Goal: Feedback & Contribution: Submit feedback/report problem

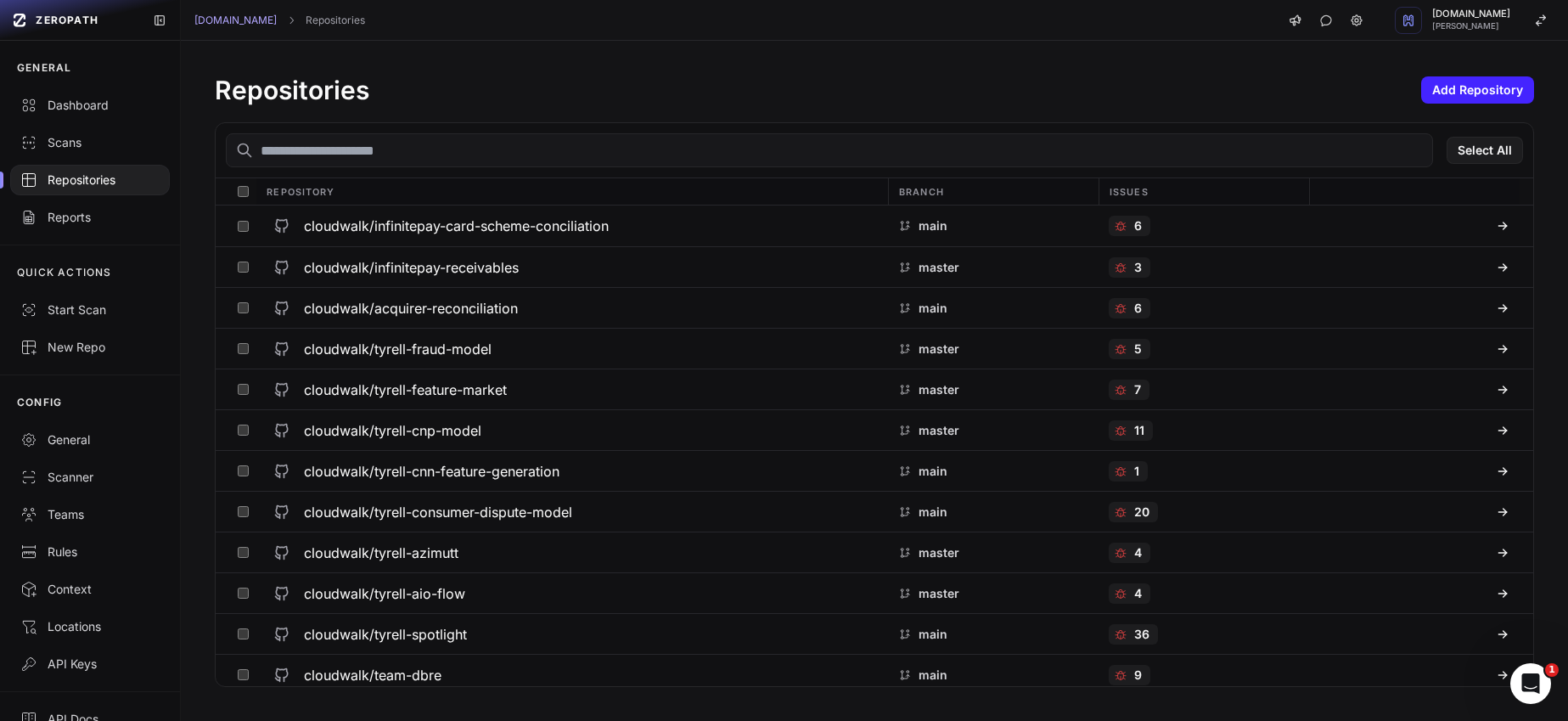
click at [392, 154] on input "text" at bounding box center [830, 151] width 1208 height 34
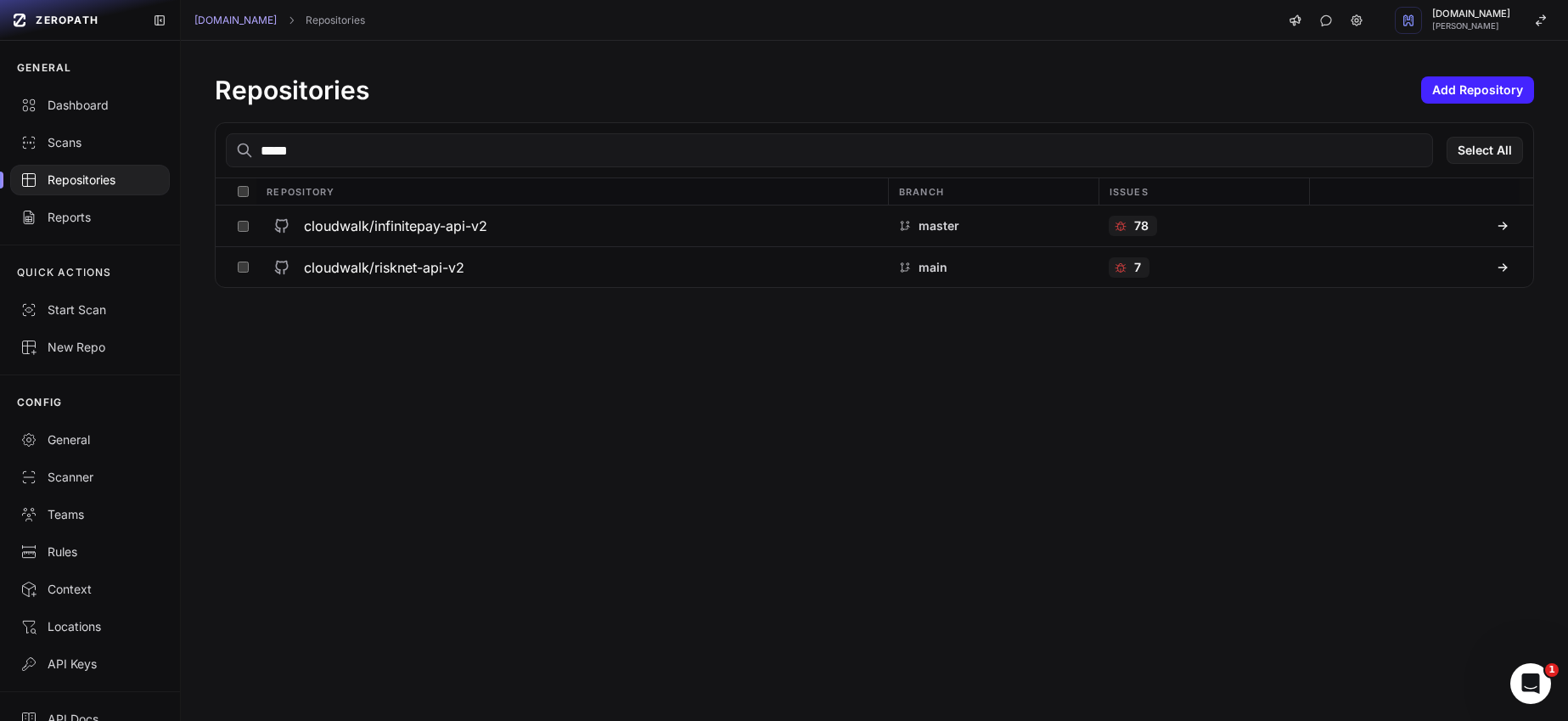
type input "*****"
click at [483, 213] on div "cloudwalk/infinitepay-api-v2" at bounding box center [572, 226] width 611 height 31
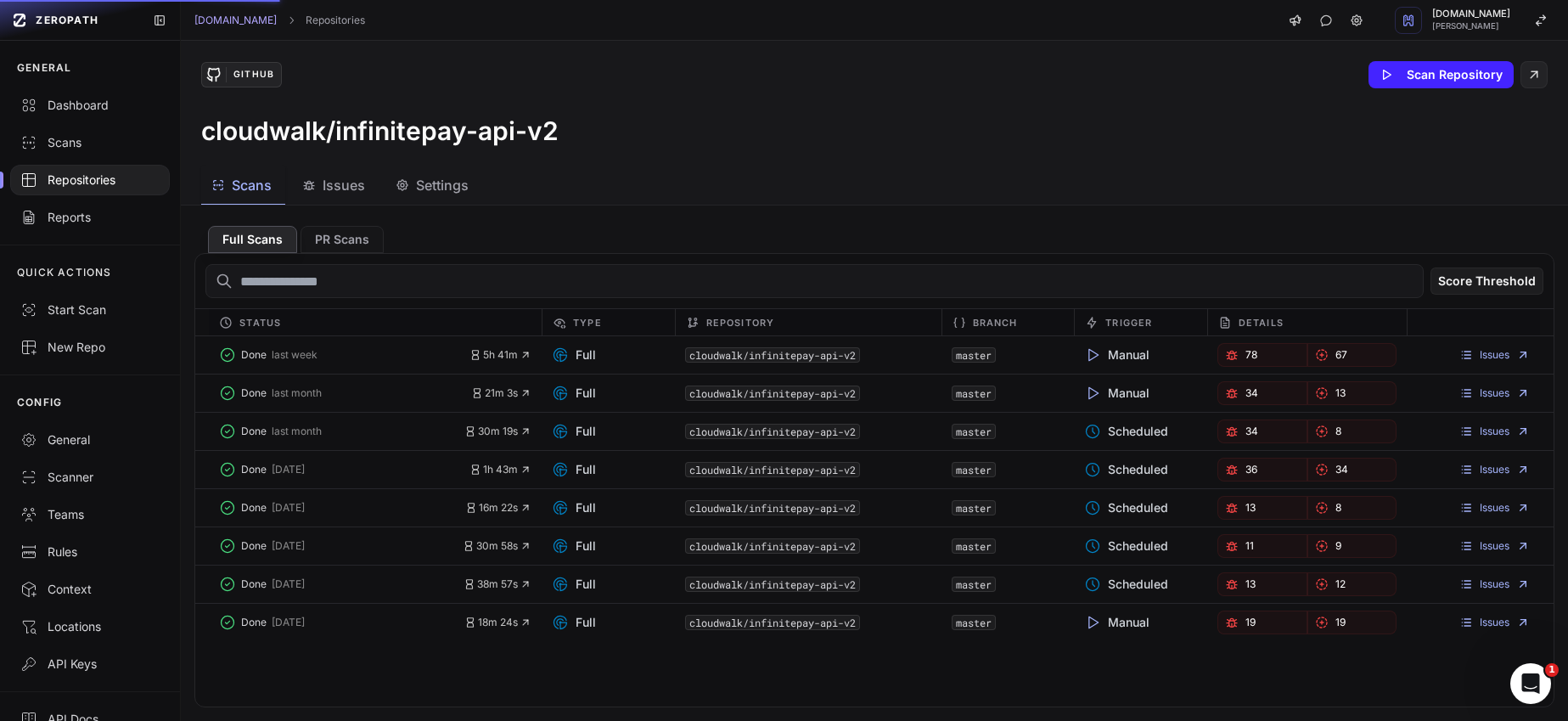
click at [338, 189] on span "Issues" at bounding box center [344, 185] width 42 height 20
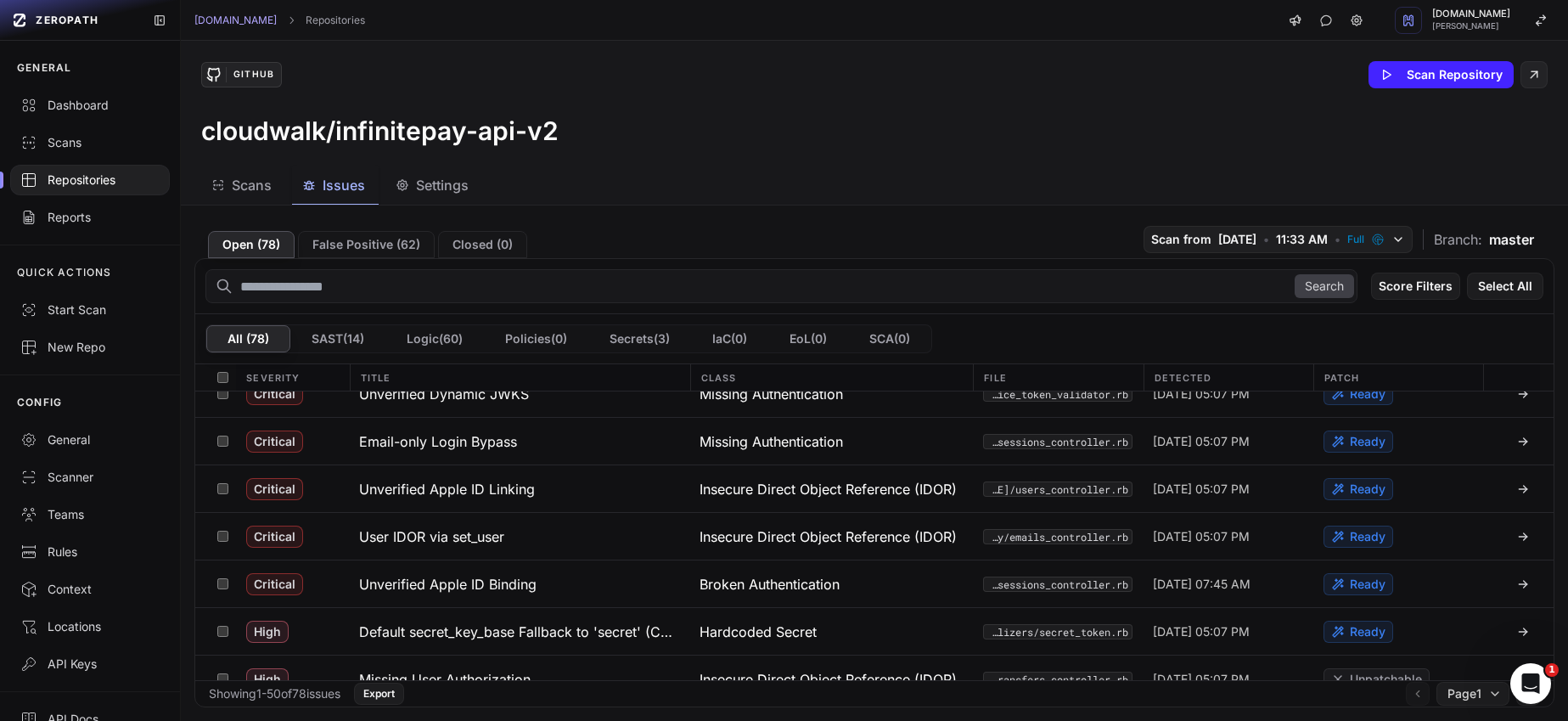
scroll to position [83, 0]
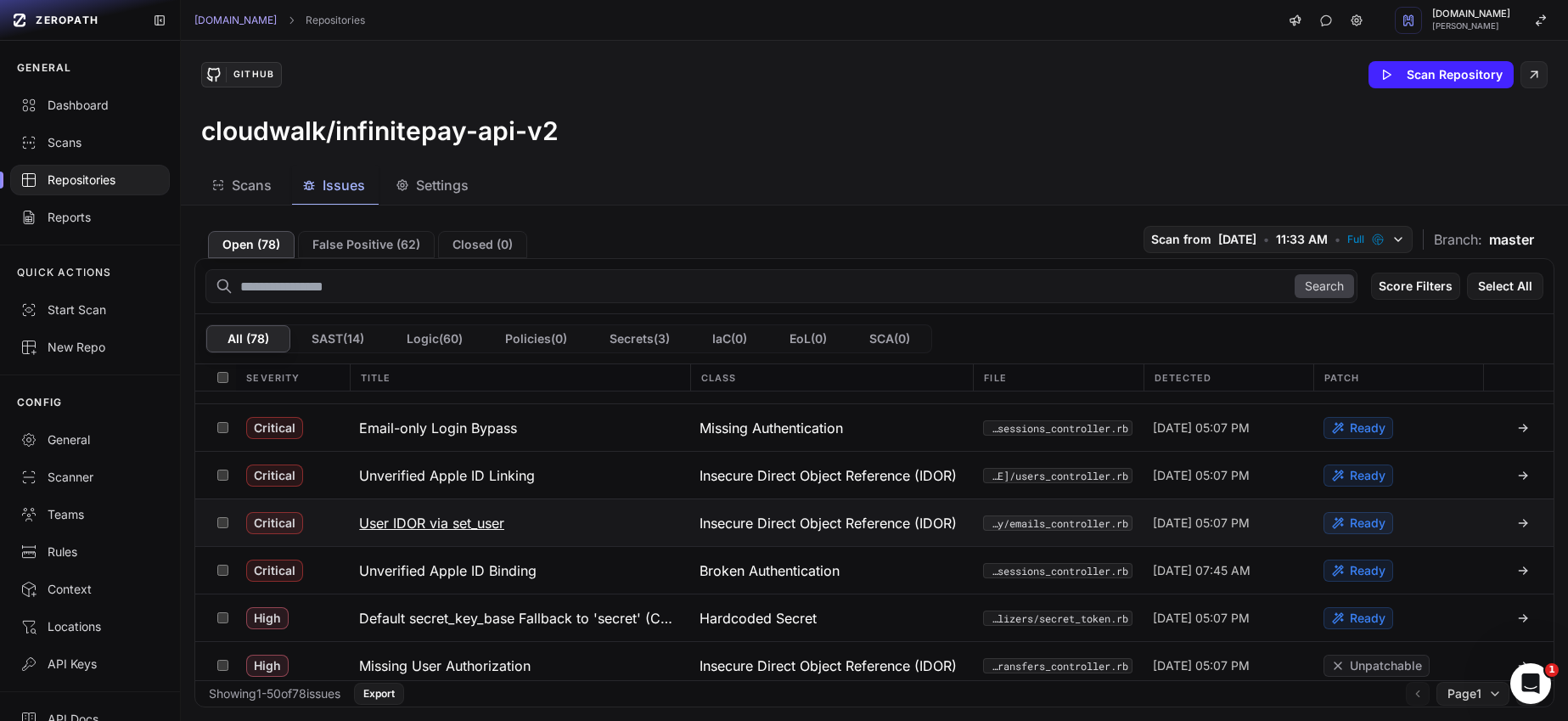
click at [484, 523] on h3 "User IDOR via set_user" at bounding box center [432, 523] width 145 height 20
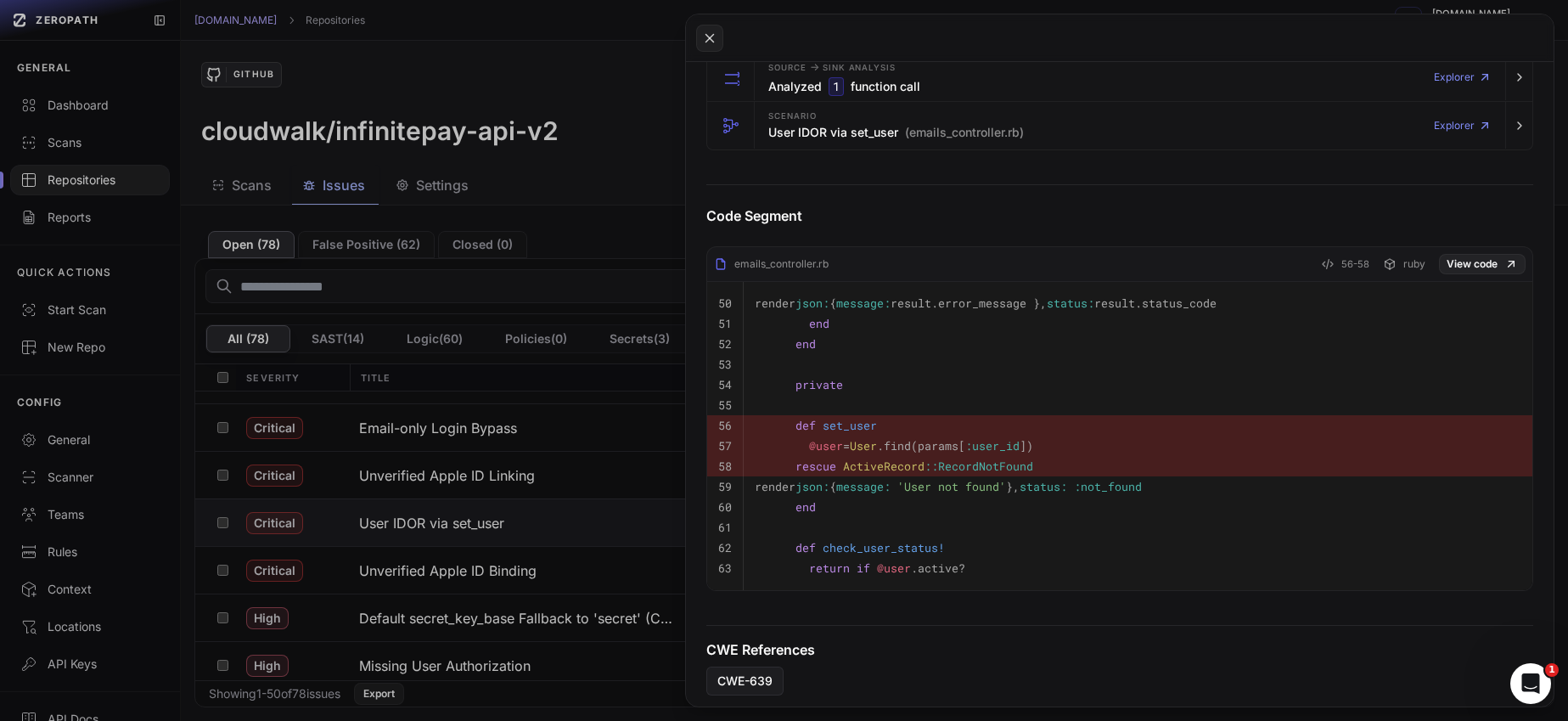
scroll to position [520, 0]
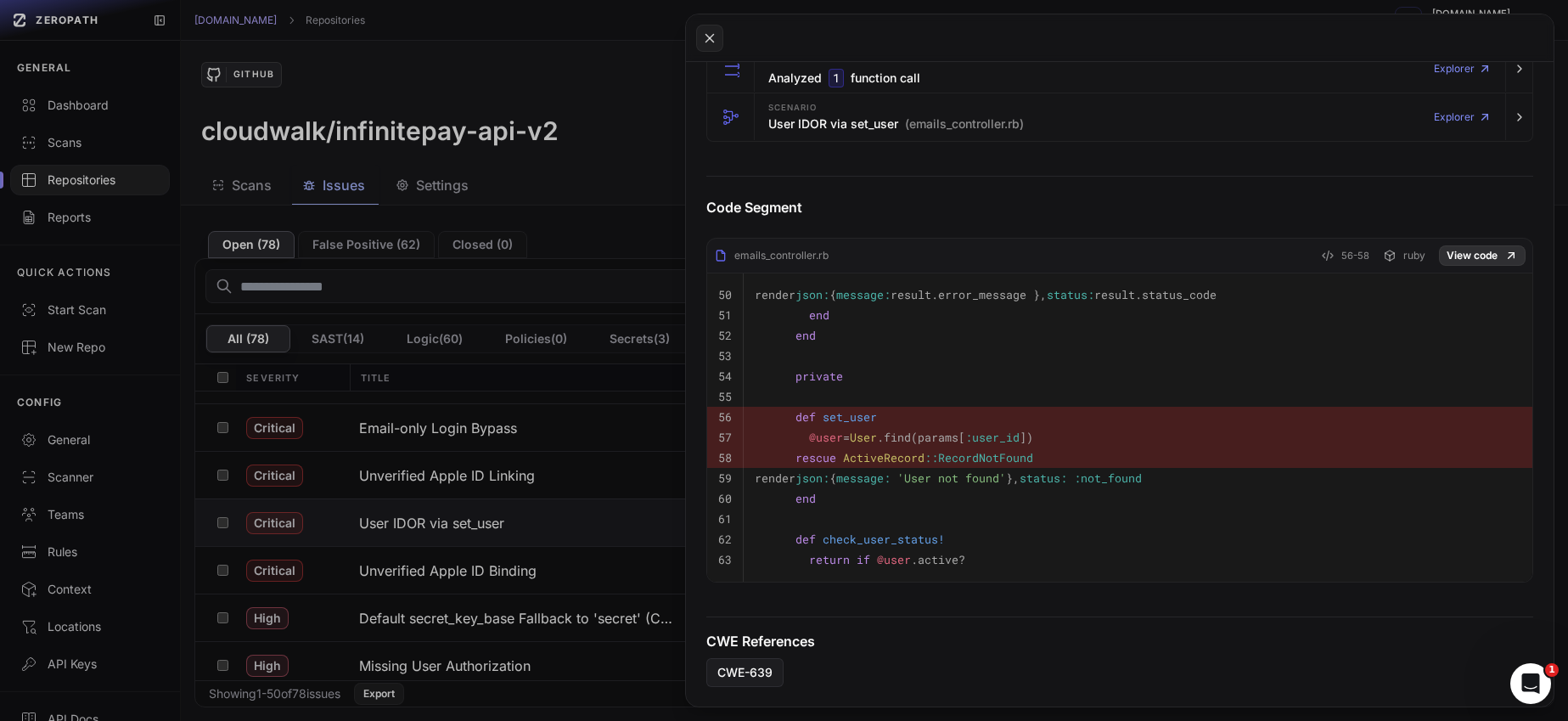
click at [1454, 259] on link "View code" at bounding box center [1482, 255] width 87 height 20
click at [423, 566] on button at bounding box center [784, 360] width 1568 height 721
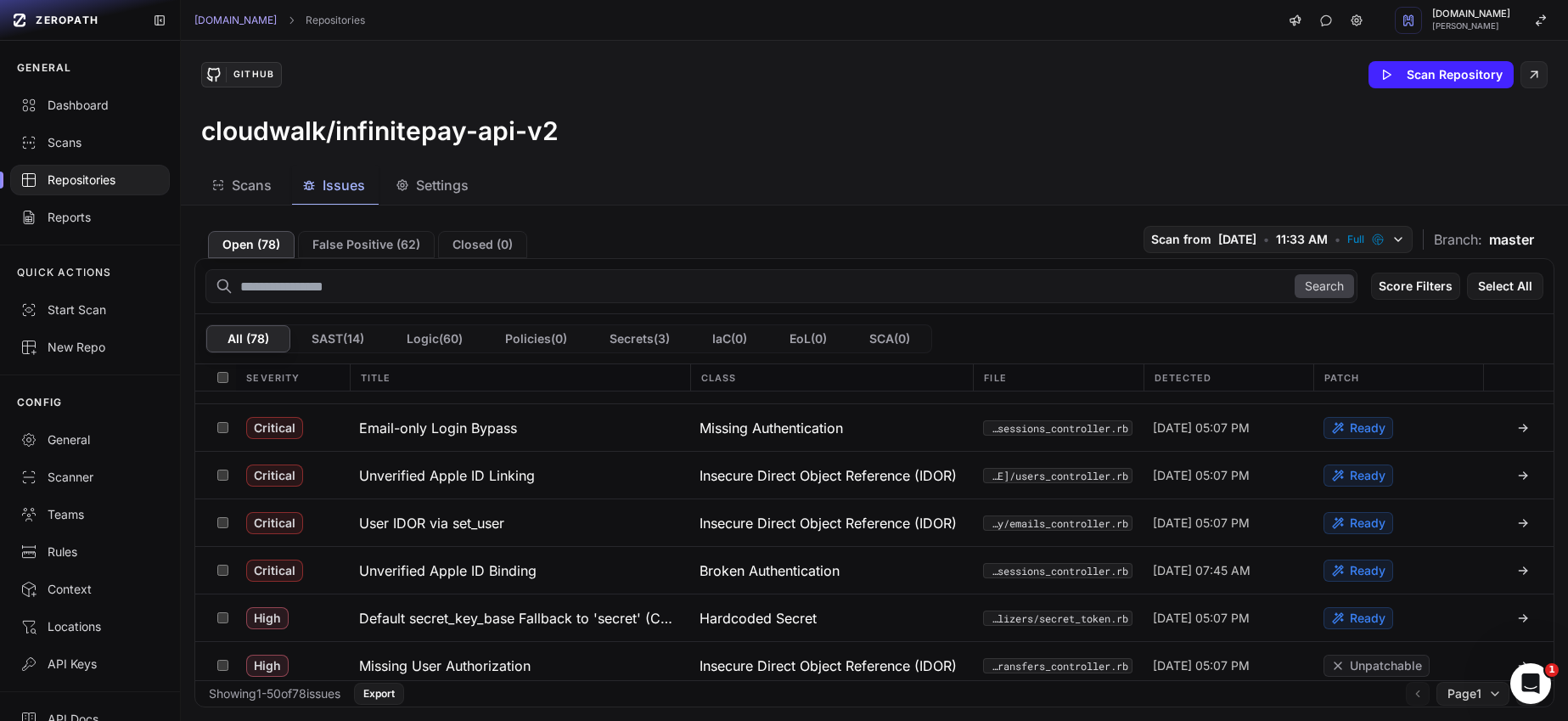
click at [423, 566] on h3 "Unverified Apple ID Binding" at bounding box center [448, 570] width 177 height 20
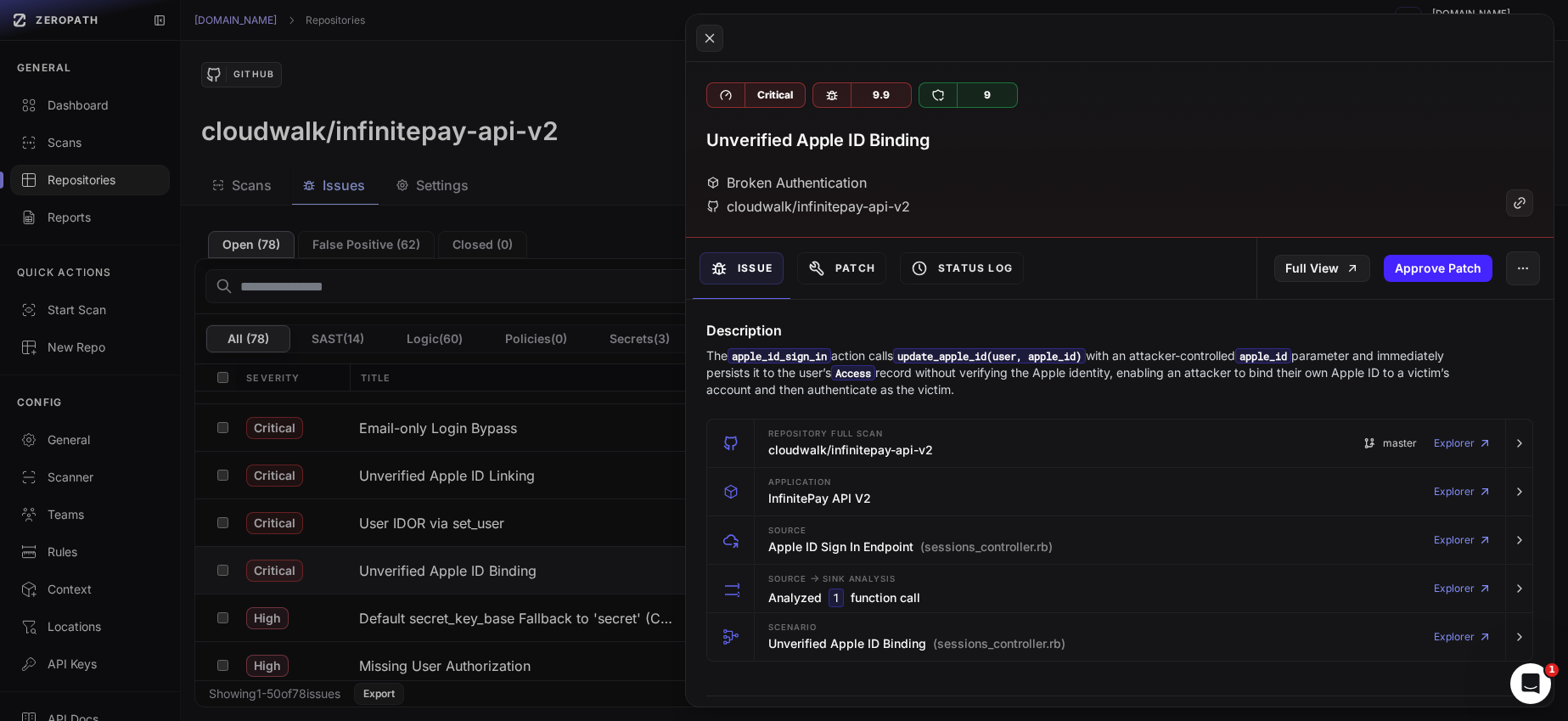
click at [432, 656] on button at bounding box center [784, 360] width 1568 height 721
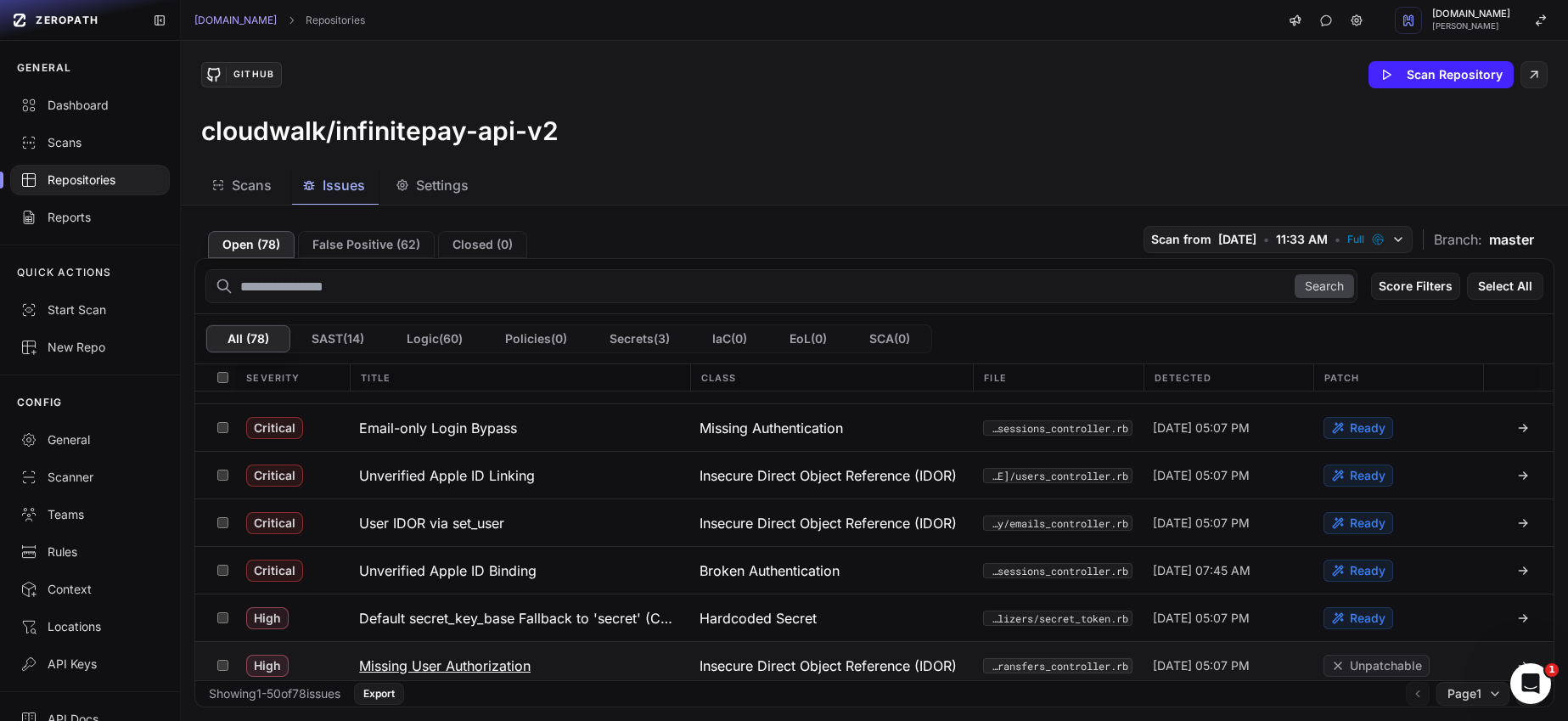
click at [432, 660] on h3 "Missing User Authorization" at bounding box center [445, 665] width 172 height 20
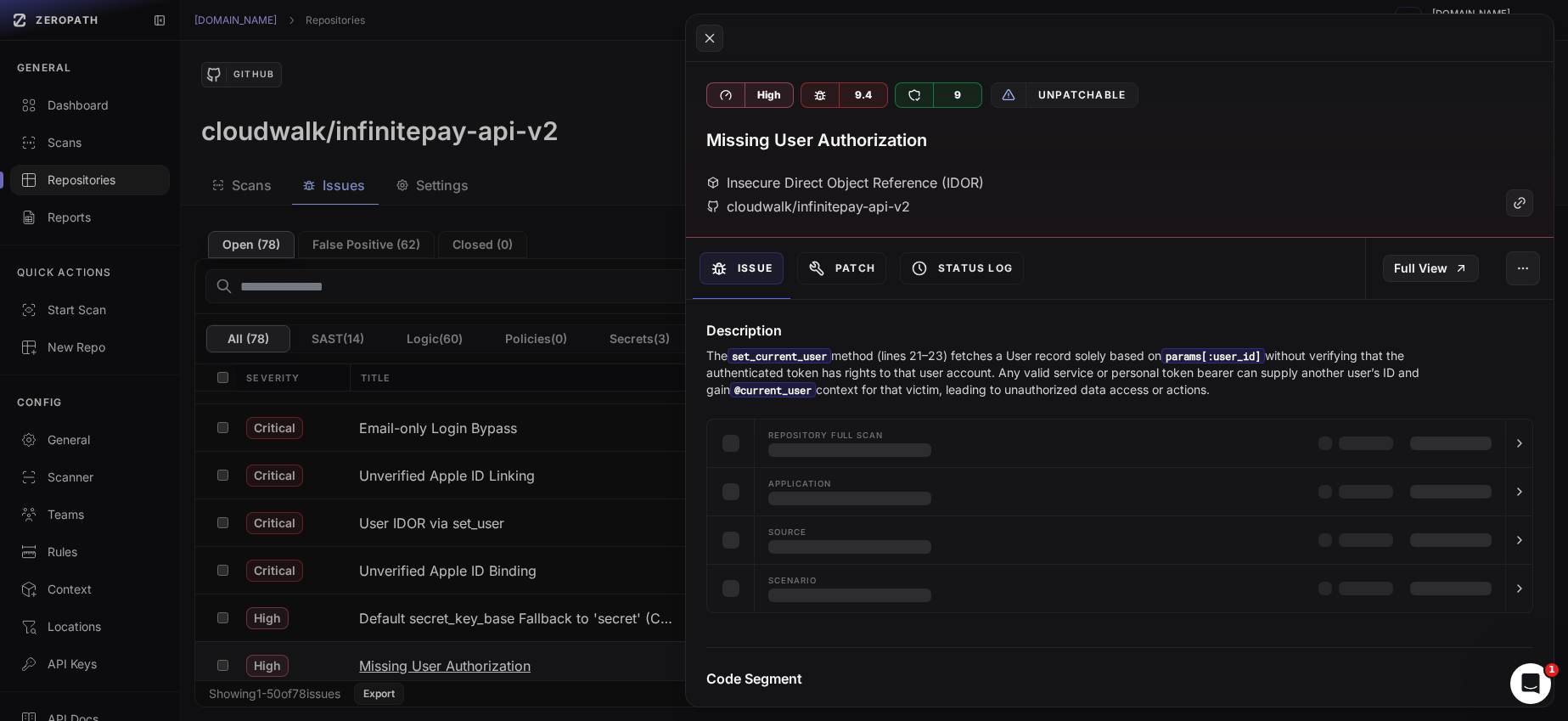
scroll to position [92, 0]
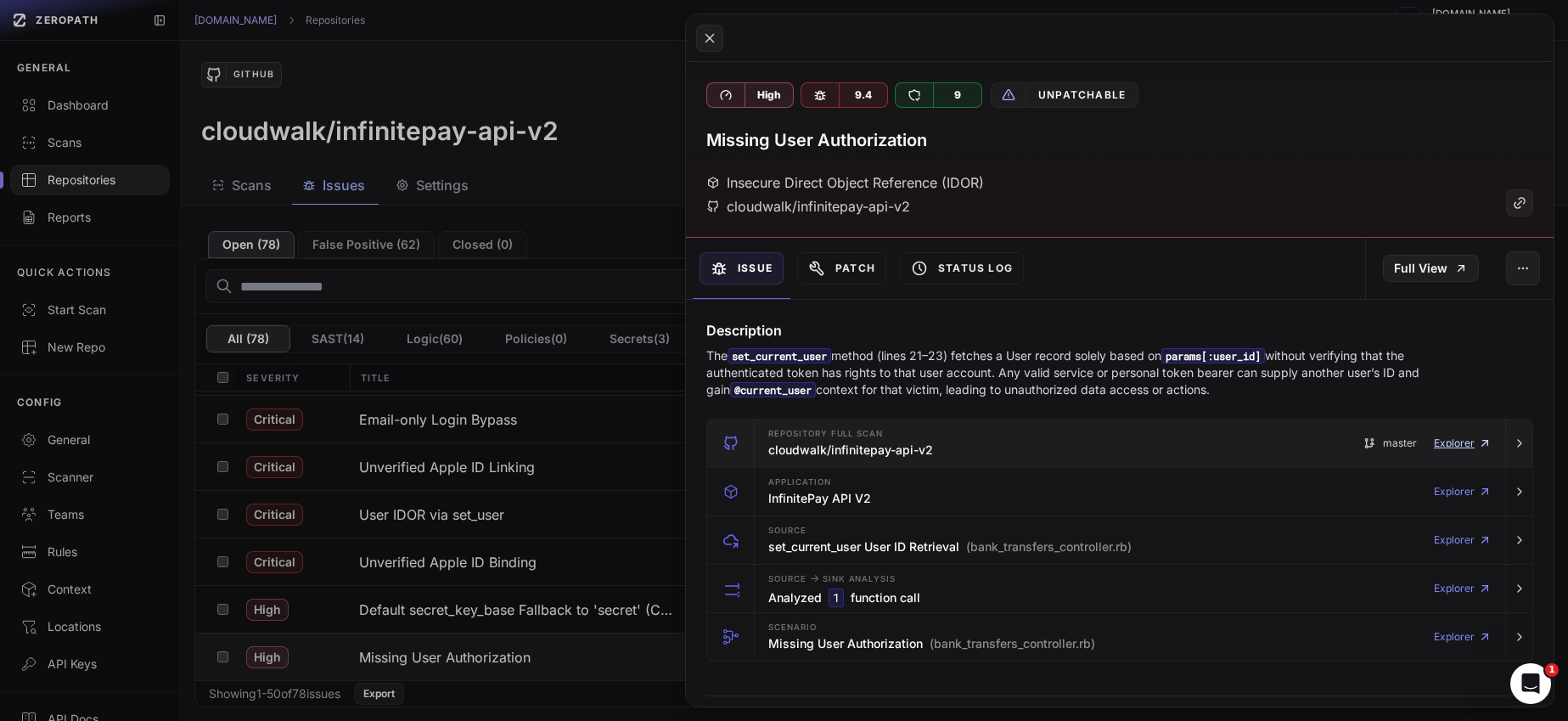
click at [1479, 443] on icon "button" at bounding box center [1485, 443] width 13 height 13
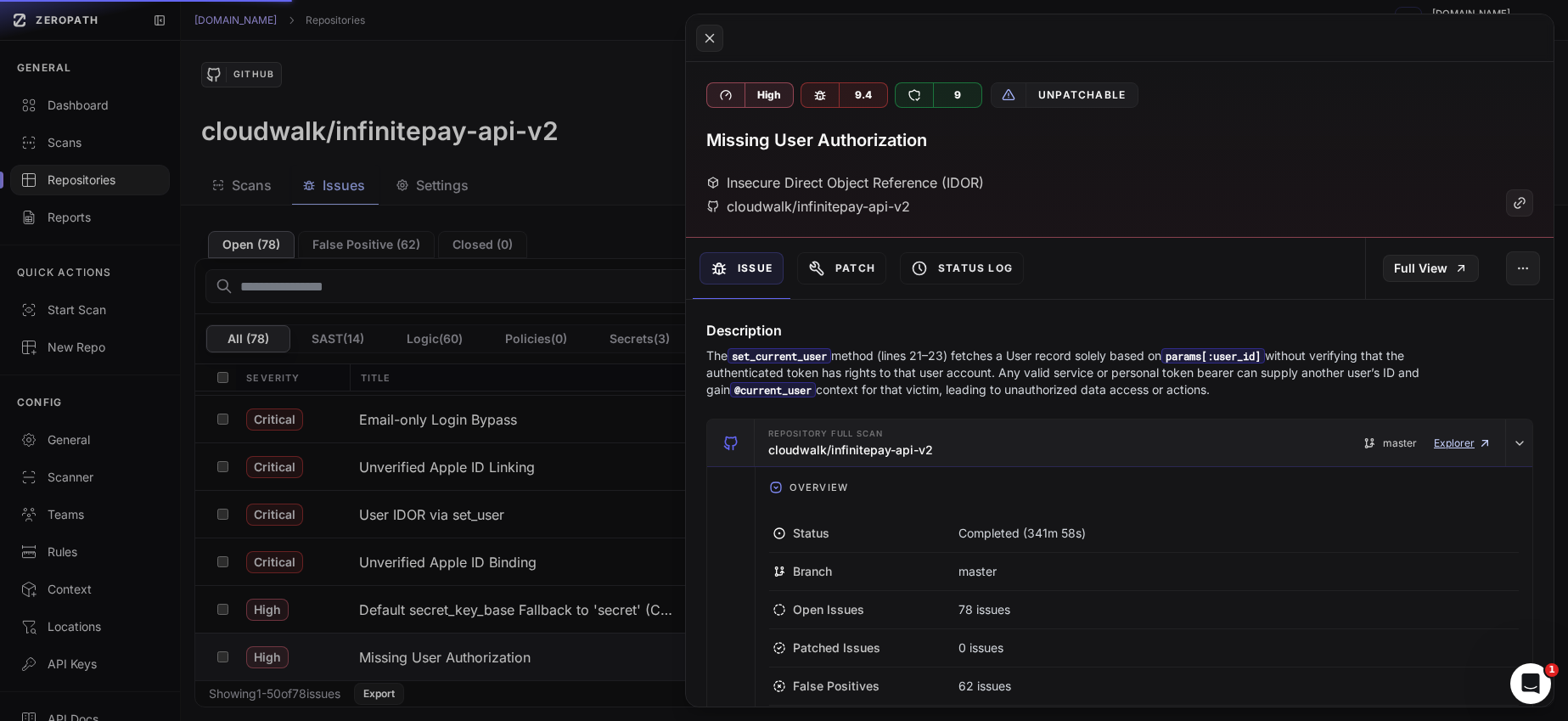
click at [1479, 443] on icon "button" at bounding box center [1485, 443] width 13 height 13
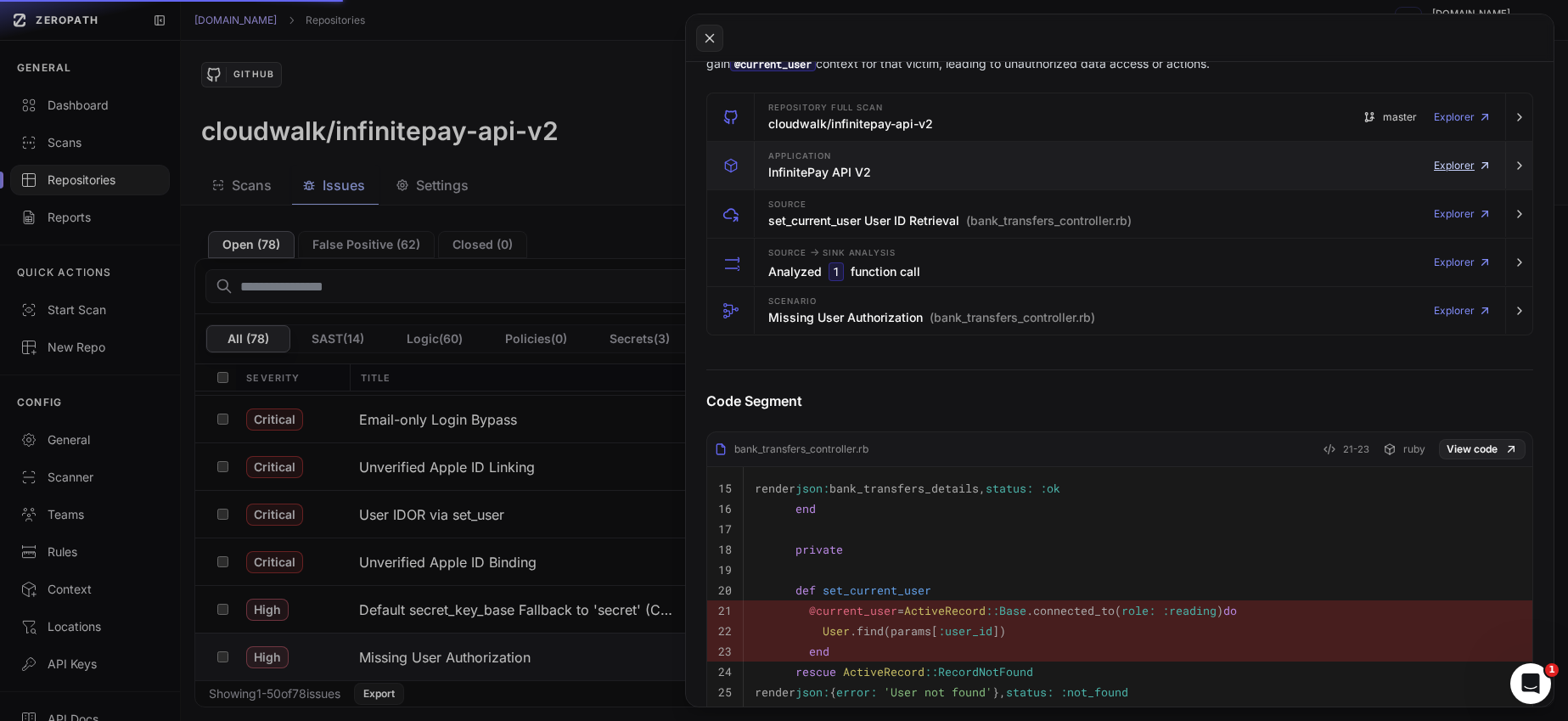
scroll to position [386, 0]
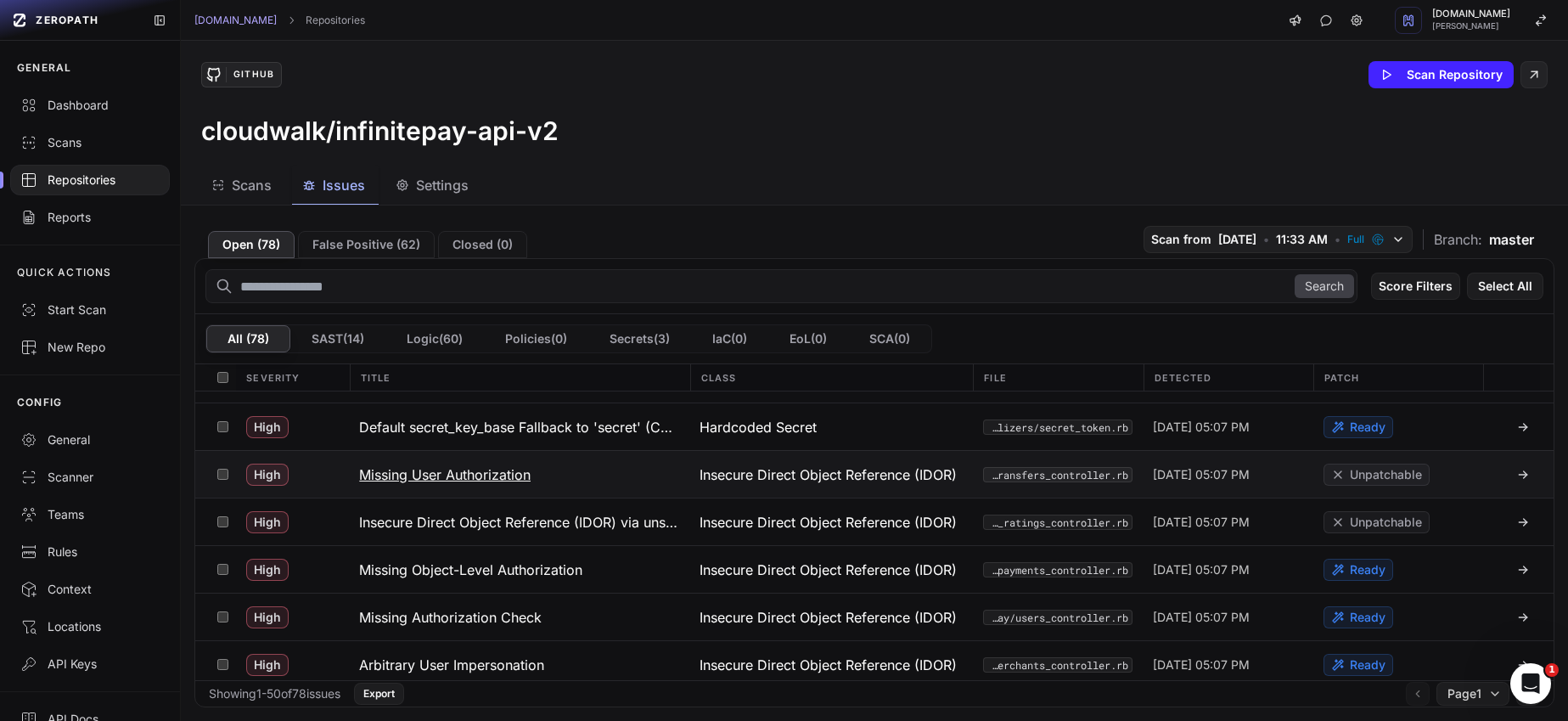
scroll to position [275, 0]
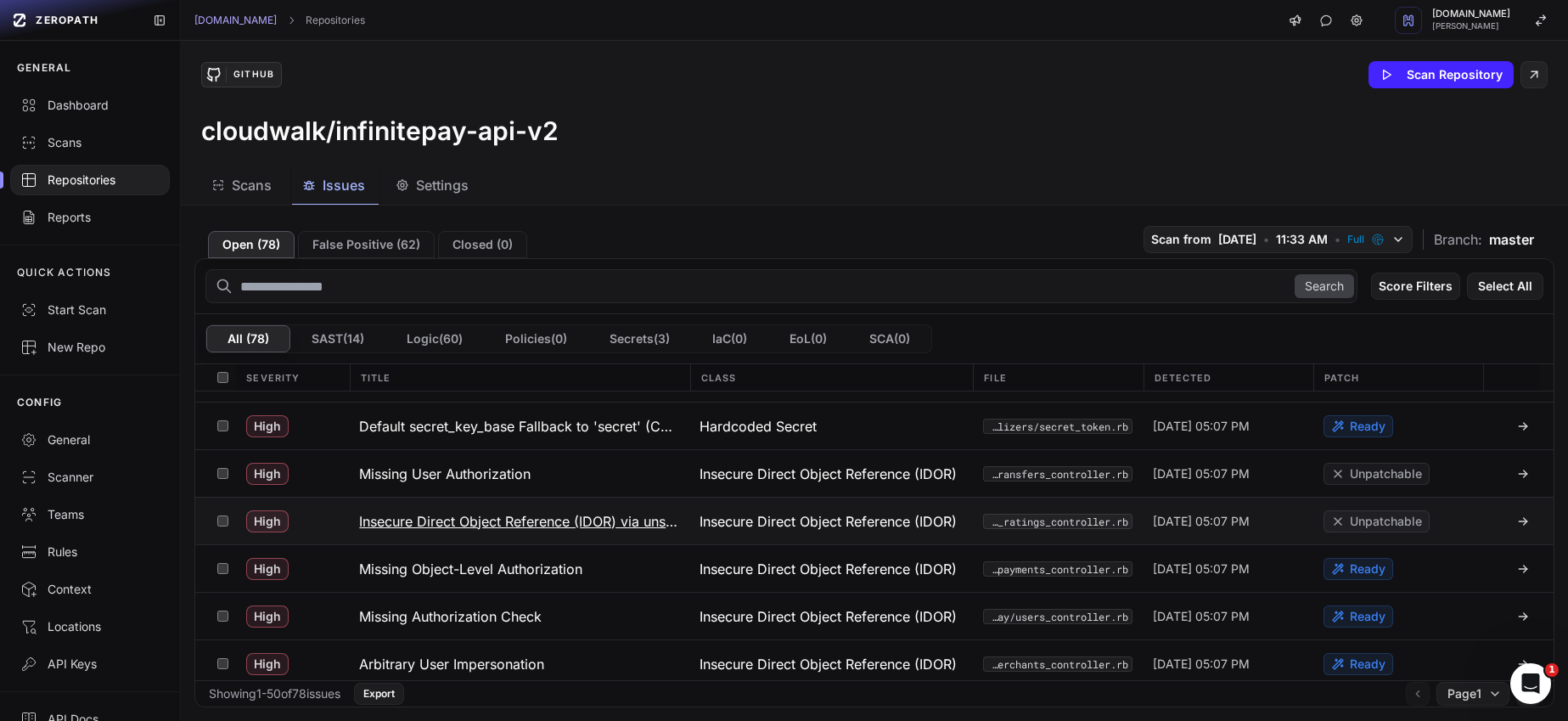
click at [501, 526] on h3 "Insecure Direct Object Reference (IDOR) via unscoped ActiveRecord find" at bounding box center [520, 521] width 321 height 20
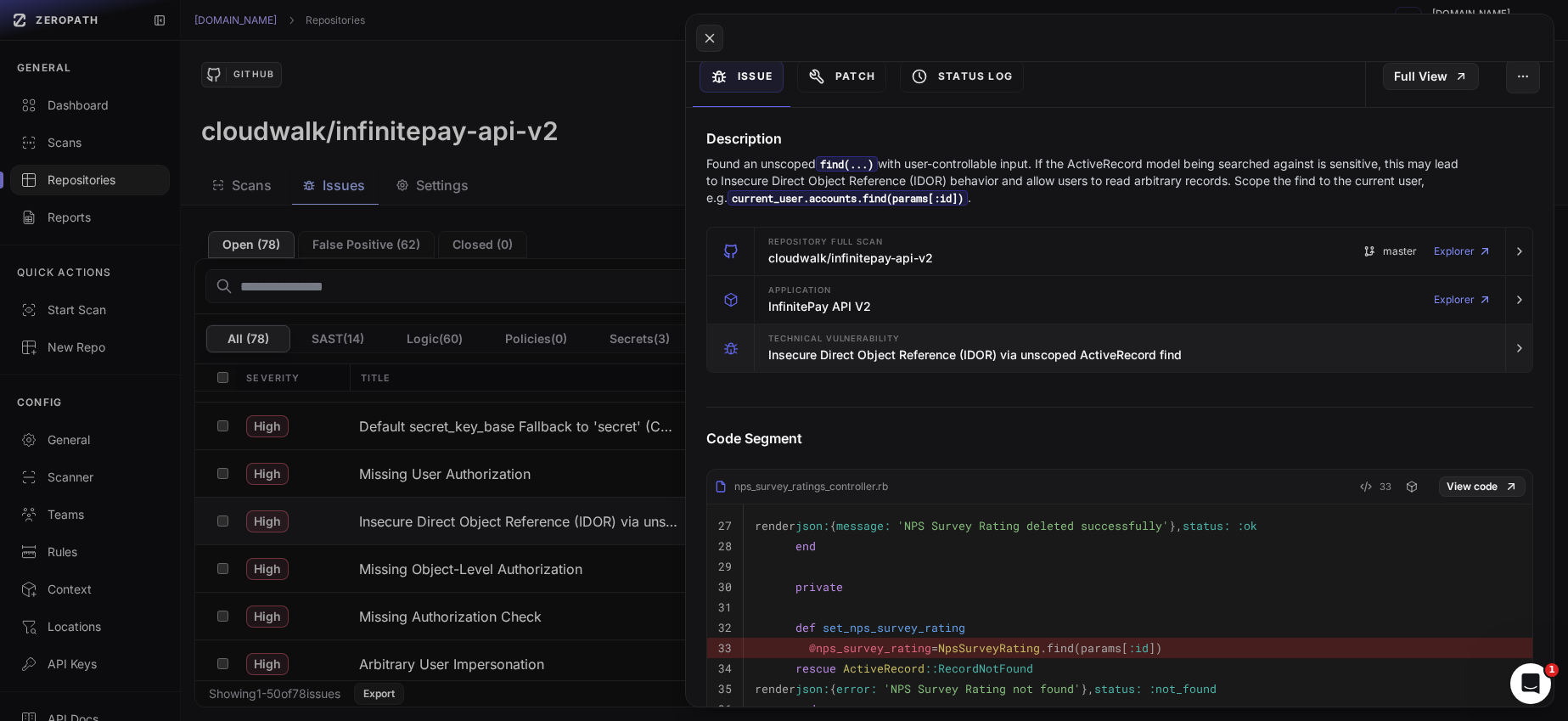
scroll to position [201, 0]
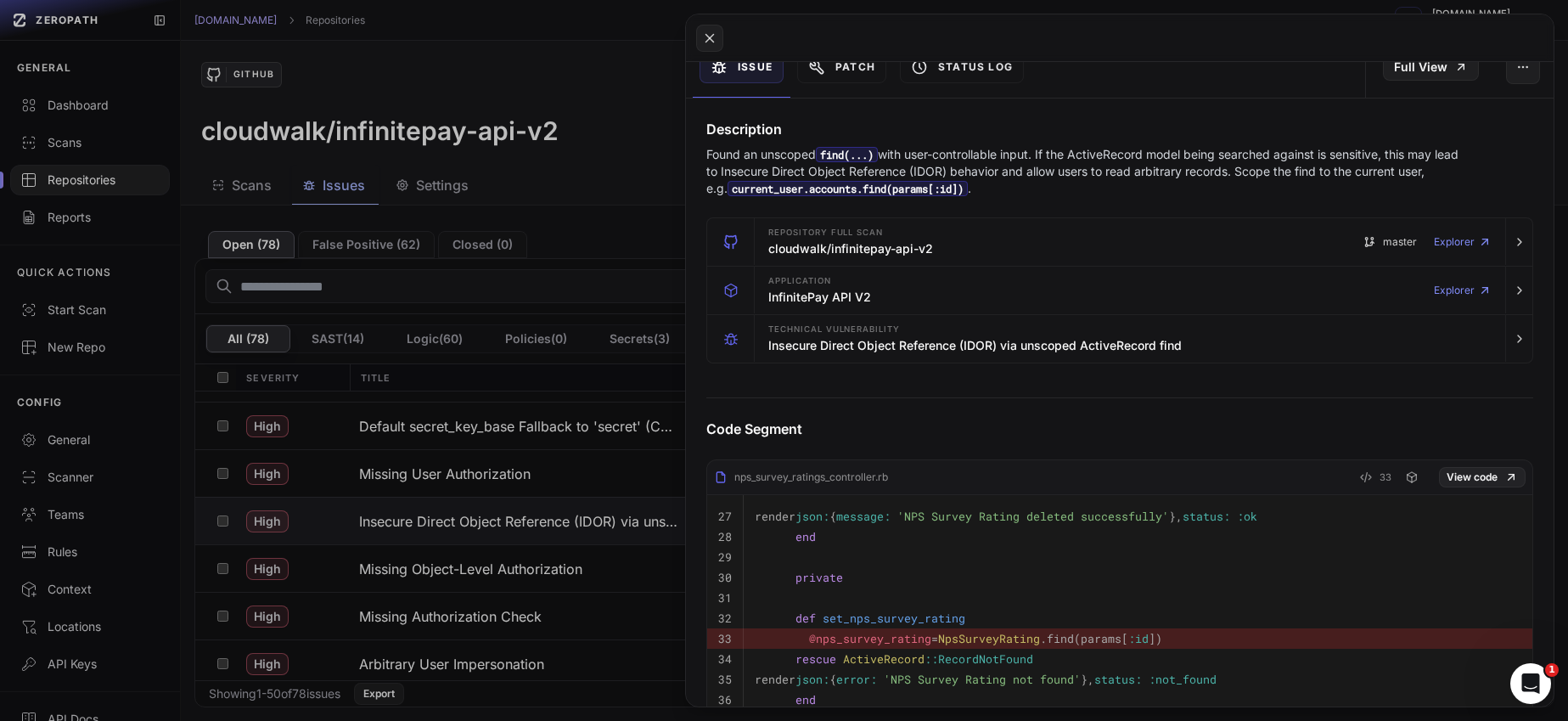
click at [526, 566] on button at bounding box center [784, 360] width 1568 height 721
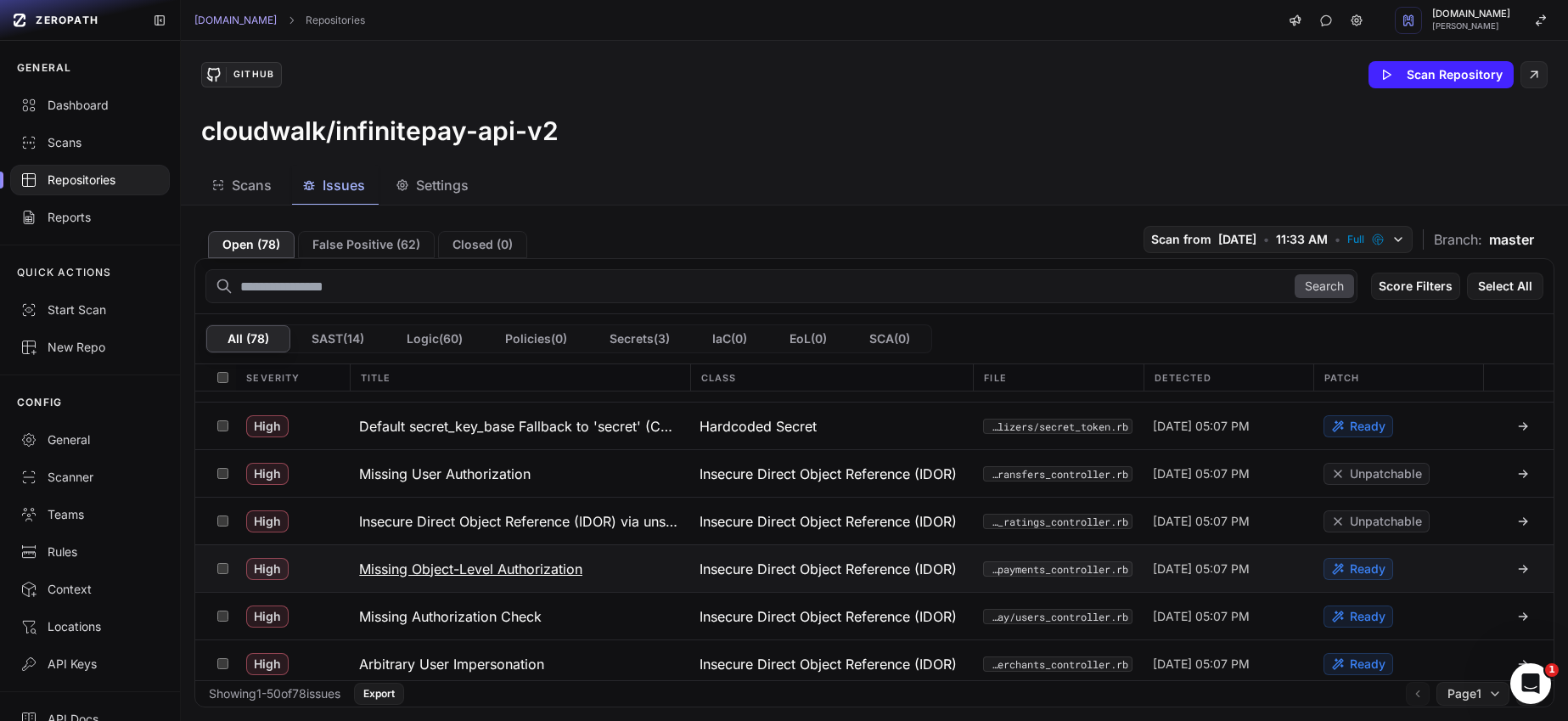
click at [526, 566] on h3 "Missing Object-Level Authorization" at bounding box center [471, 569] width 223 height 20
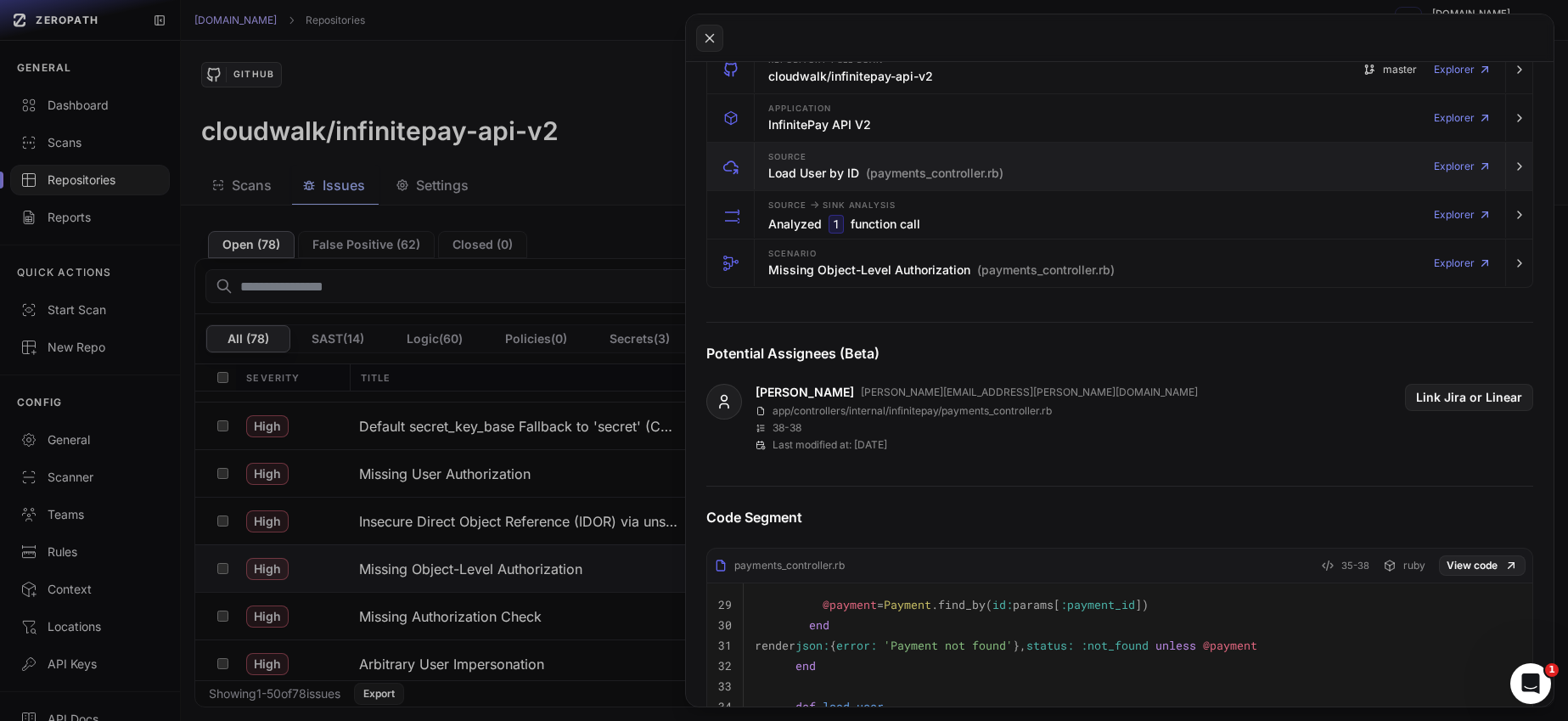
scroll to position [399, 0]
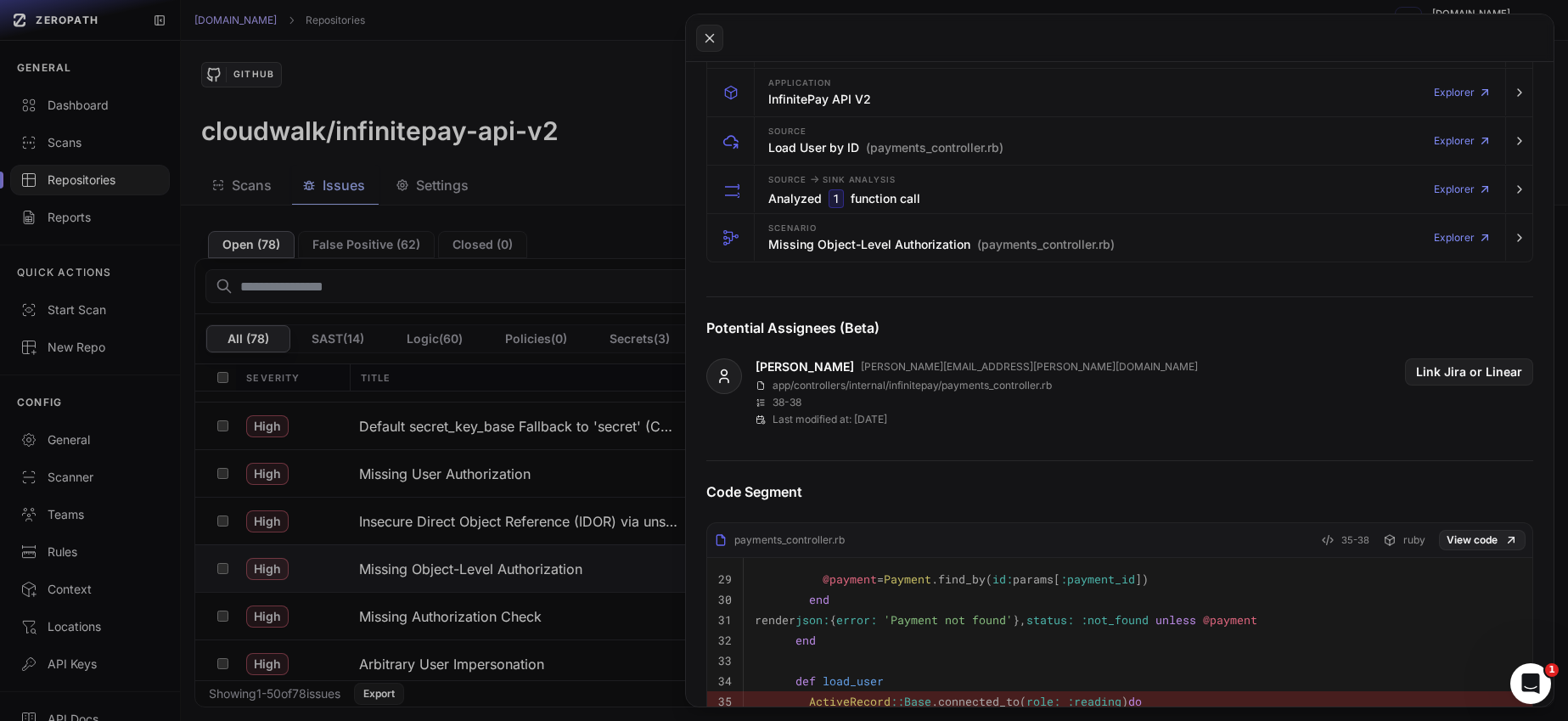
click at [507, 618] on button at bounding box center [784, 360] width 1568 height 721
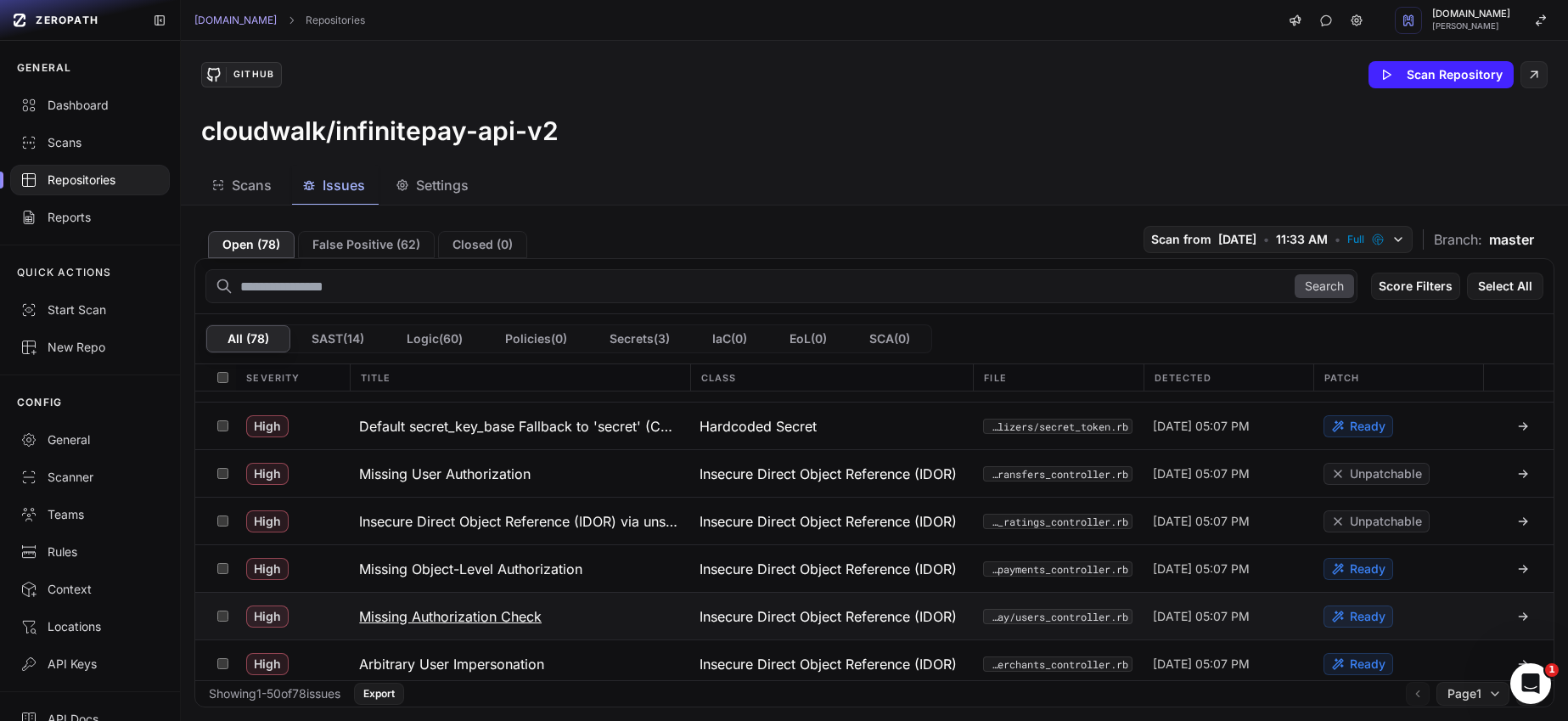
click at [506, 618] on h3 "Missing Authorization Check" at bounding box center [451, 616] width 182 height 20
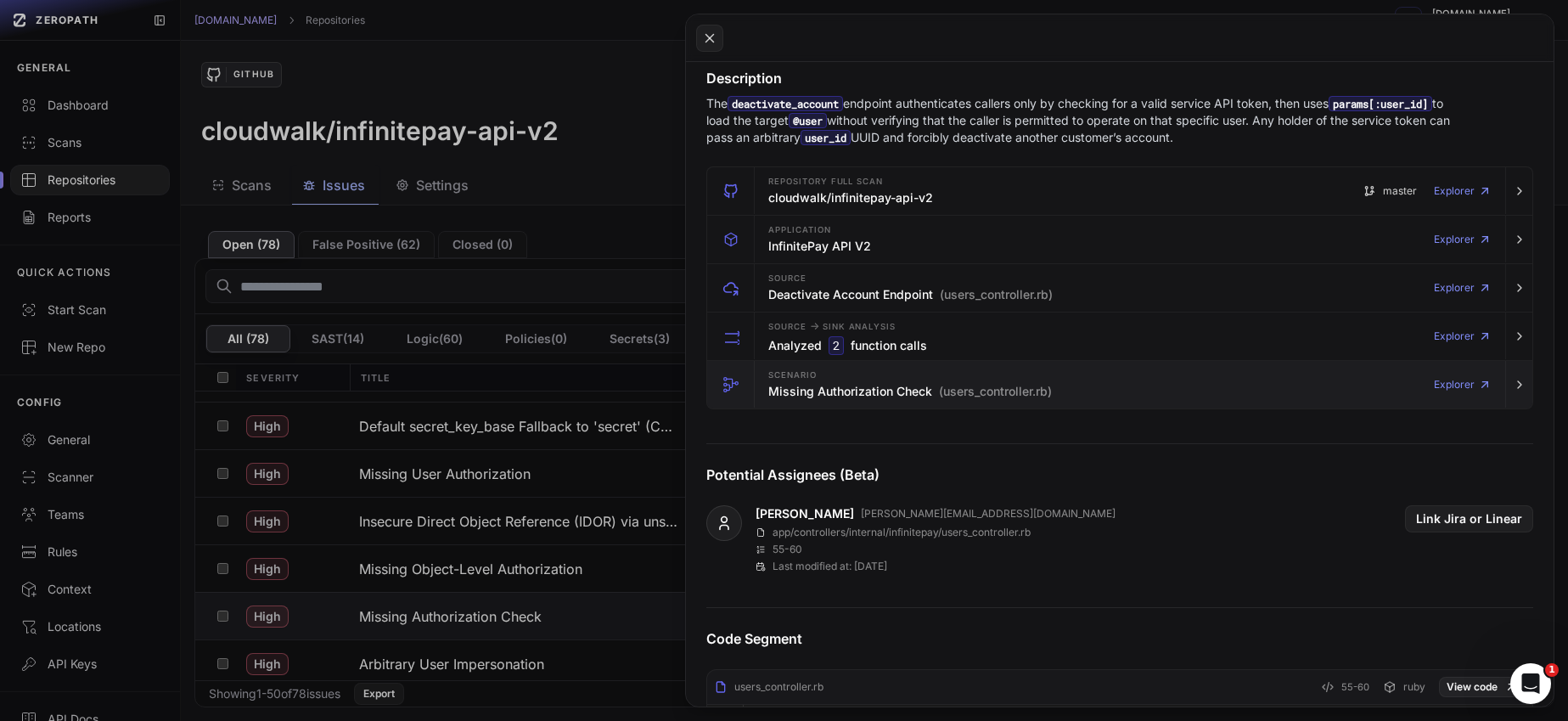
scroll to position [255, 0]
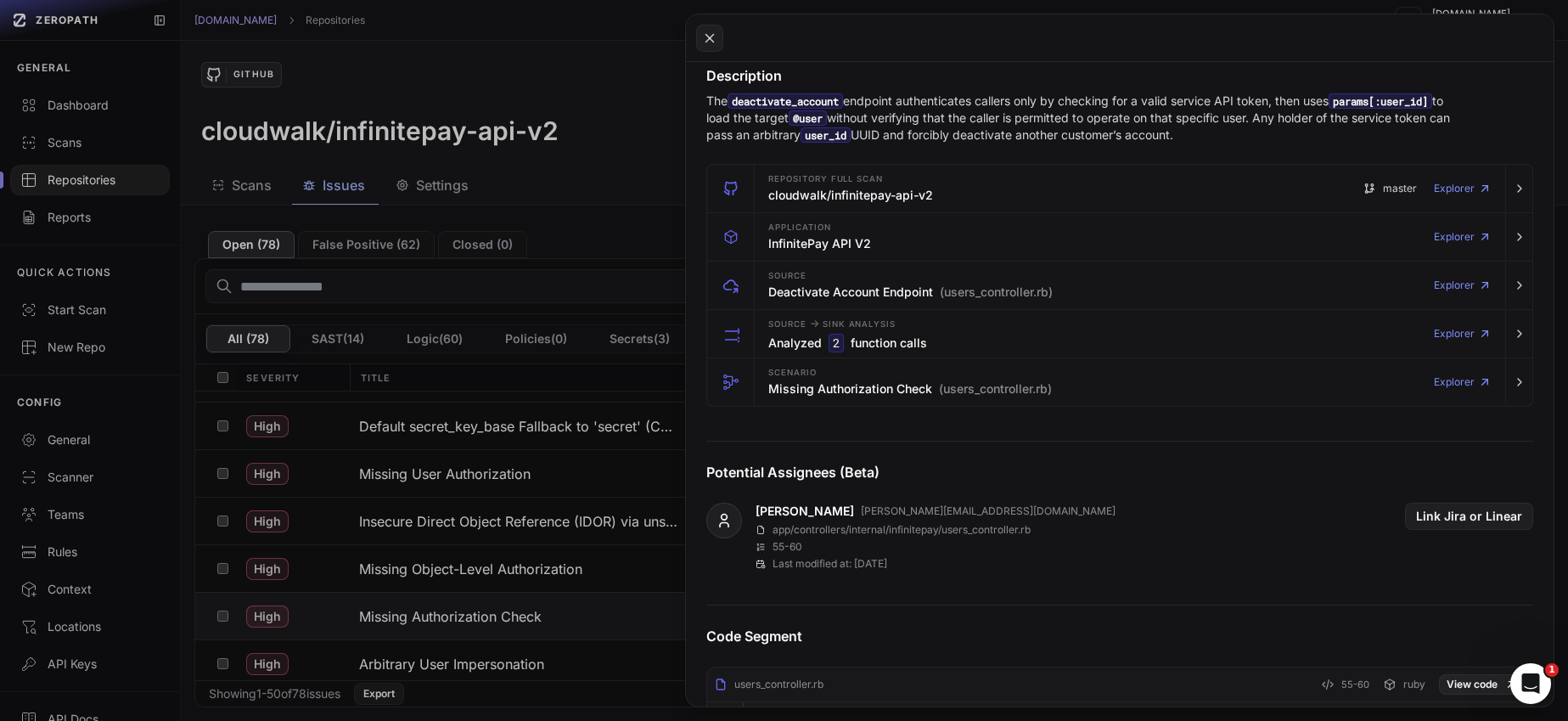
click at [528, 629] on button at bounding box center [784, 360] width 1568 height 721
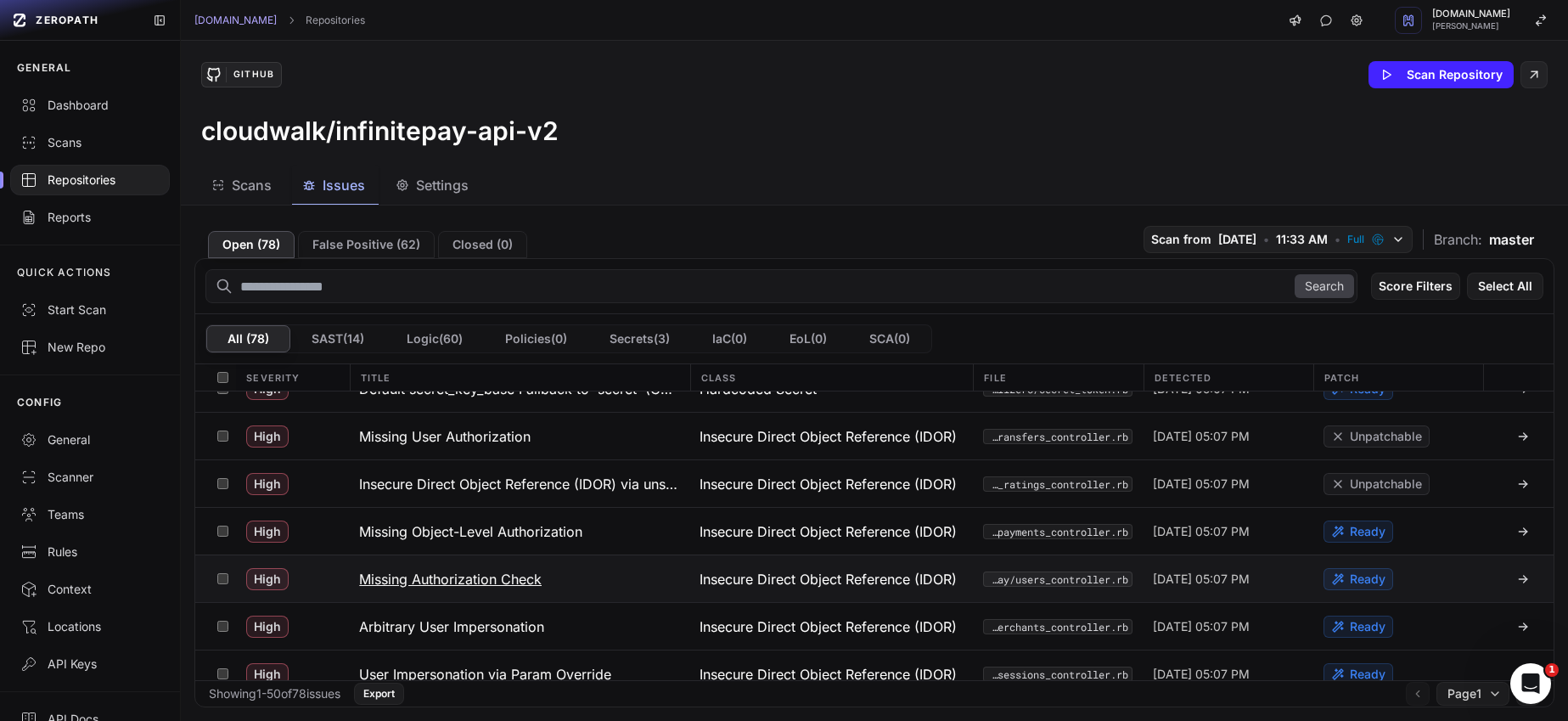
scroll to position [318, 0]
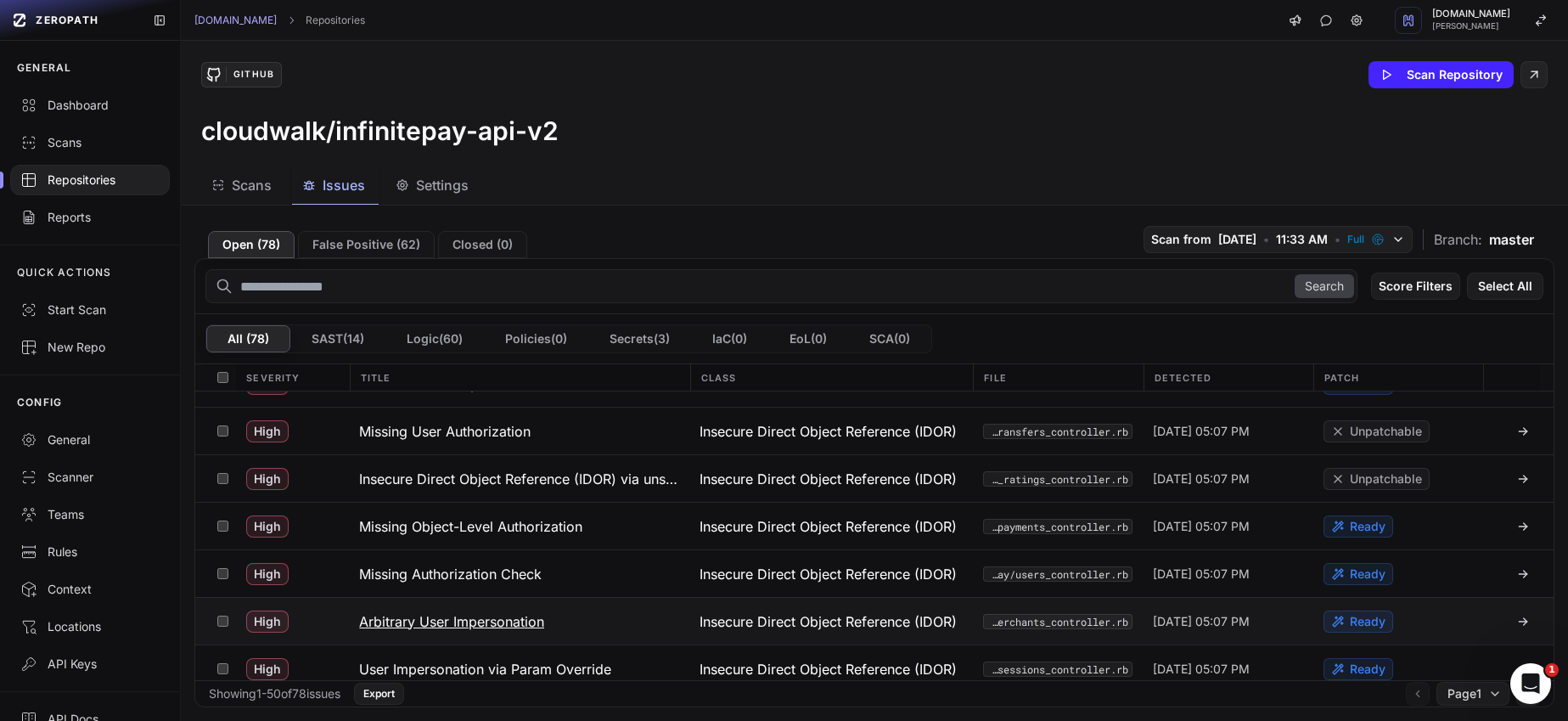
click at [517, 624] on h3 "Arbitrary User Impersonation" at bounding box center [452, 621] width 185 height 20
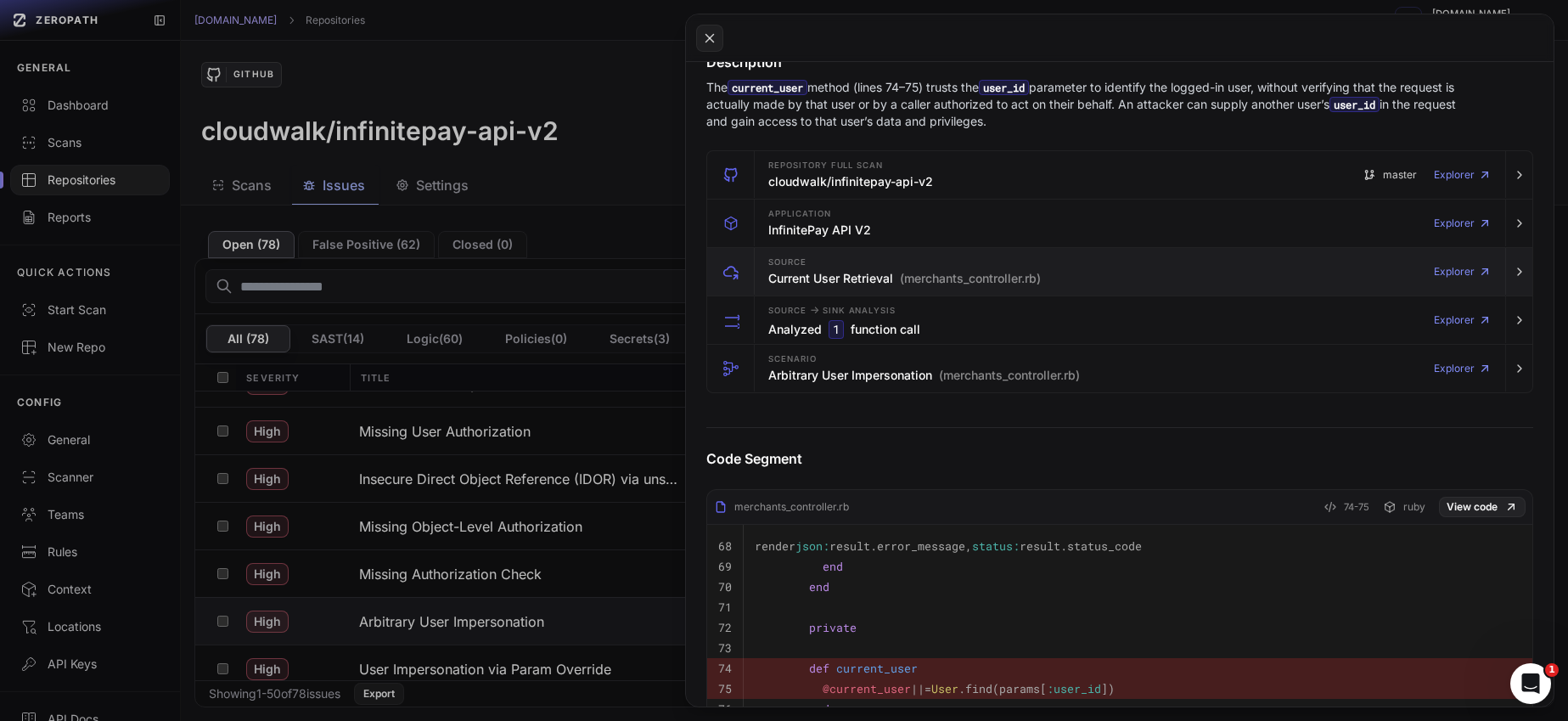
scroll to position [64, 0]
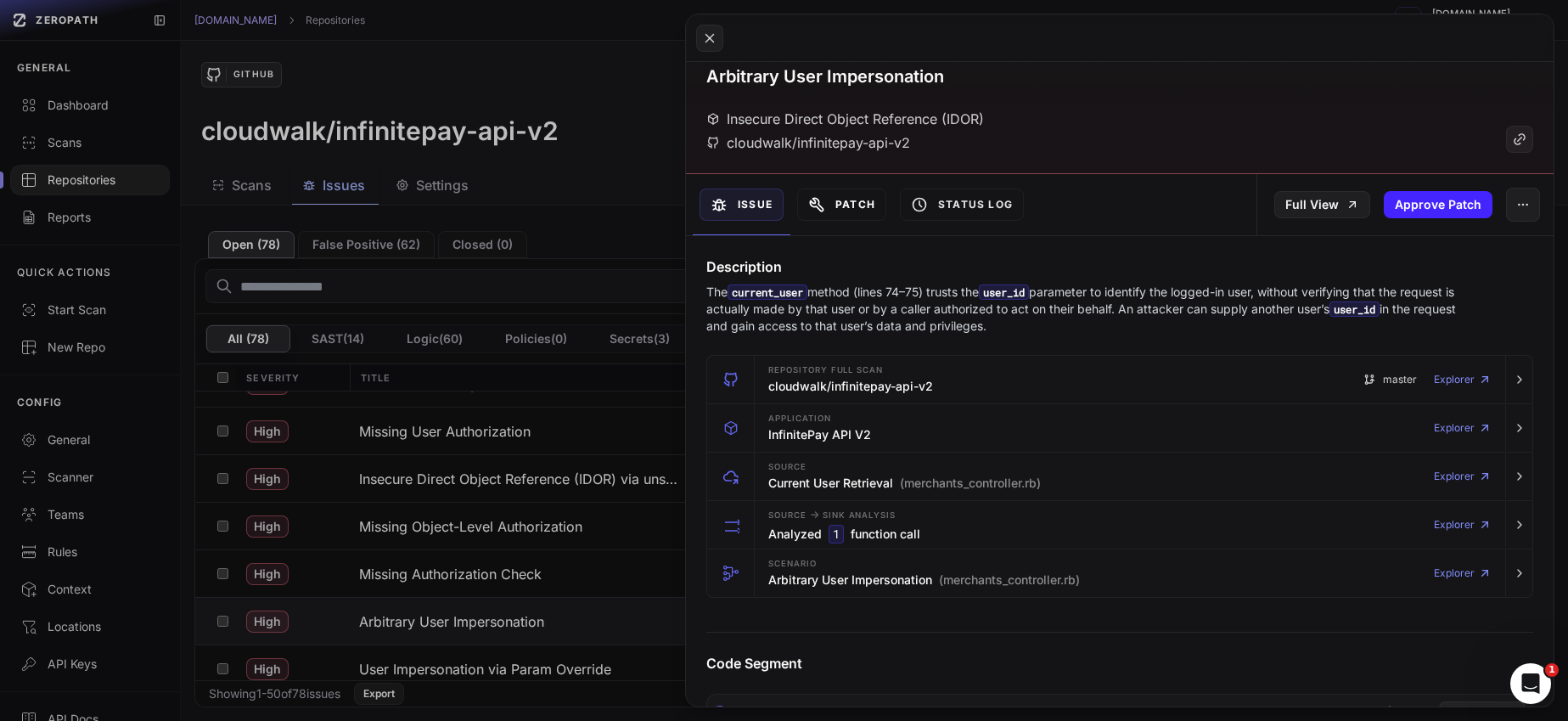
click at [861, 204] on button "Patch" at bounding box center [841, 205] width 89 height 32
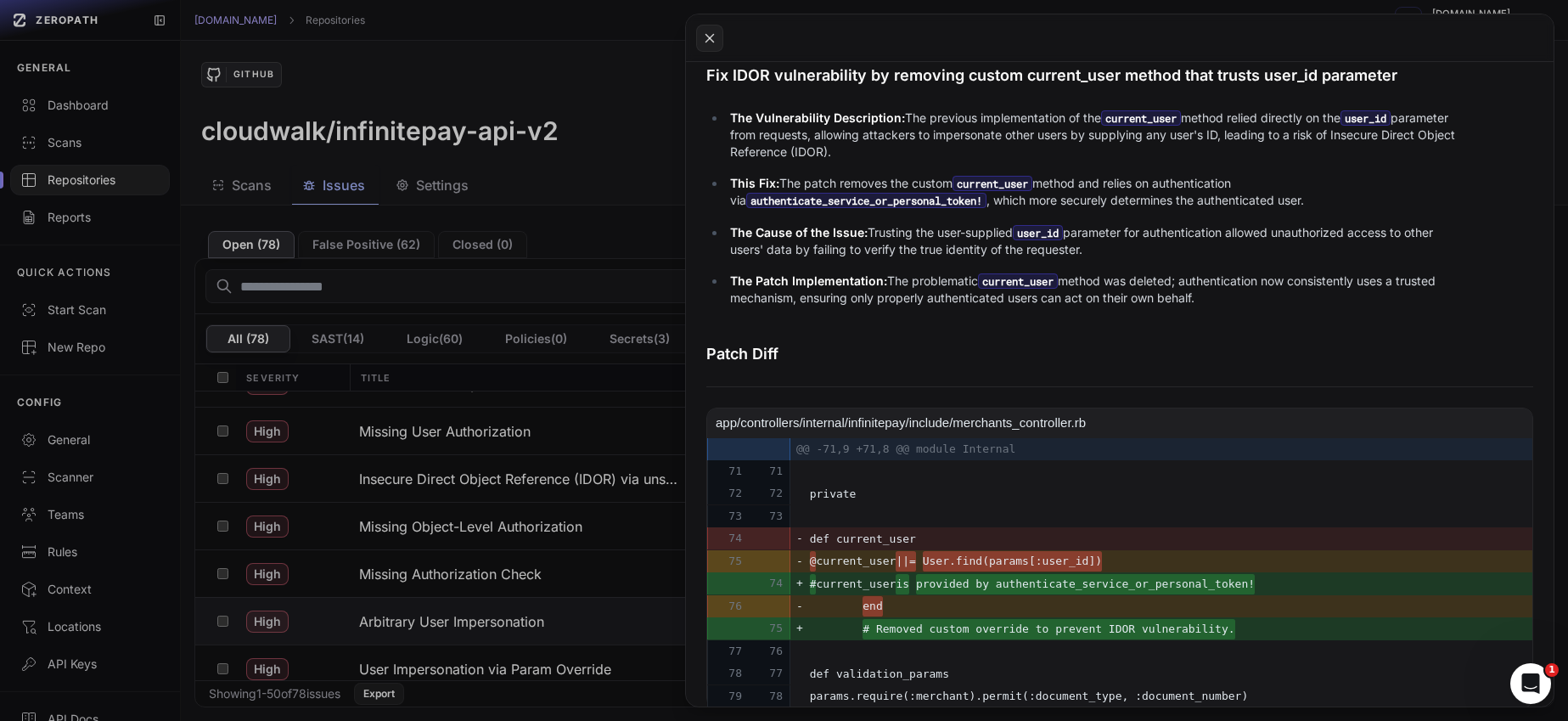
scroll to position [505, 0]
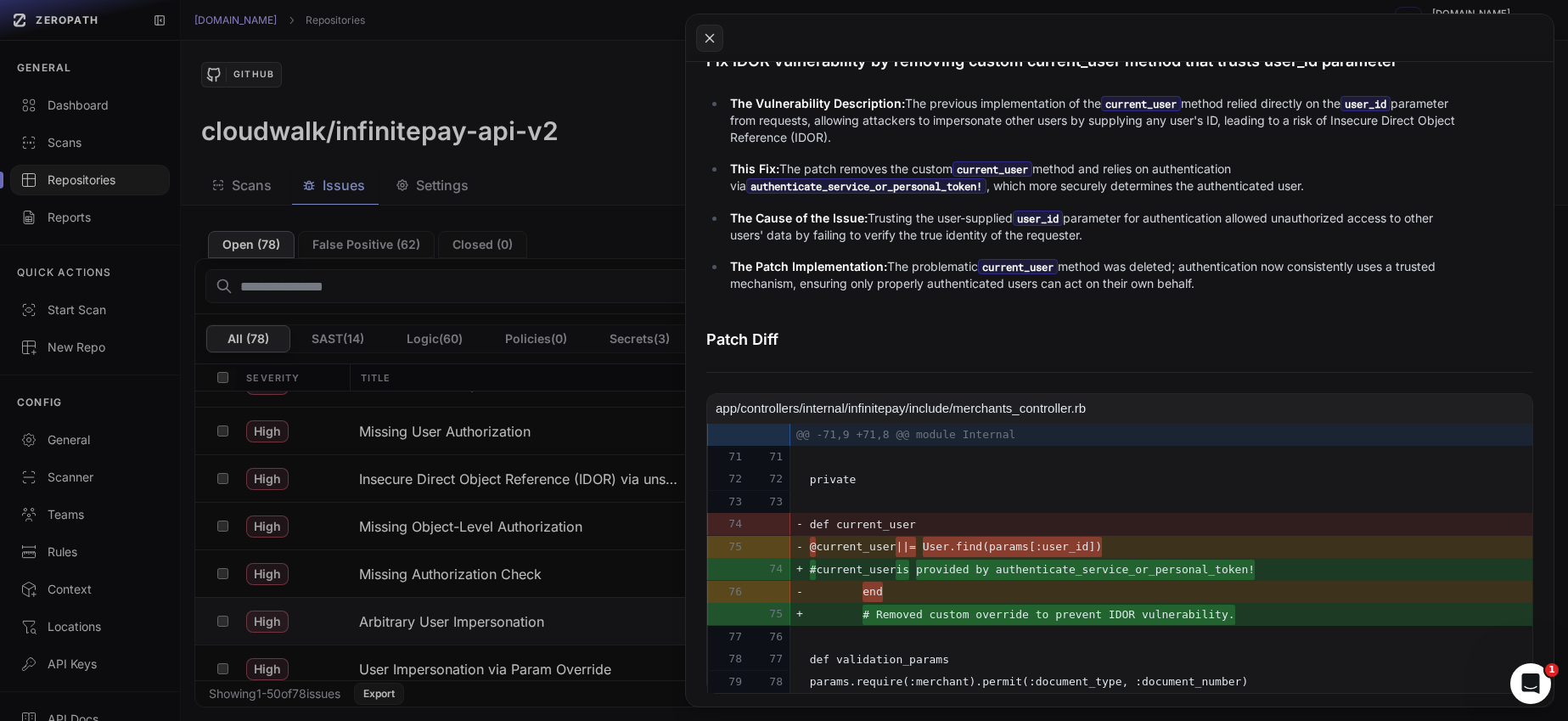
click at [580, 570] on button at bounding box center [784, 360] width 1568 height 721
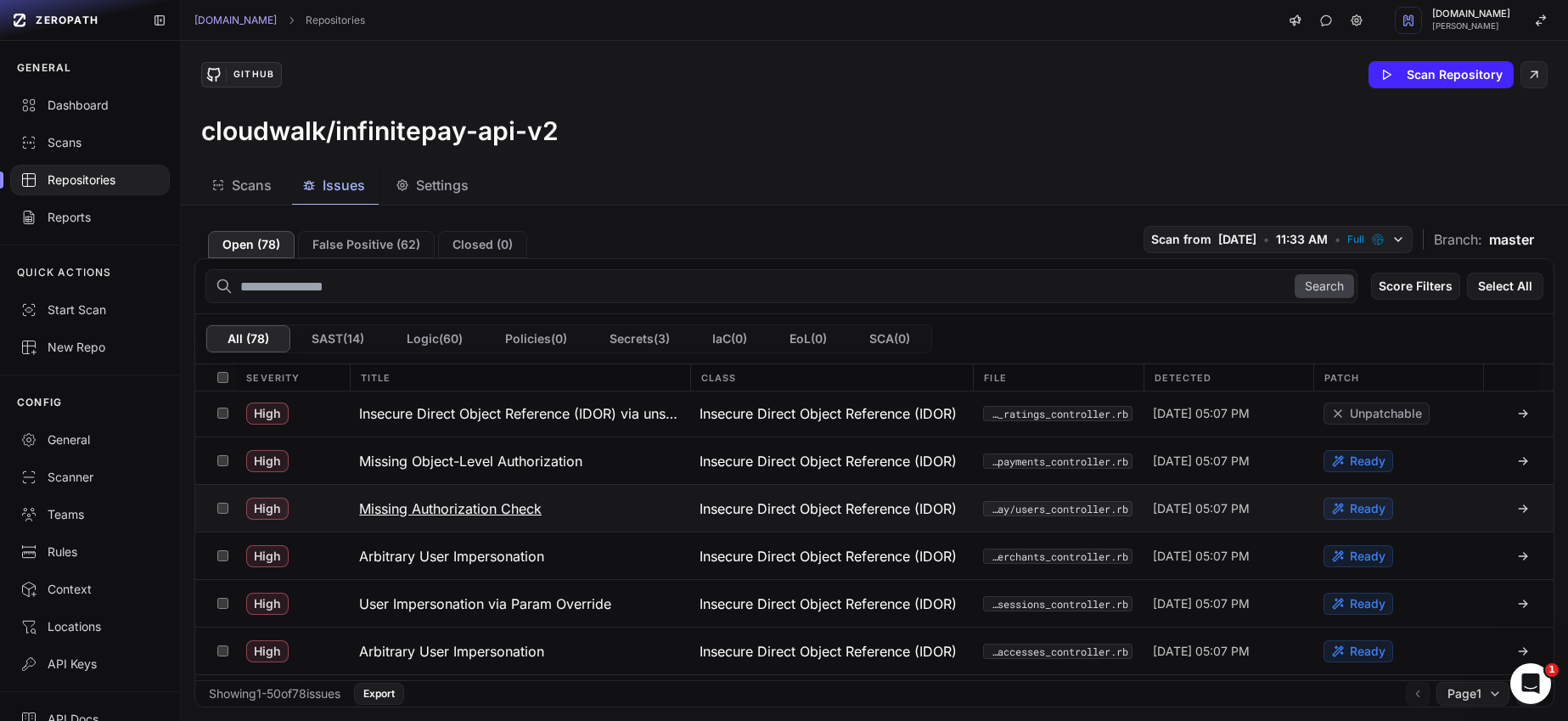
scroll to position [388, 0]
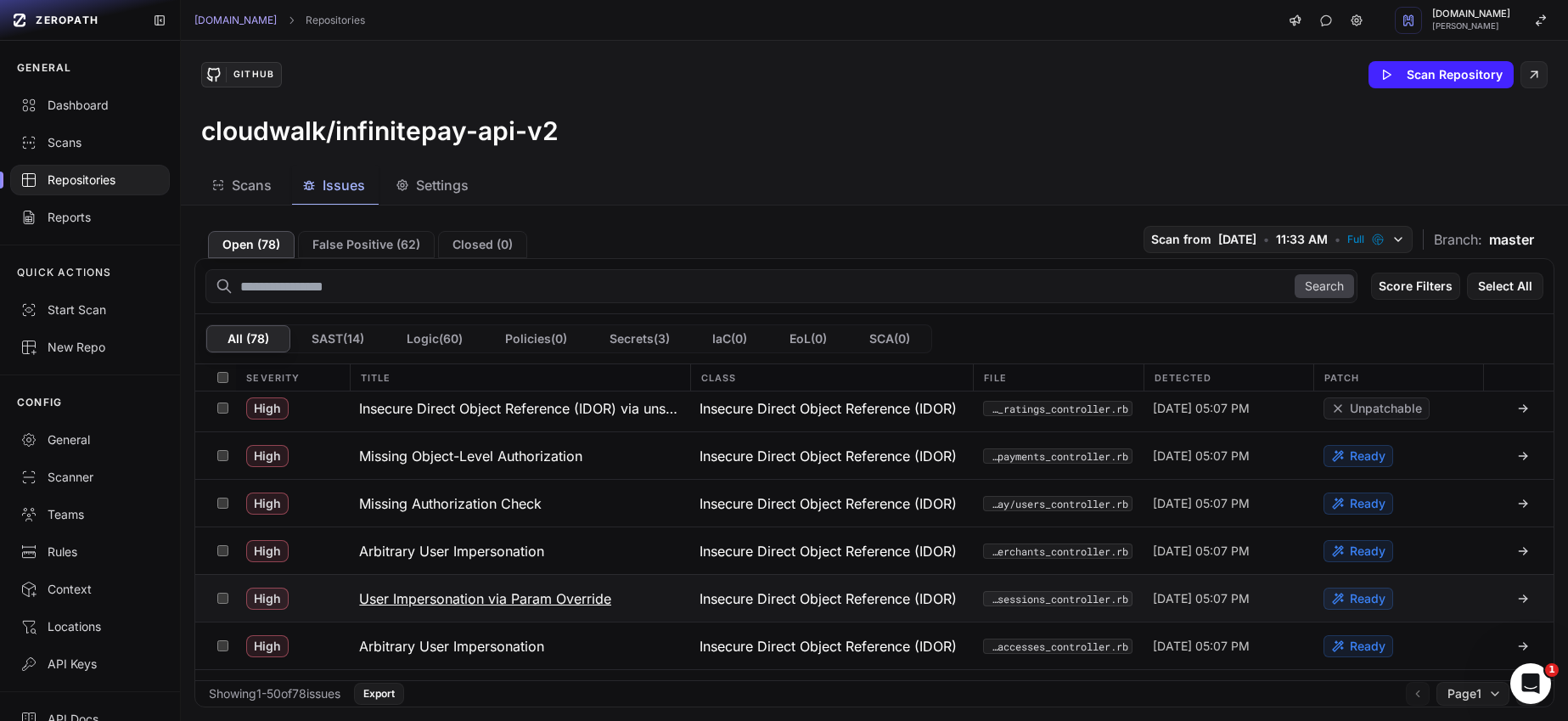
click at [556, 596] on h3 "User Impersonation via Param Override" at bounding box center [485, 599] width 252 height 20
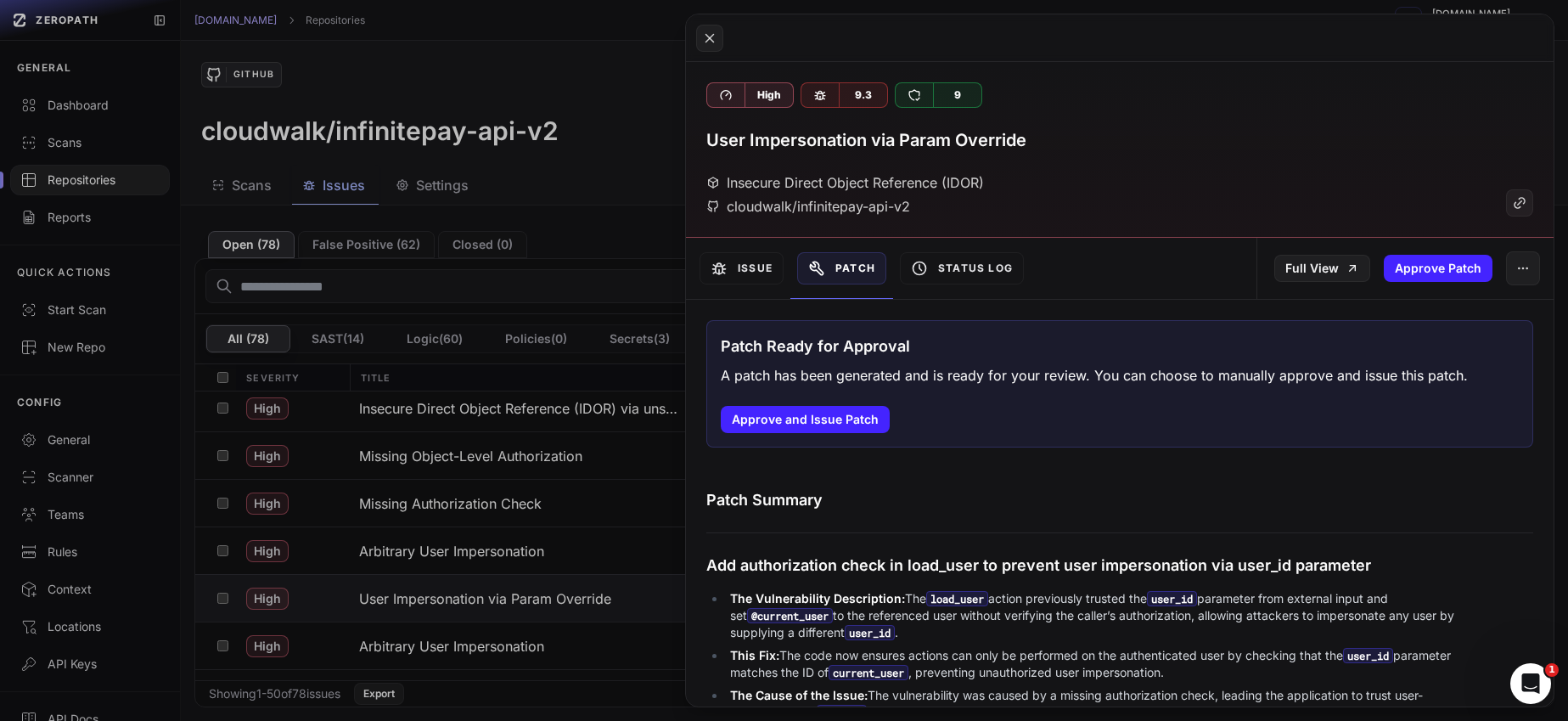
click at [740, 287] on div "Issue" at bounding box center [742, 268] width 97 height 61
click at [747, 275] on button "Issue" at bounding box center [741, 268] width 84 height 32
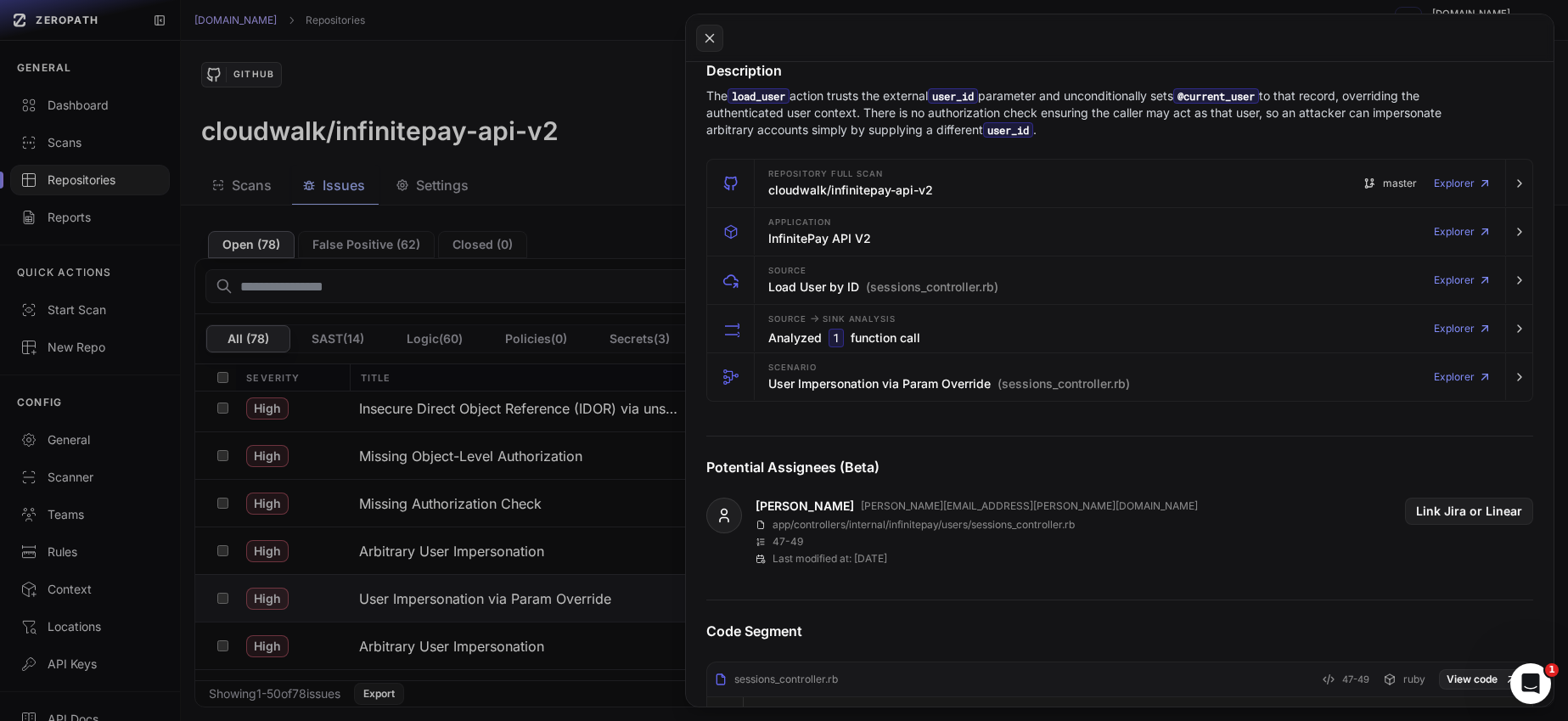
scroll to position [279, 0]
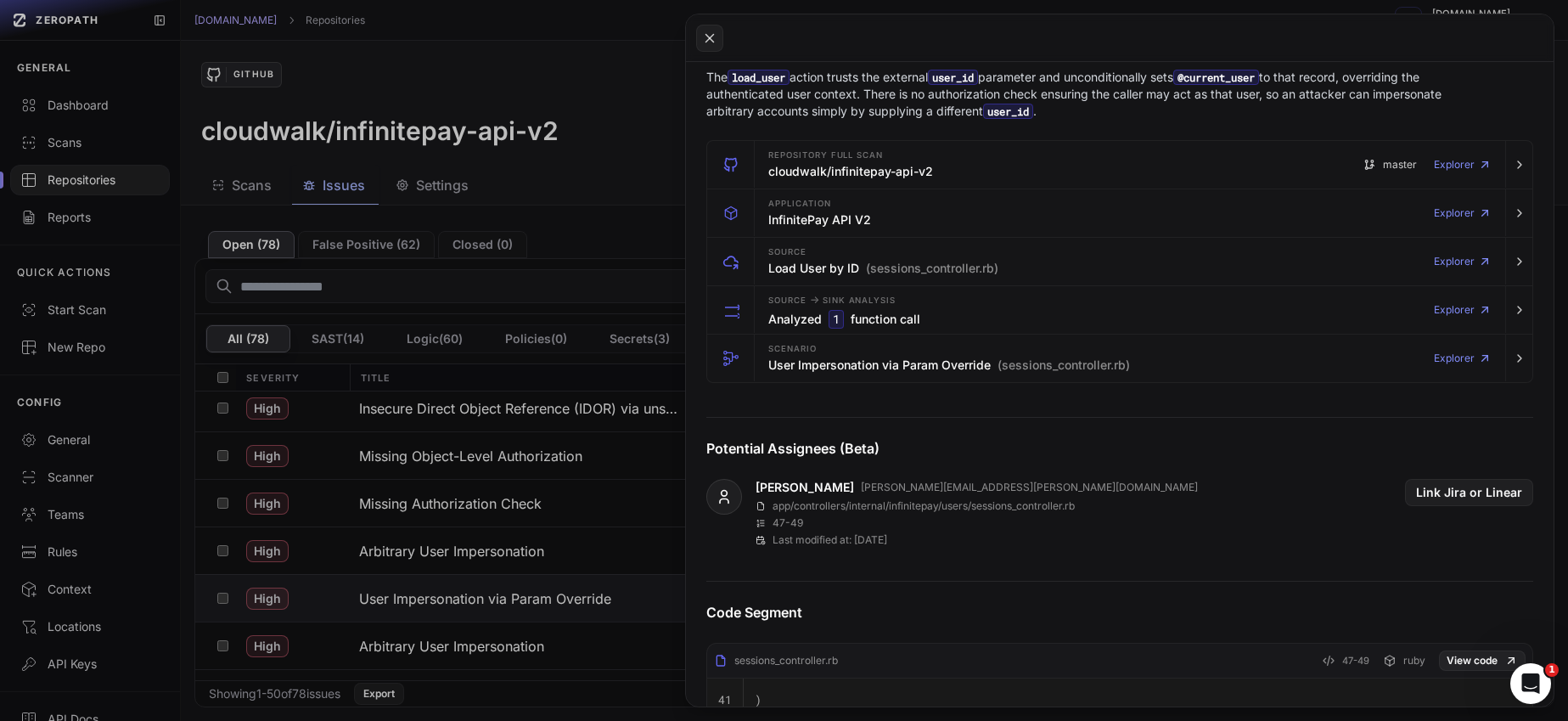
click at [511, 529] on button at bounding box center [784, 360] width 1568 height 721
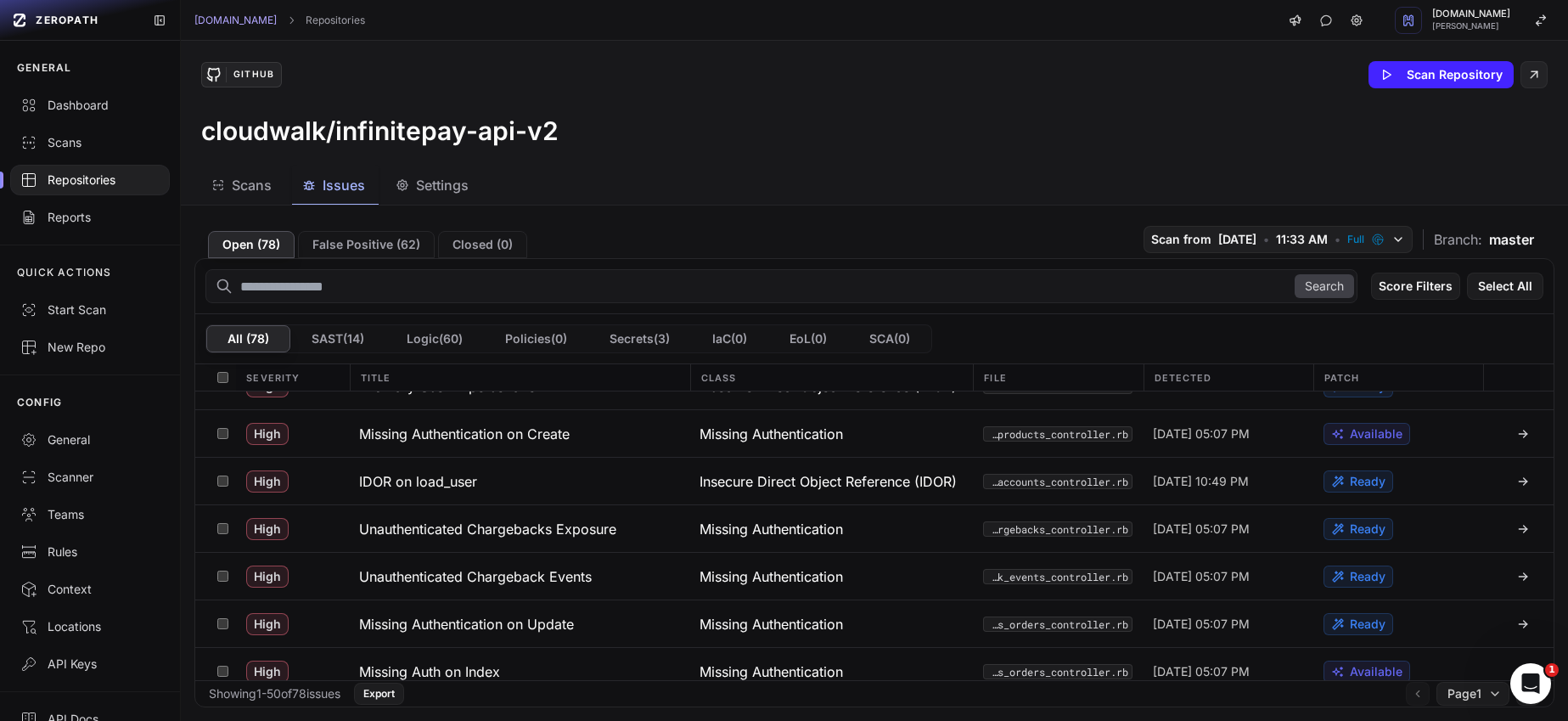
scroll to position [601, 0]
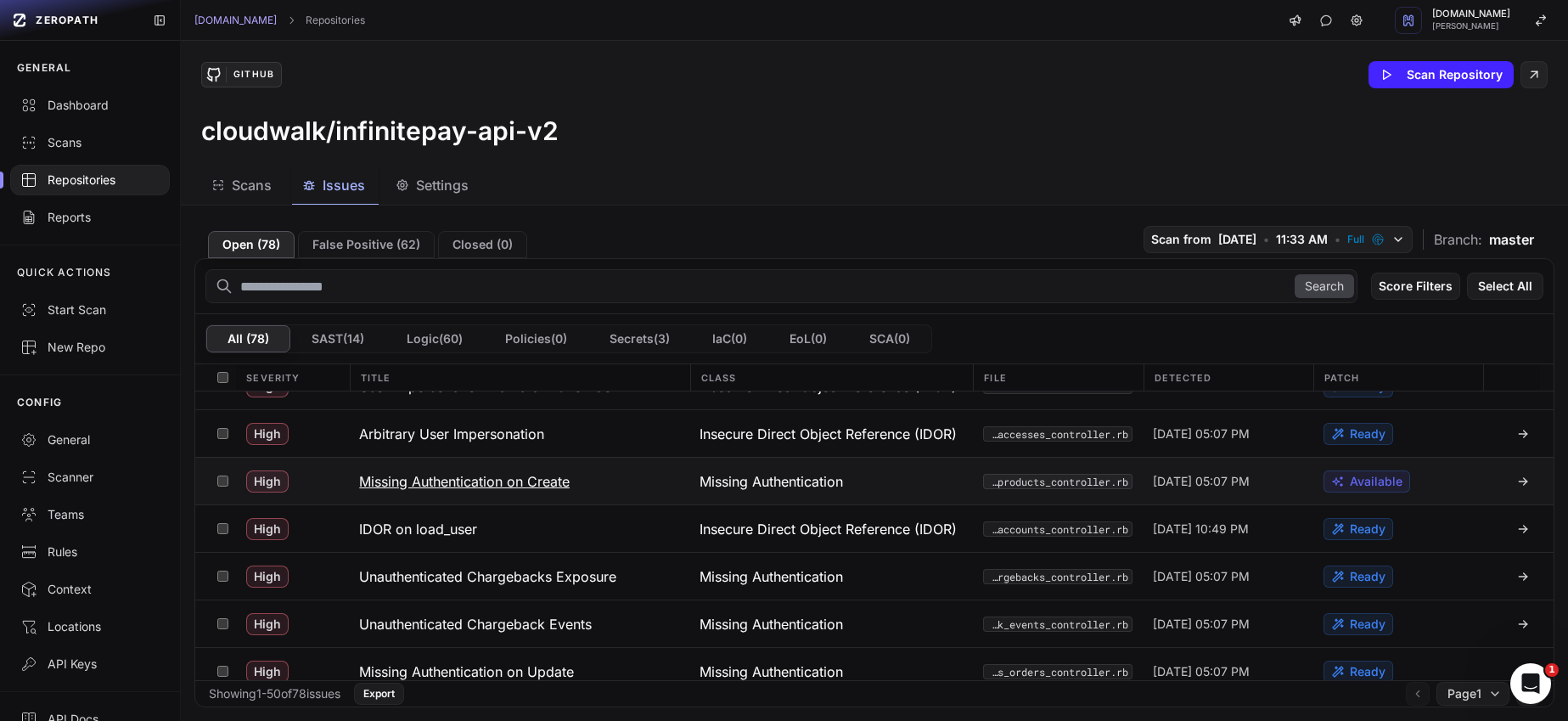
click at [507, 480] on h3 "Missing Authentication on Create" at bounding box center [465, 481] width 211 height 20
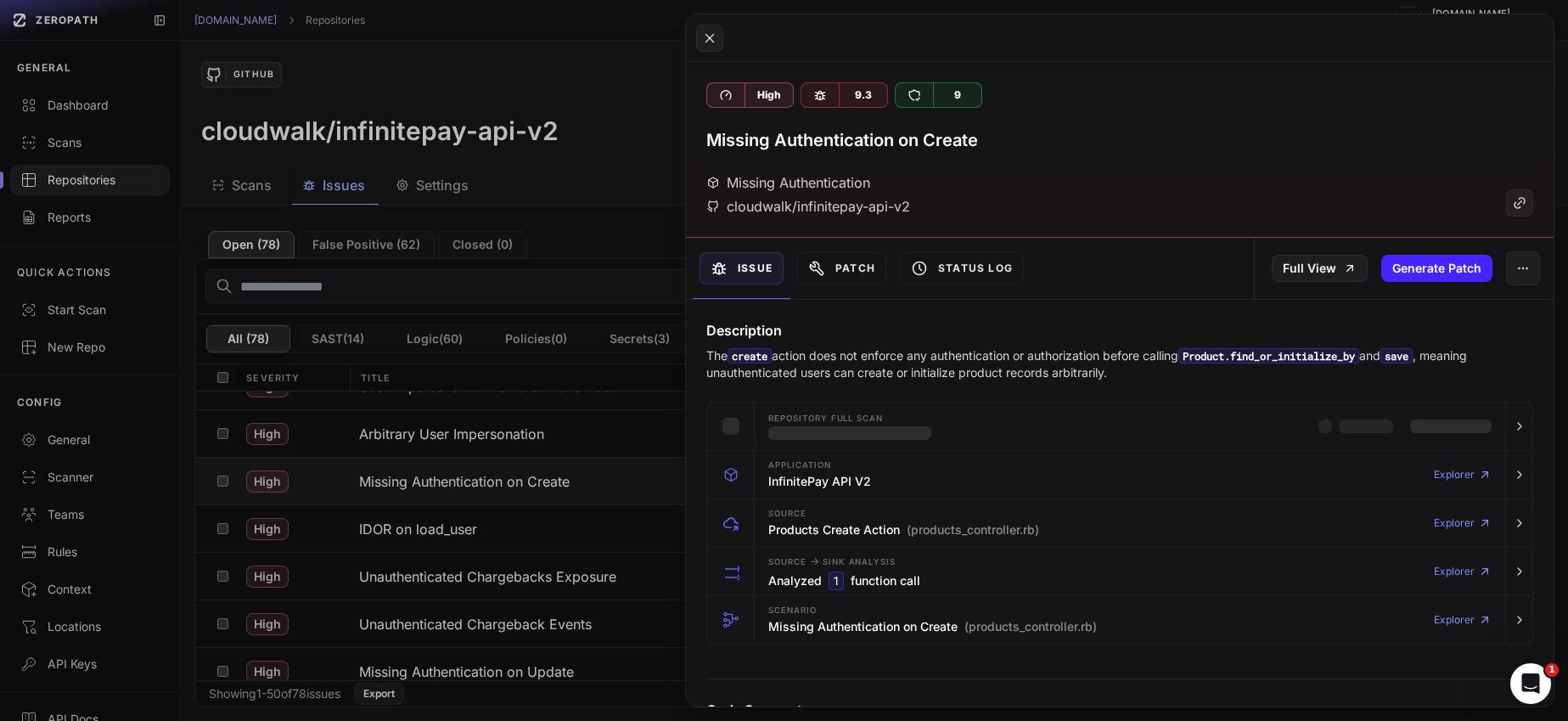
click at [502, 510] on button at bounding box center [784, 360] width 1568 height 721
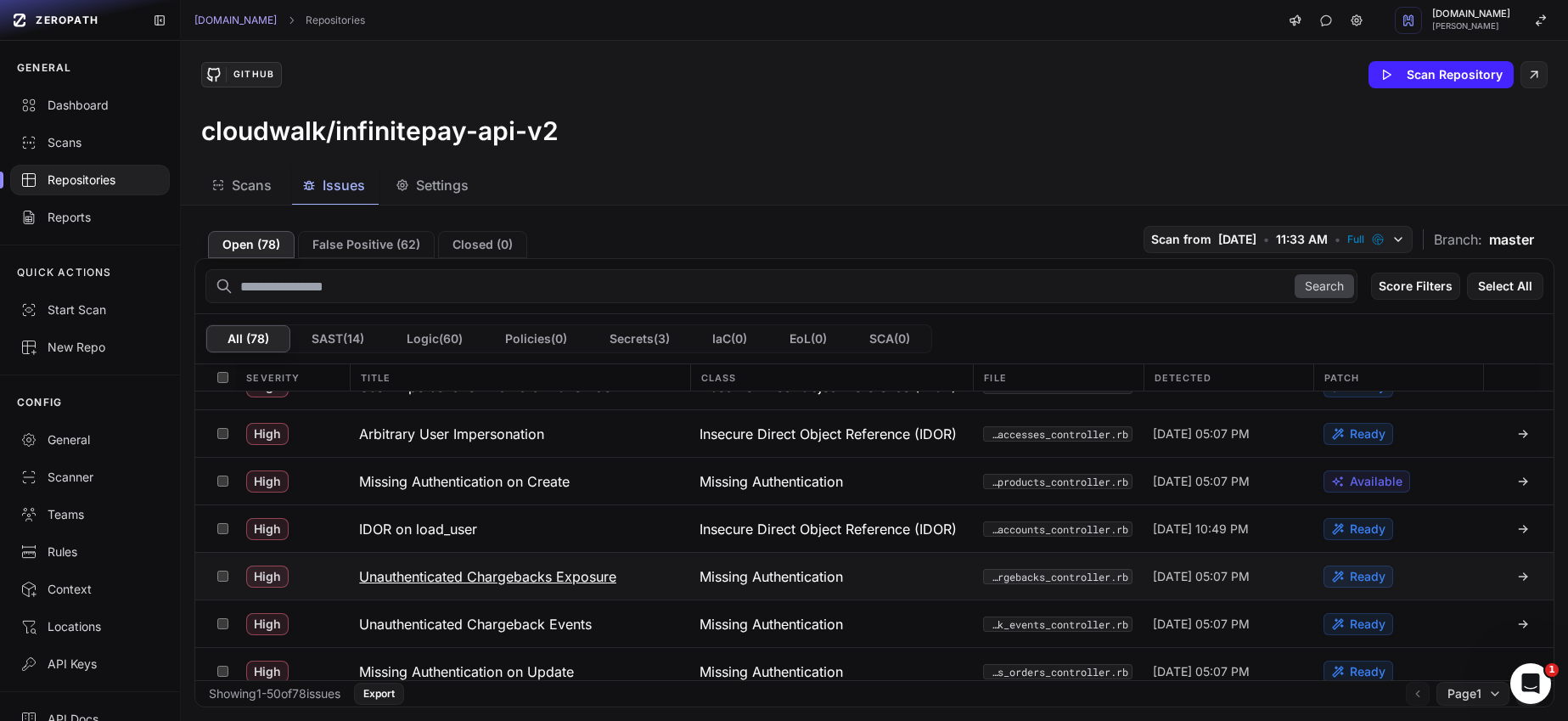
click at [475, 580] on h3 "Unauthenticated Chargebacks Exposure" at bounding box center [488, 577] width 258 height 20
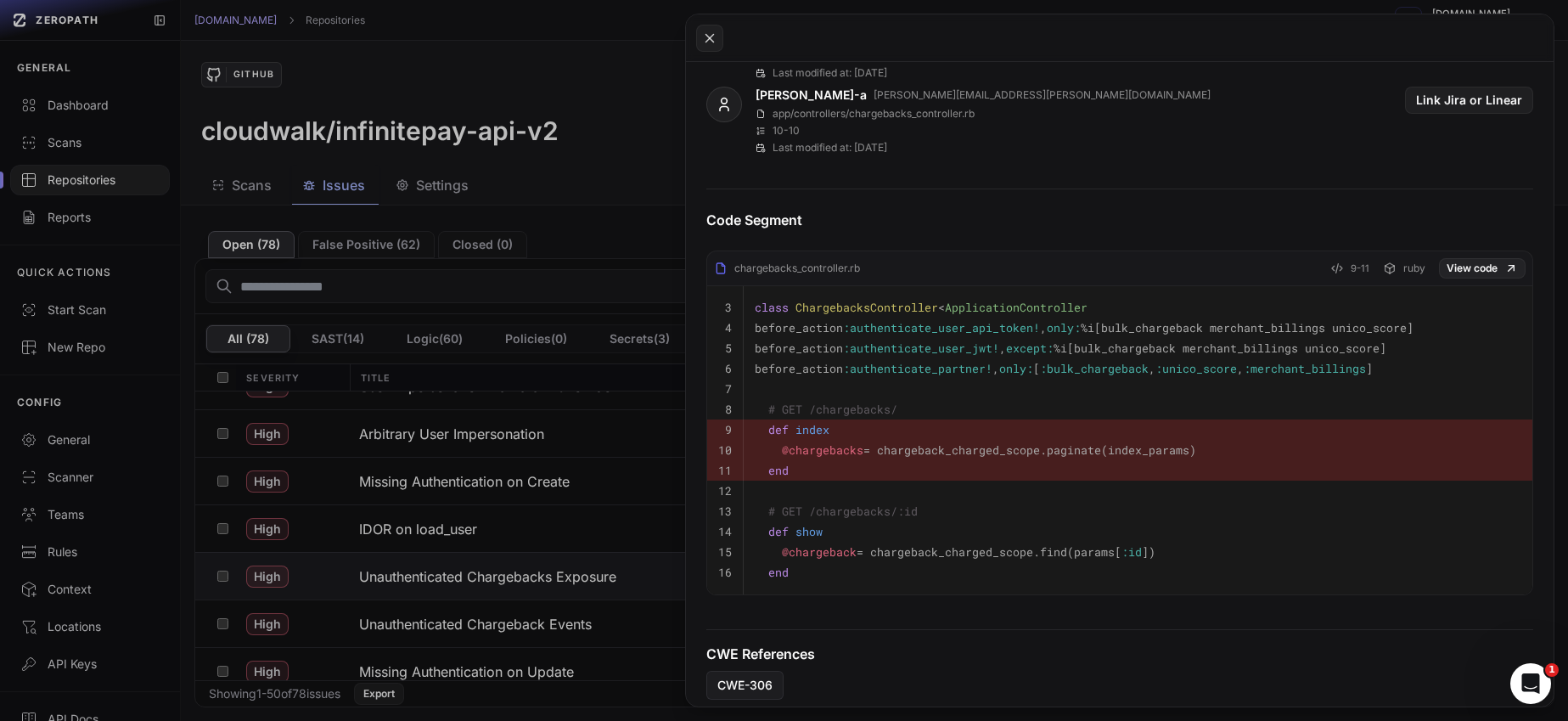
scroll to position [732, 0]
click at [568, 622] on button at bounding box center [784, 360] width 1568 height 721
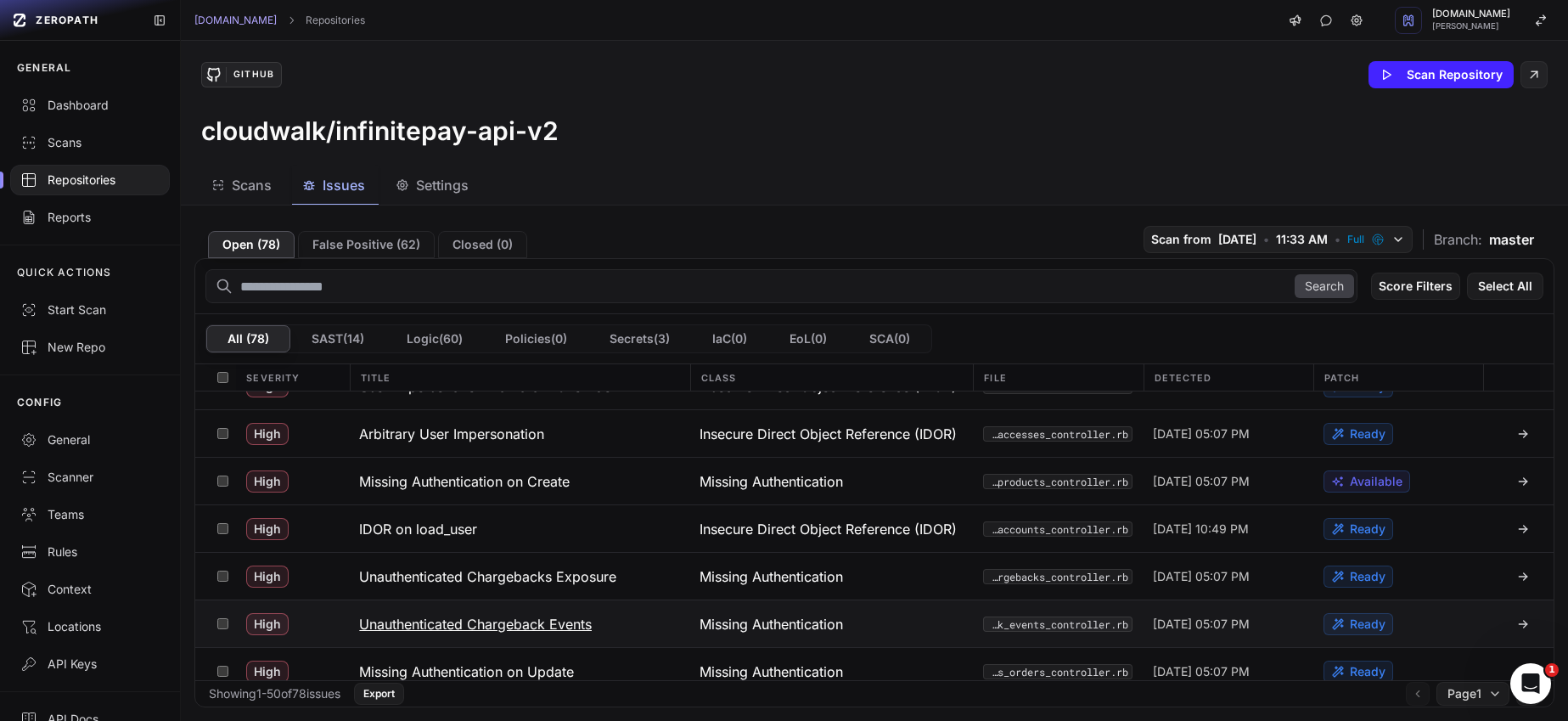
click at [567, 624] on h3 "Unauthenticated Chargeback Events" at bounding box center [475, 624] width 233 height 20
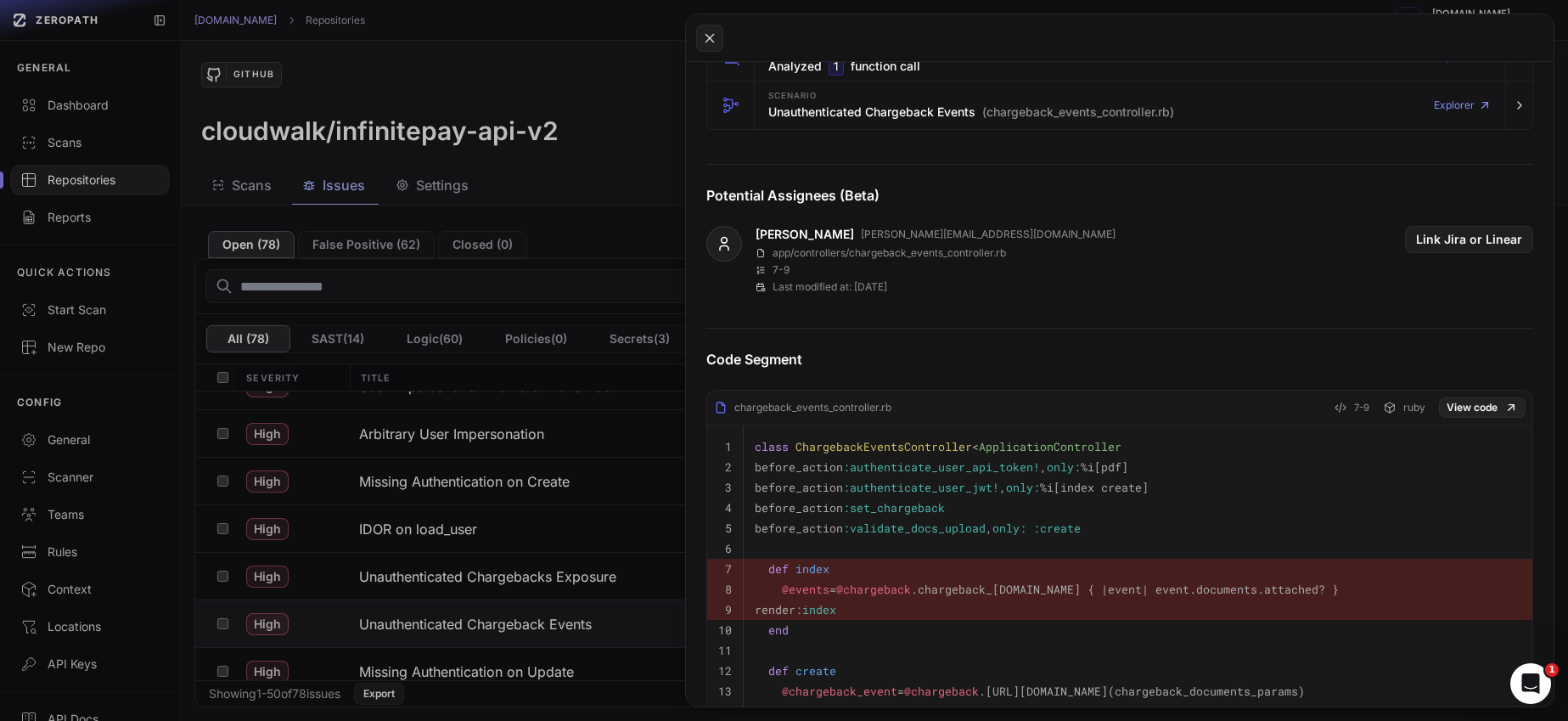
scroll to position [522, 0]
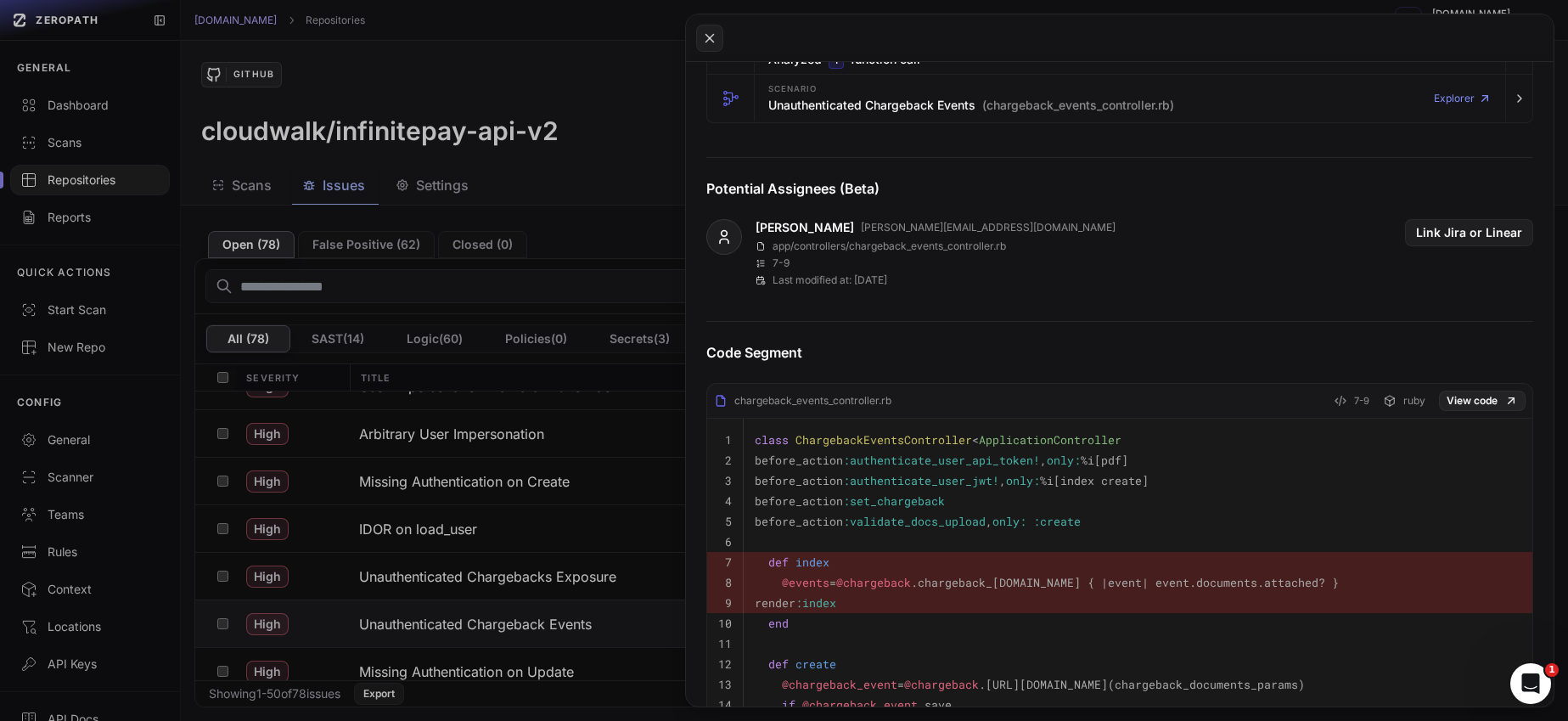
click at [591, 588] on button at bounding box center [784, 360] width 1568 height 721
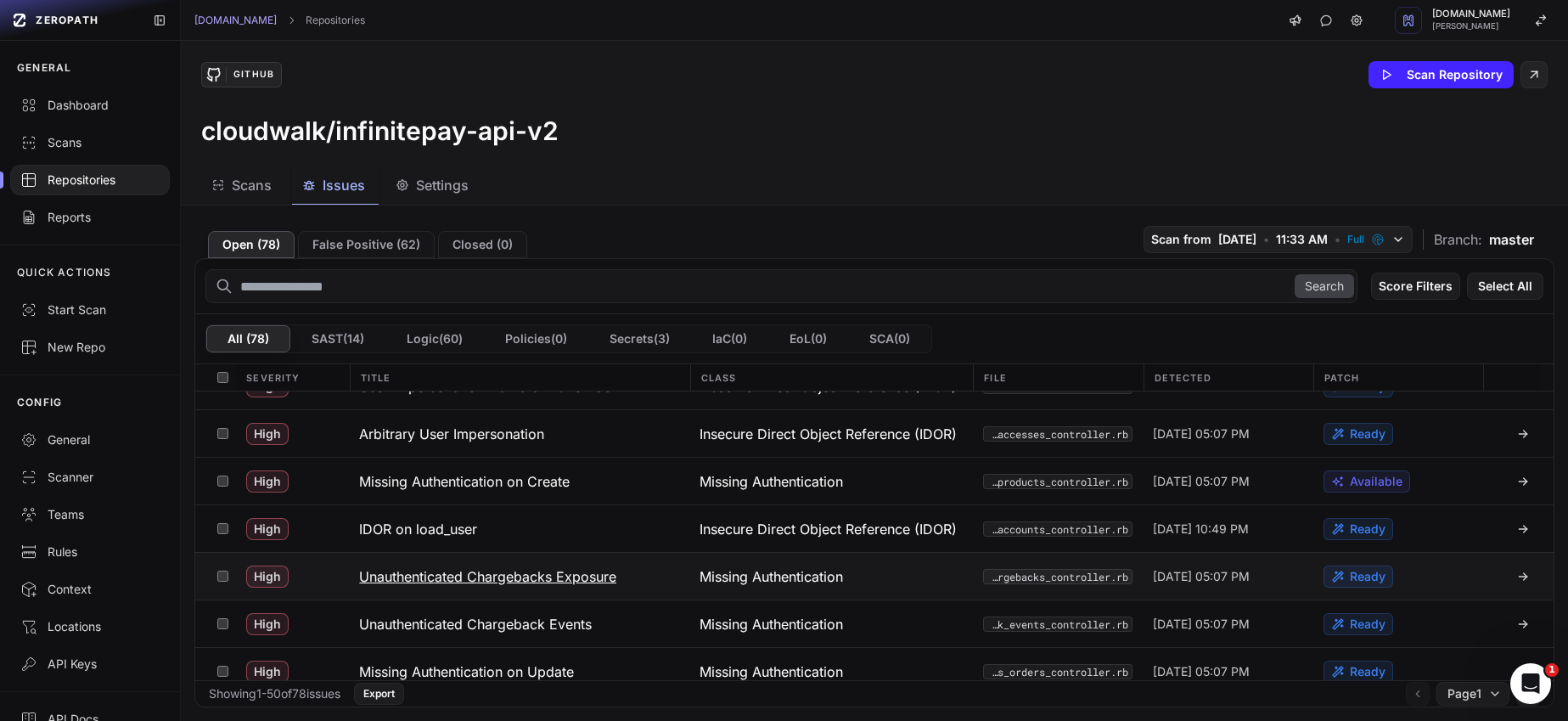
click at [591, 570] on h3 "Unauthenticated Chargebacks Exposure" at bounding box center [488, 577] width 258 height 20
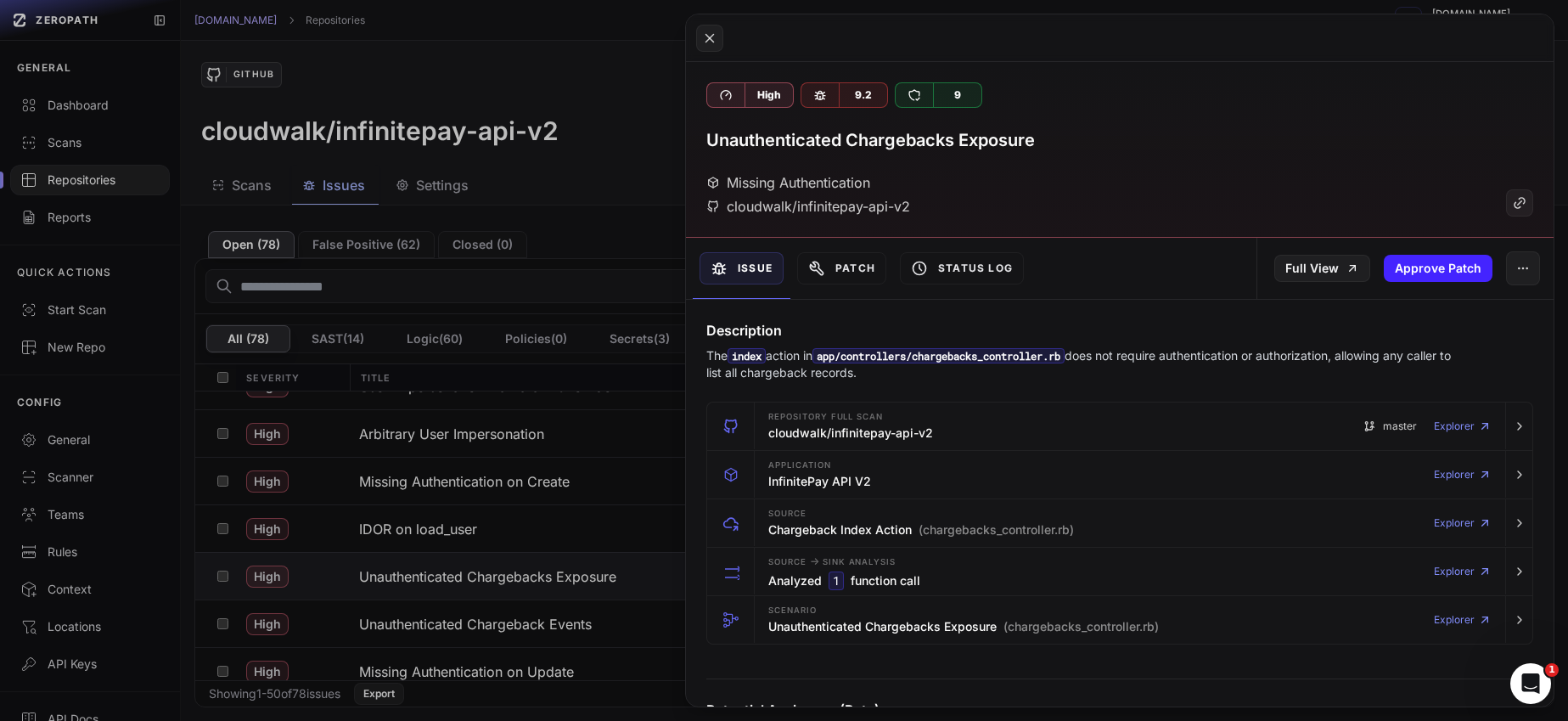
click at [922, 142] on h3 "Unauthenticated Chargebacks Exposure" at bounding box center [870, 140] width 328 height 24
copy div "Unauthenticated Chargebacks Exposure"
click at [1402, 192] on div "Missing Authentication cloudwalk/infinitepay-api-v2" at bounding box center [1120, 195] width 827 height 44
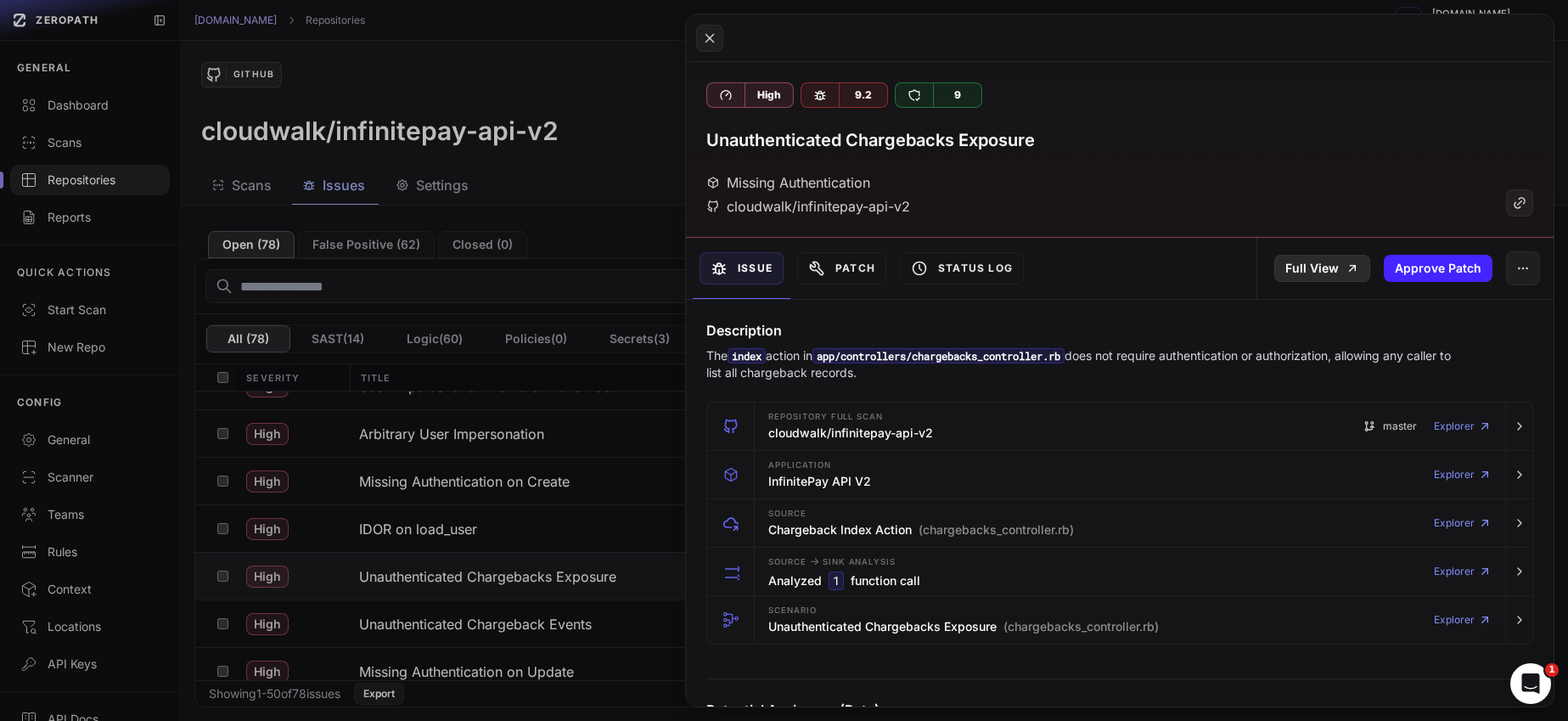
click at [1346, 267] on icon at bounding box center [1352, 267] width 13 height 13
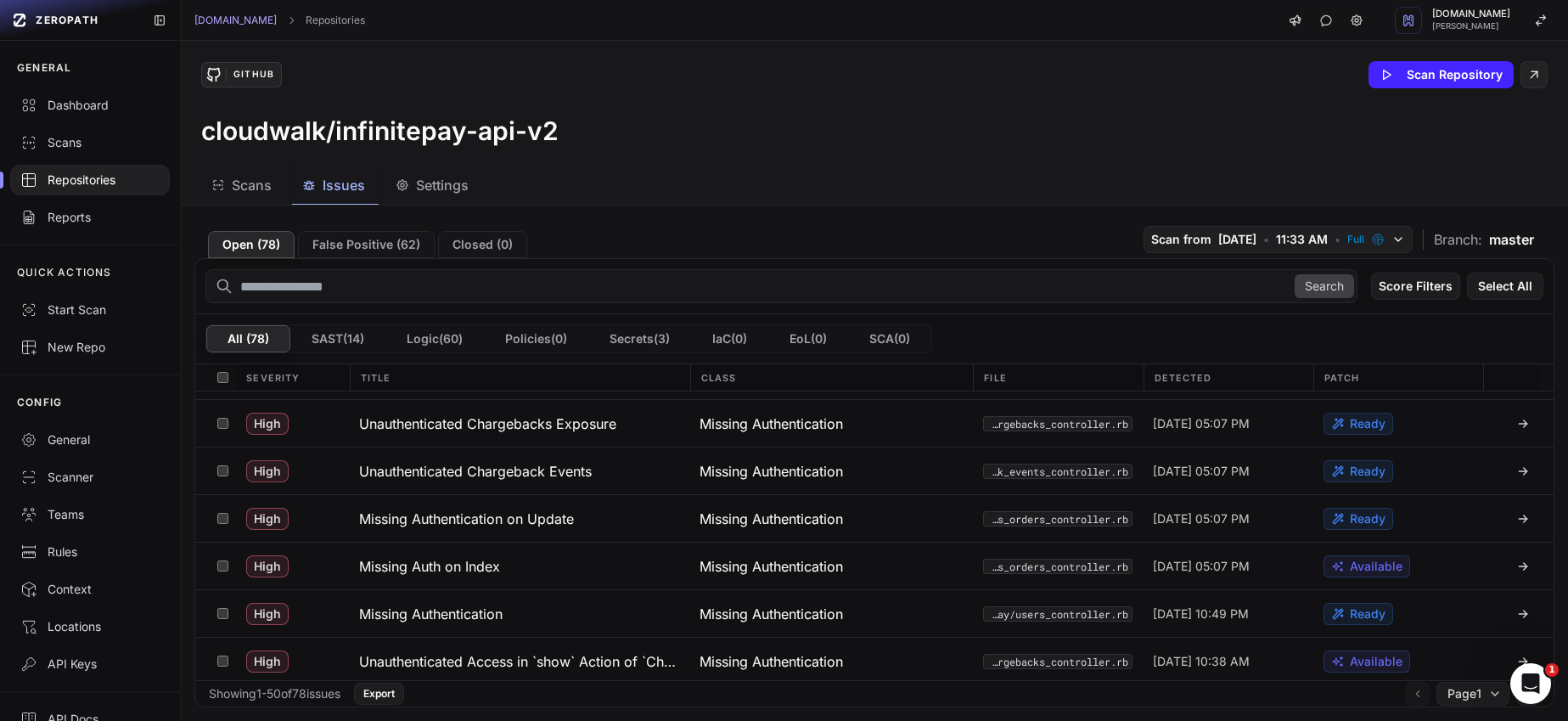
scroll to position [730, 0]
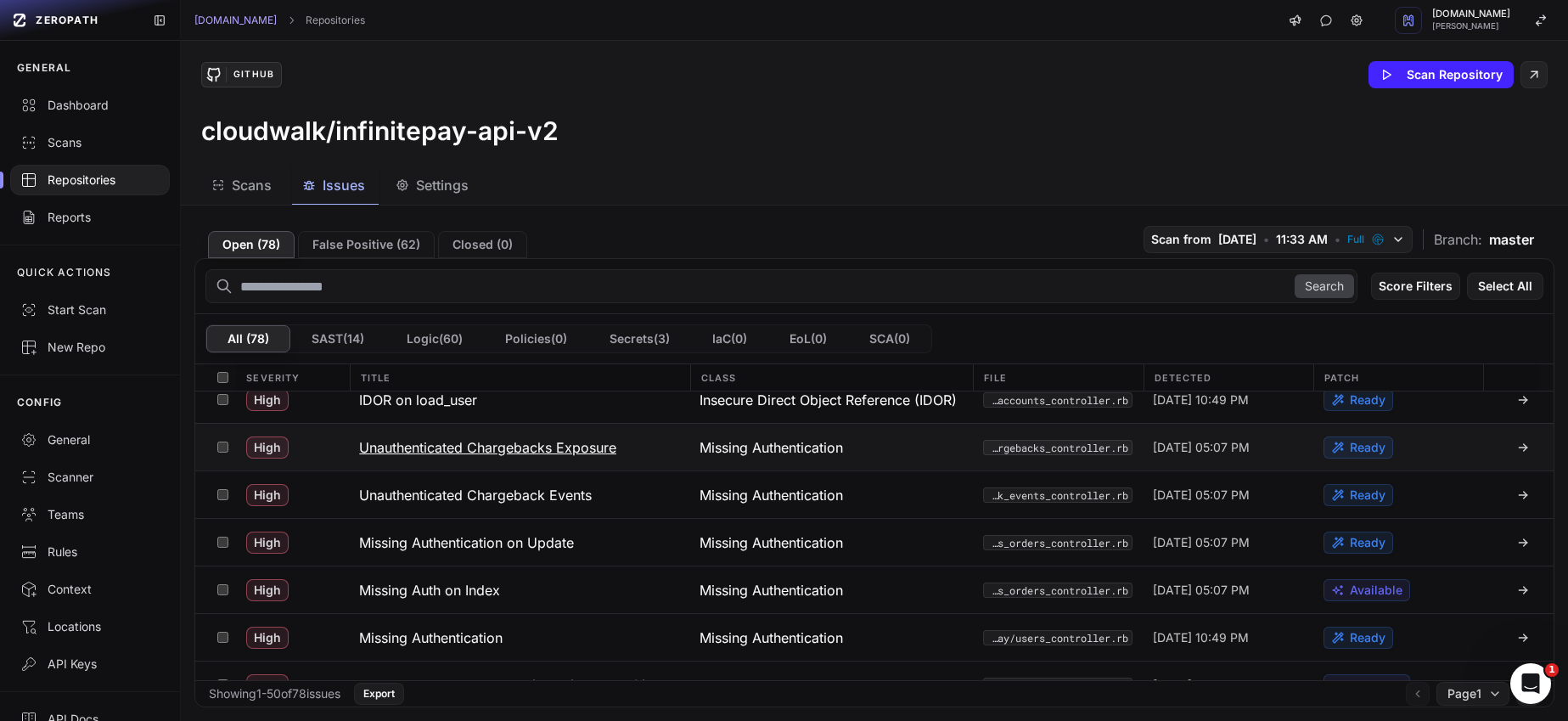
click at [452, 446] on h3 "Unauthenticated Chargebacks Exposure" at bounding box center [488, 447] width 258 height 20
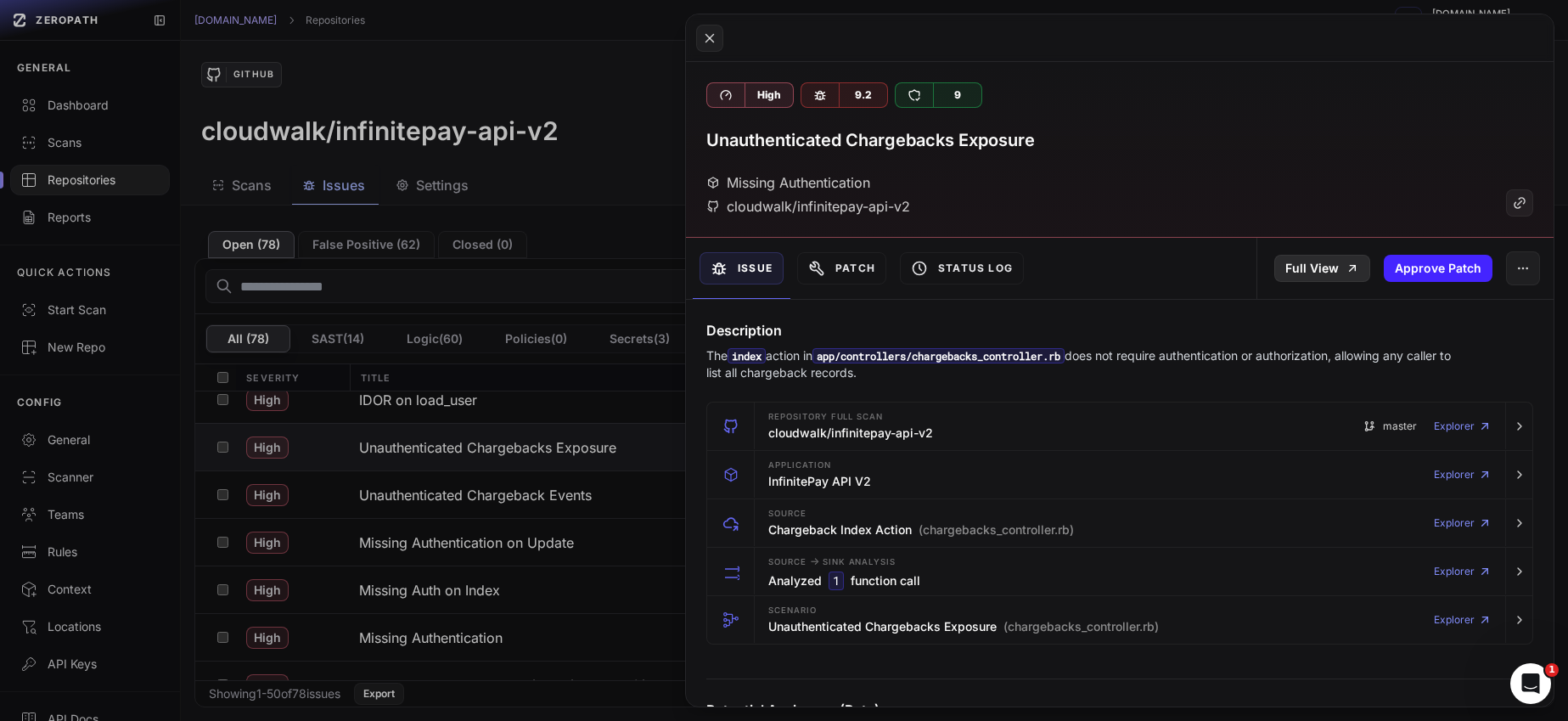
click at [1332, 266] on link "Full View" at bounding box center [1322, 268] width 96 height 27
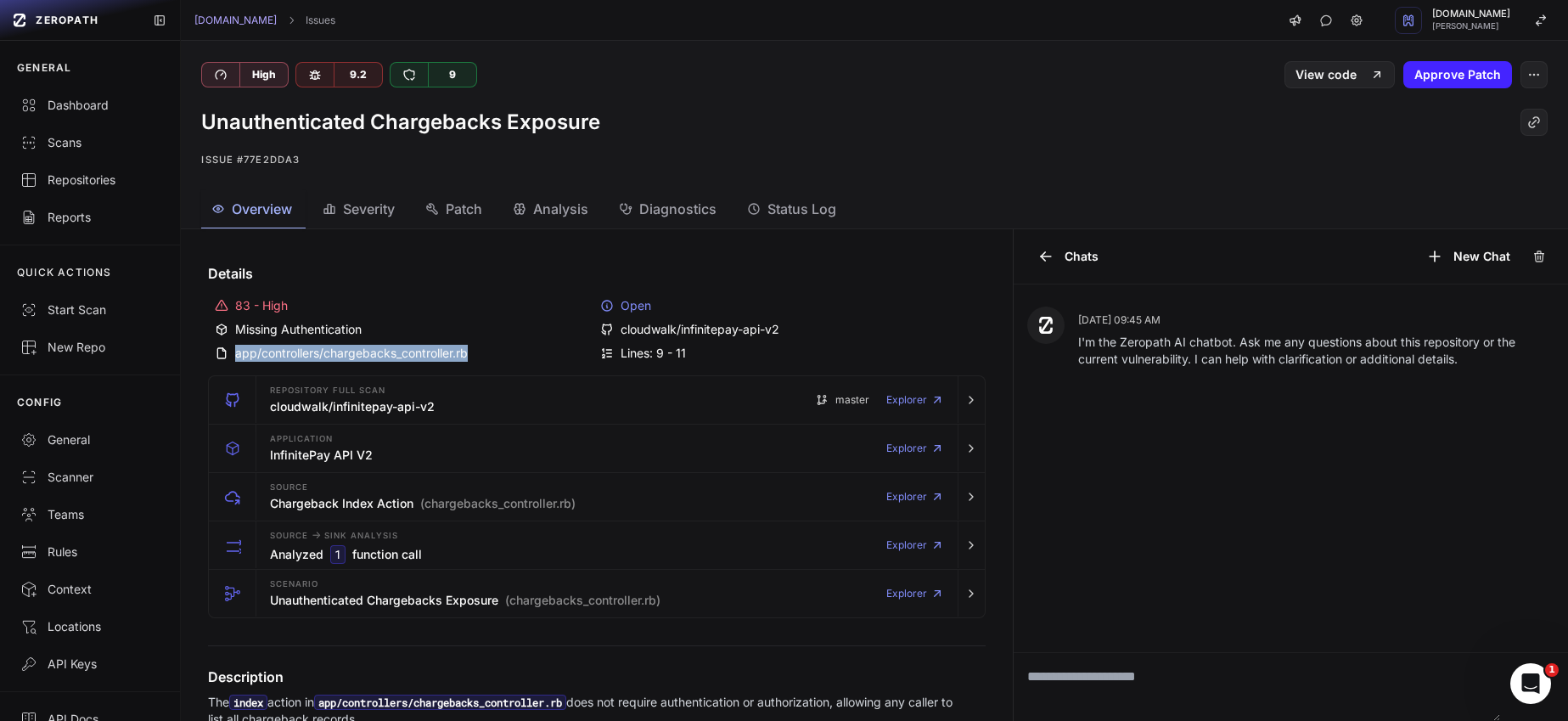
drag, startPoint x: 481, startPoint y: 353, endPoint x: 539, endPoint y: 360, distance: 58.4
click at [539, 360] on div "app/controllers/chargebacks_controller.rb" at bounding box center [405, 353] width 379 height 17
copy div "app/controllers/chargebacks_controller.rb"
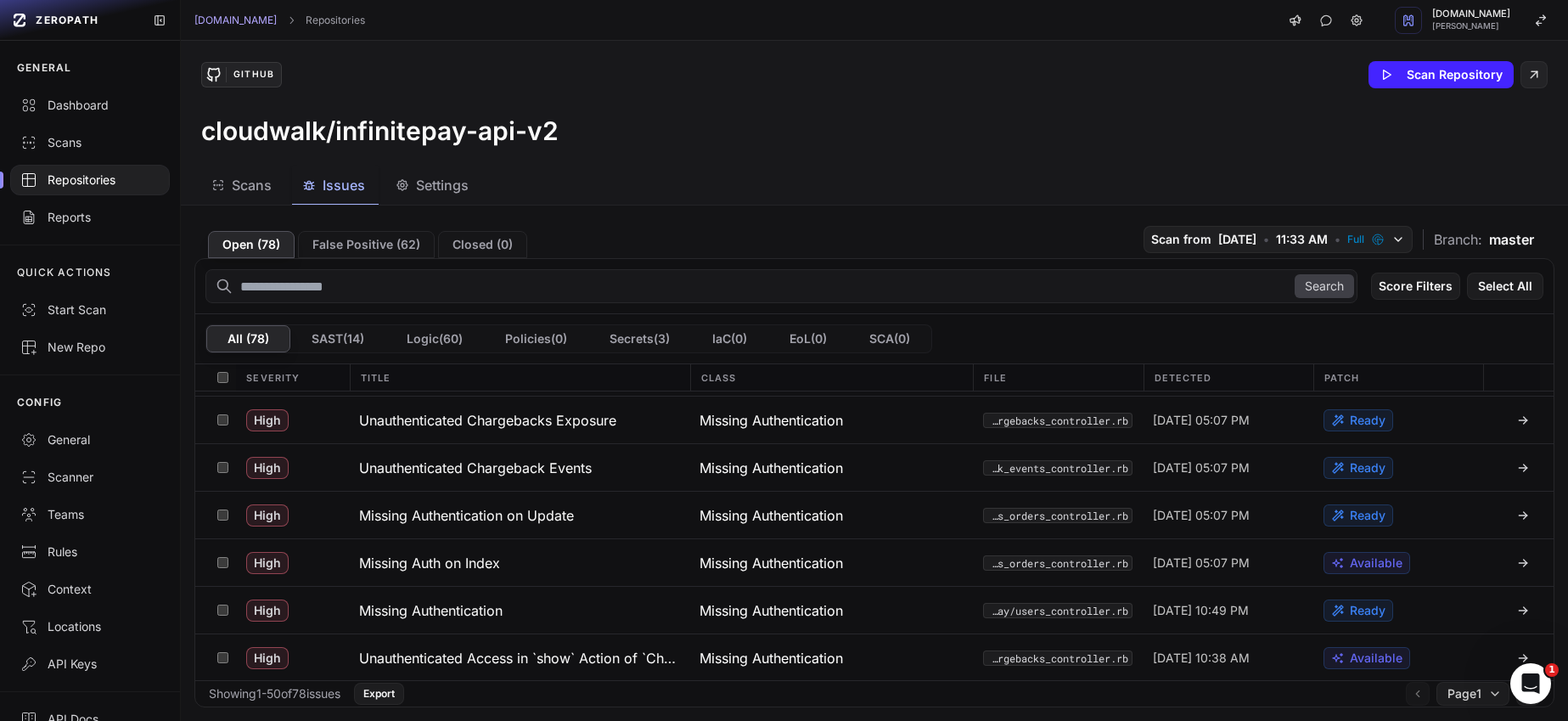
scroll to position [797, 0]
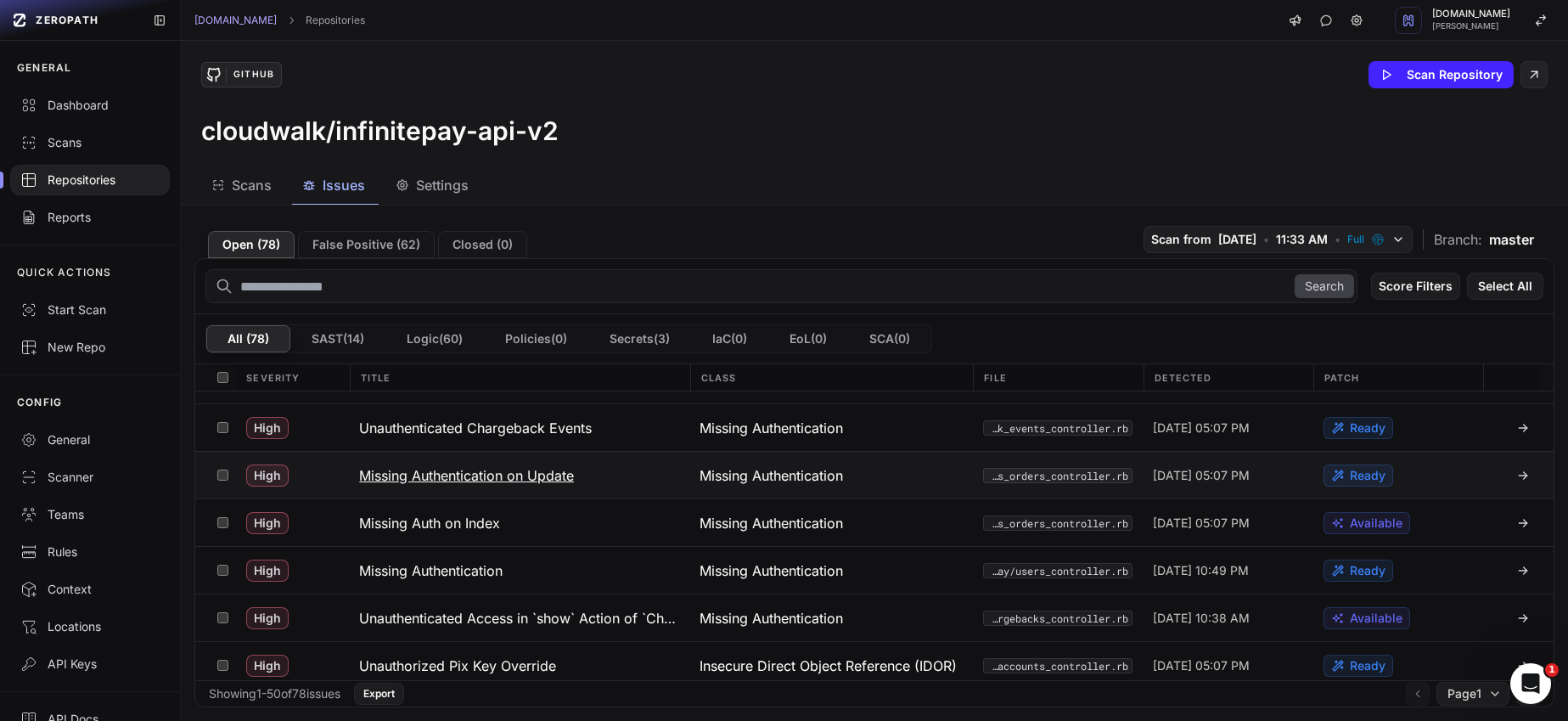
click at [508, 472] on h3 "Missing Authentication on Update" at bounding box center [467, 476] width 215 height 20
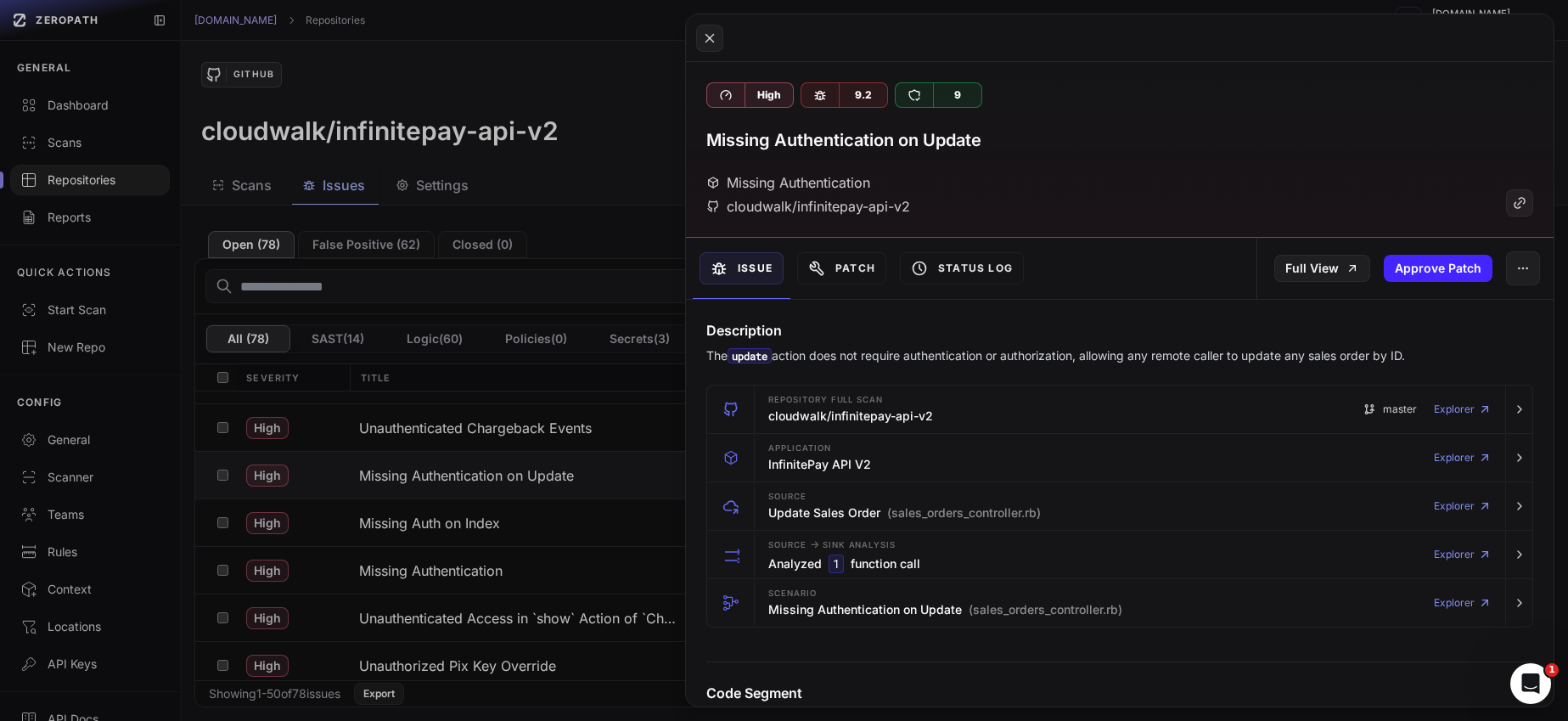
click at [513, 524] on button at bounding box center [784, 360] width 1568 height 721
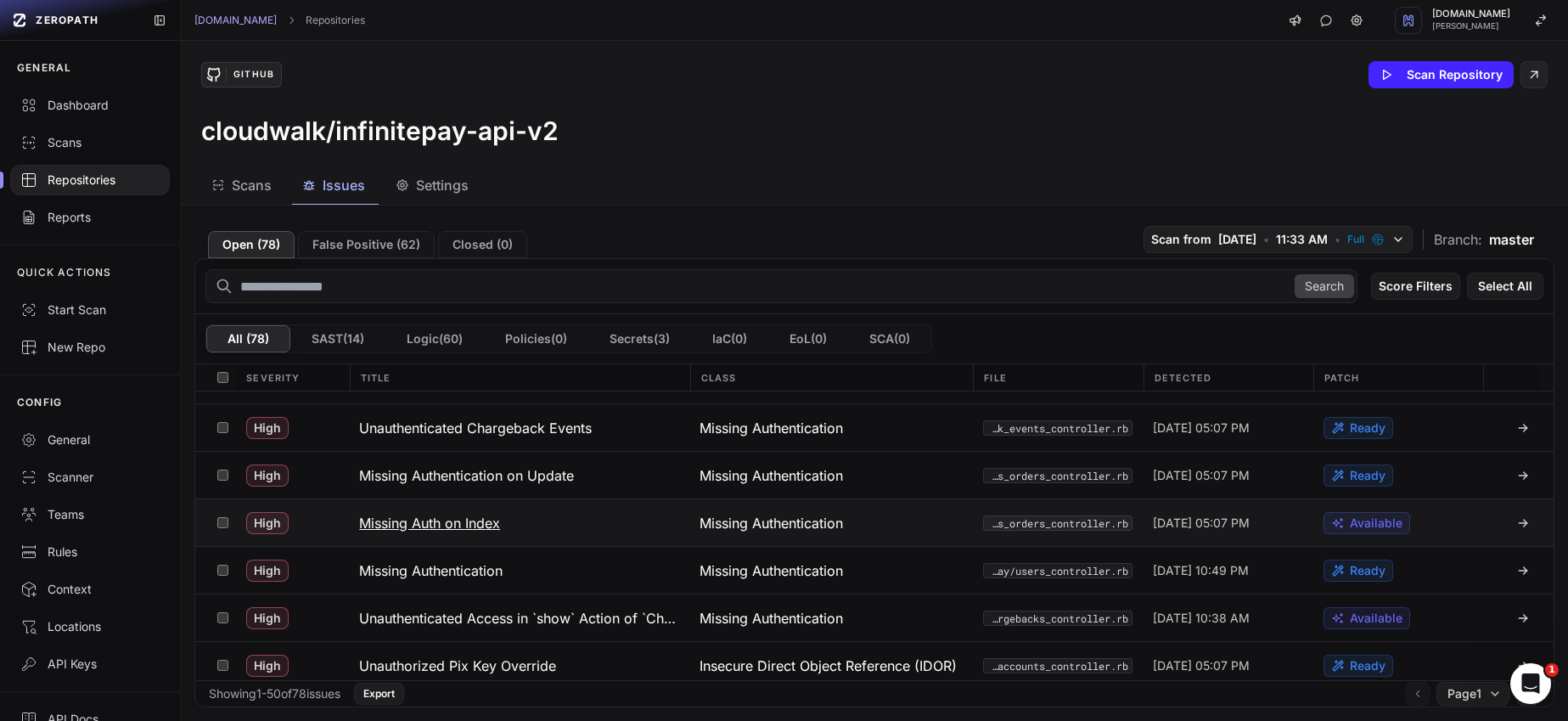
click at [504, 525] on button "Missing Auth on Index" at bounding box center [519, 523] width 341 height 47
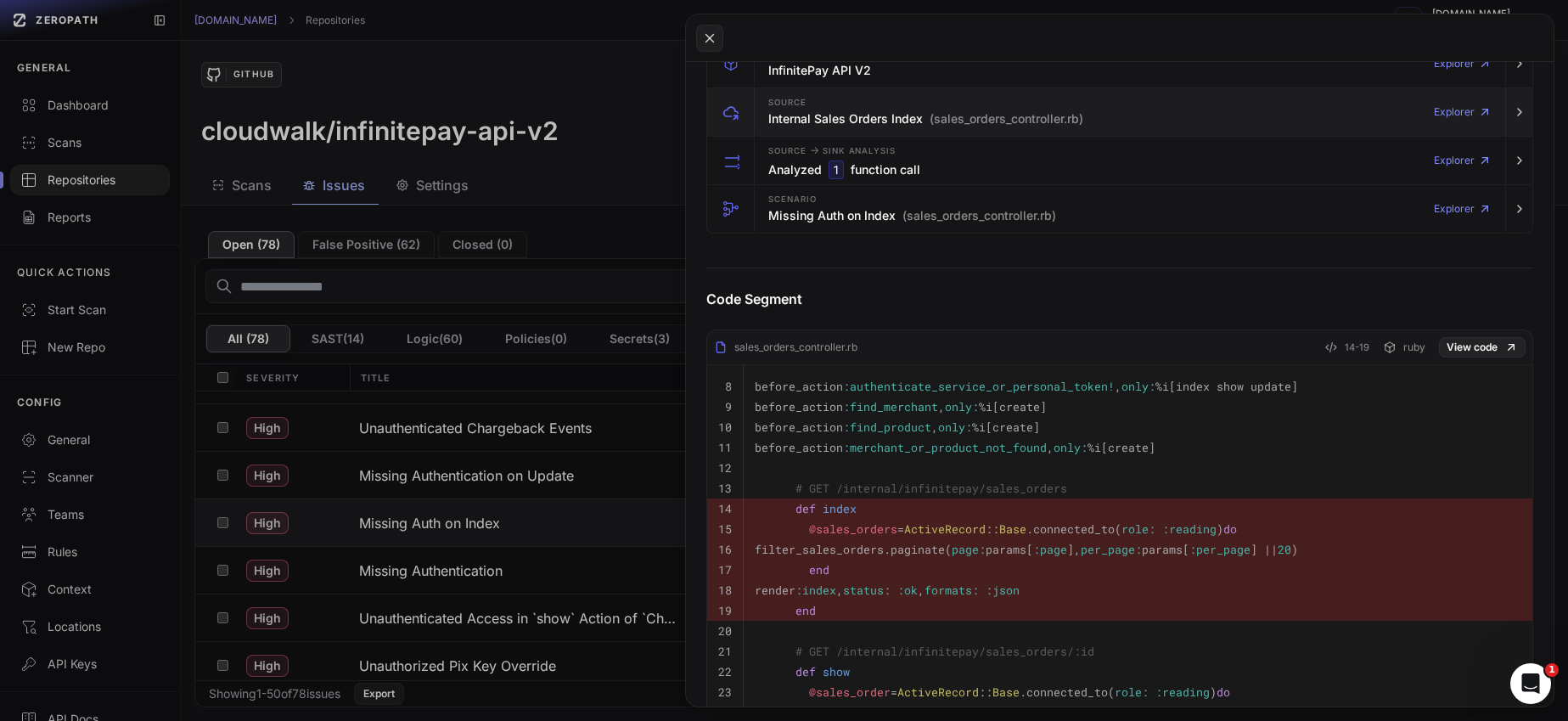
scroll to position [412, 0]
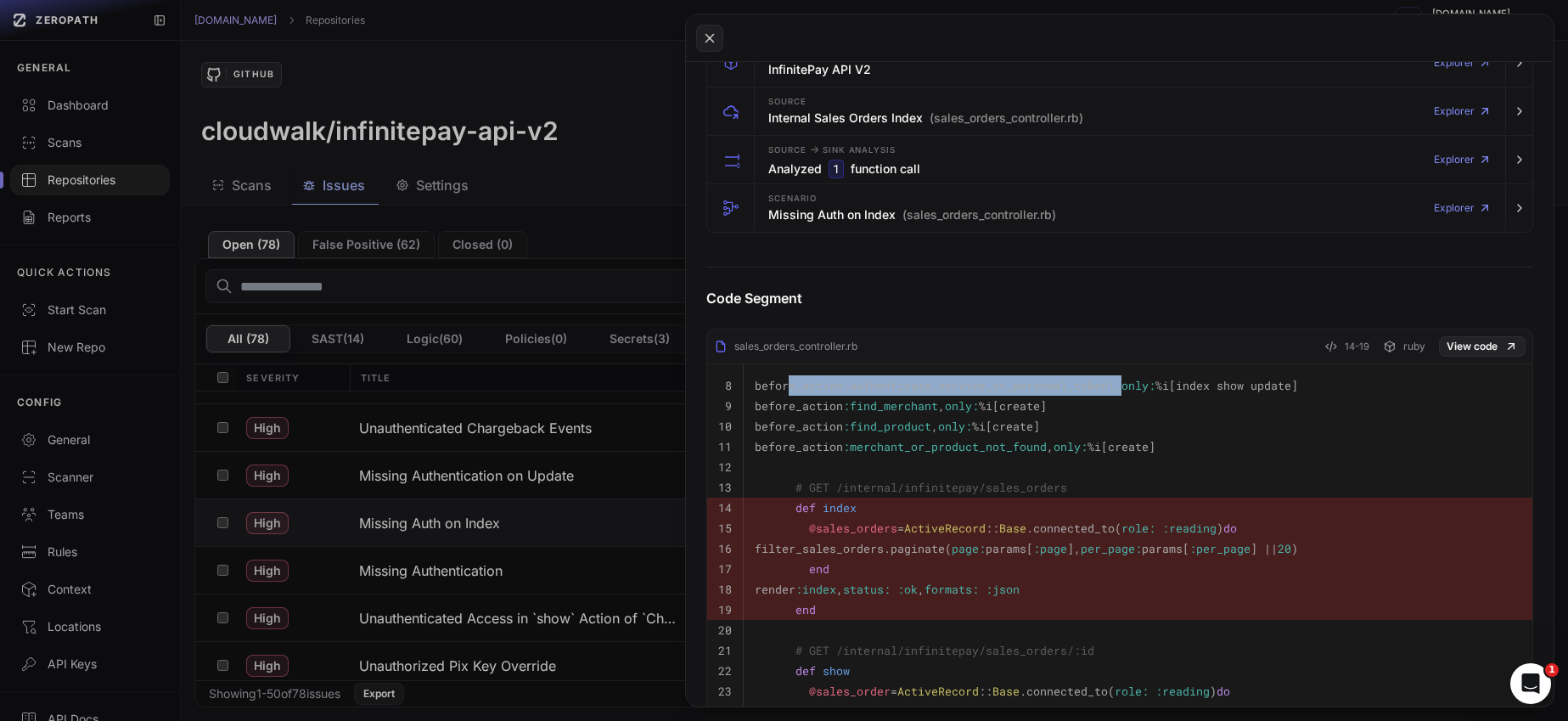
drag, startPoint x: 1168, startPoint y: 384, endPoint x: 789, endPoint y: 385, distance: 379.0
click at [789, 385] on code "before_action :authenticate_service_or_personal_token! , only: %i[index show up…" at bounding box center [1027, 385] width 544 height 15
copy code "before_action :authenticate_service_or_personal_token! ,"
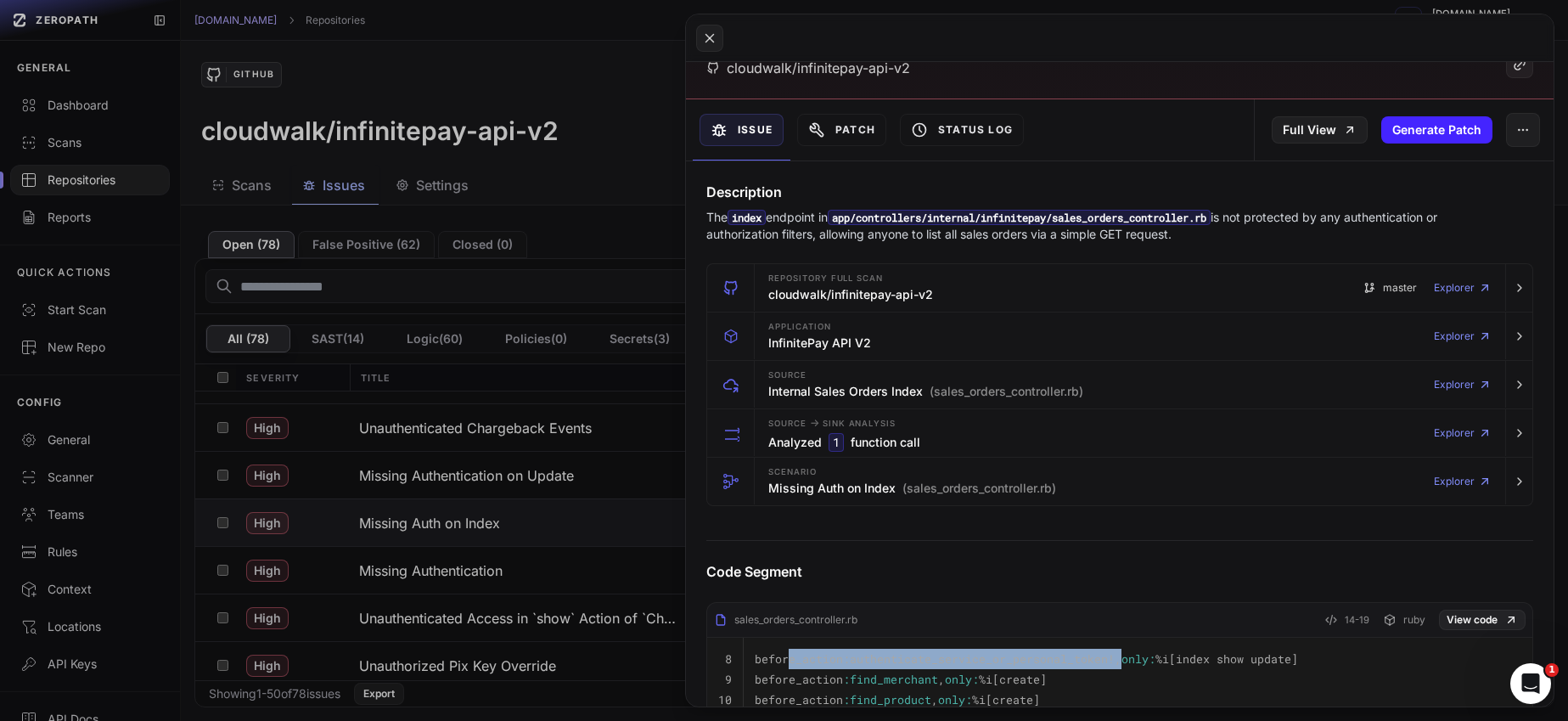
scroll to position [99, 0]
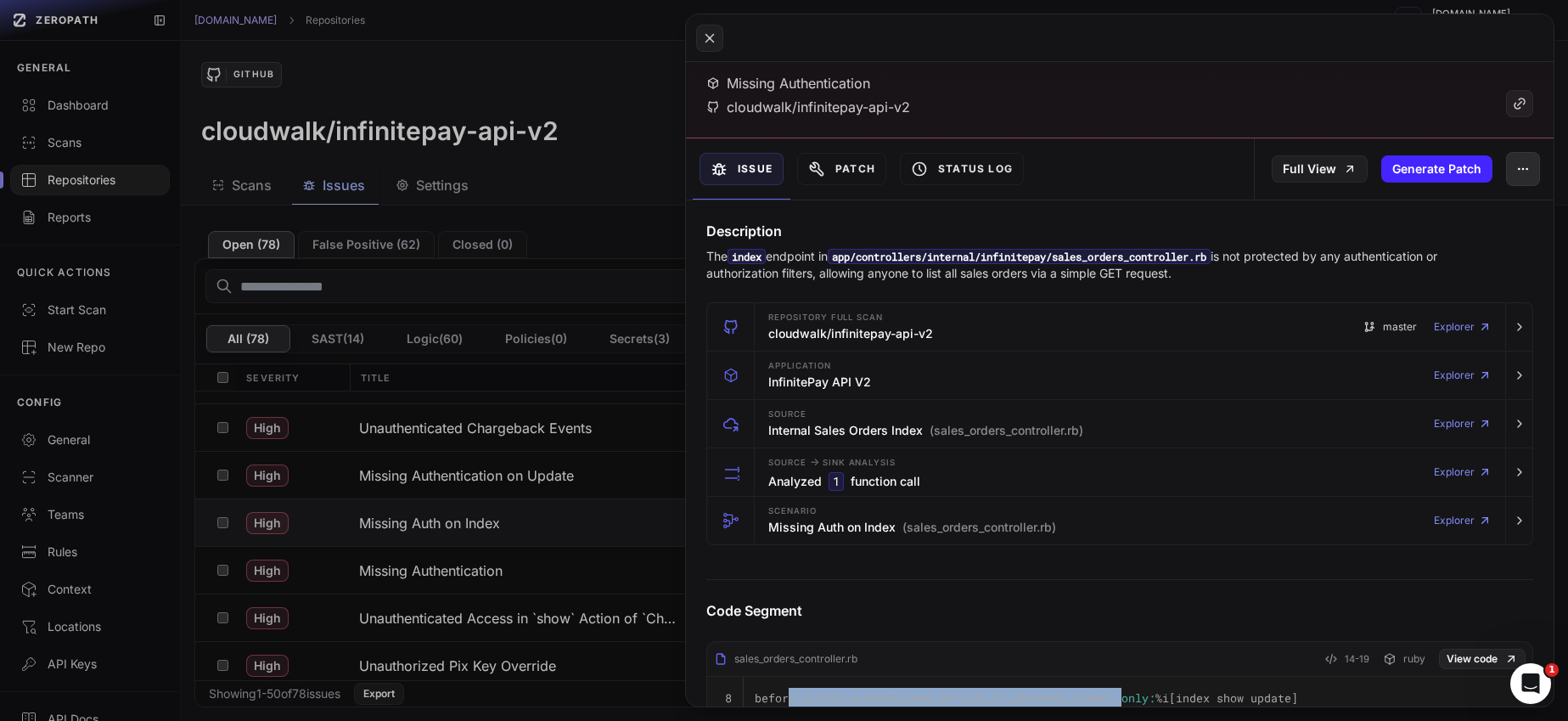
click at [1523, 162] on button "button" at bounding box center [1523, 169] width 34 height 34
click at [1434, 216] on div "False Positive" at bounding box center [1432, 214] width 182 height 41
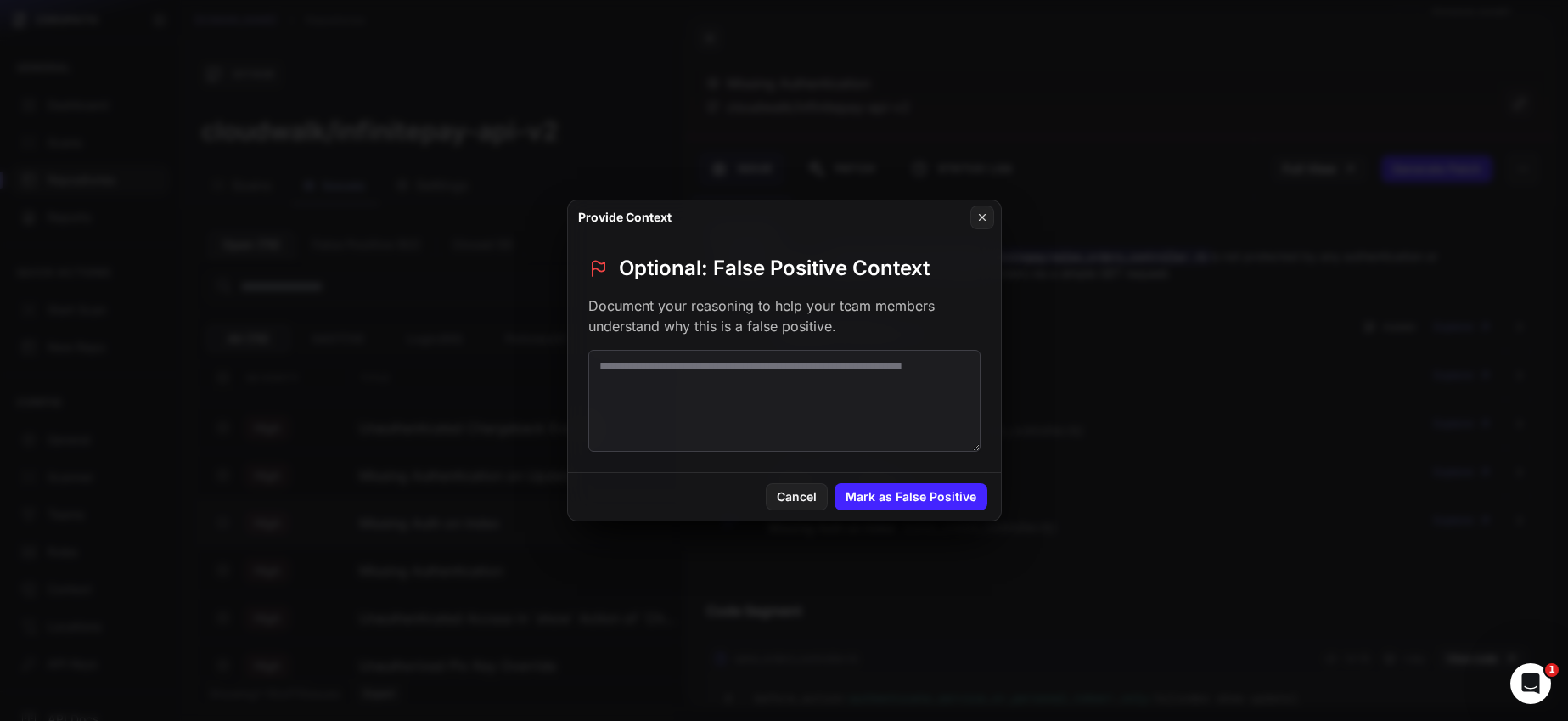
click at [841, 394] on textarea at bounding box center [784, 400] width 392 height 102
paste textarea "**********"
type textarea "**********"
click at [921, 500] on button "Mark as False Positive" at bounding box center [911, 497] width 153 height 27
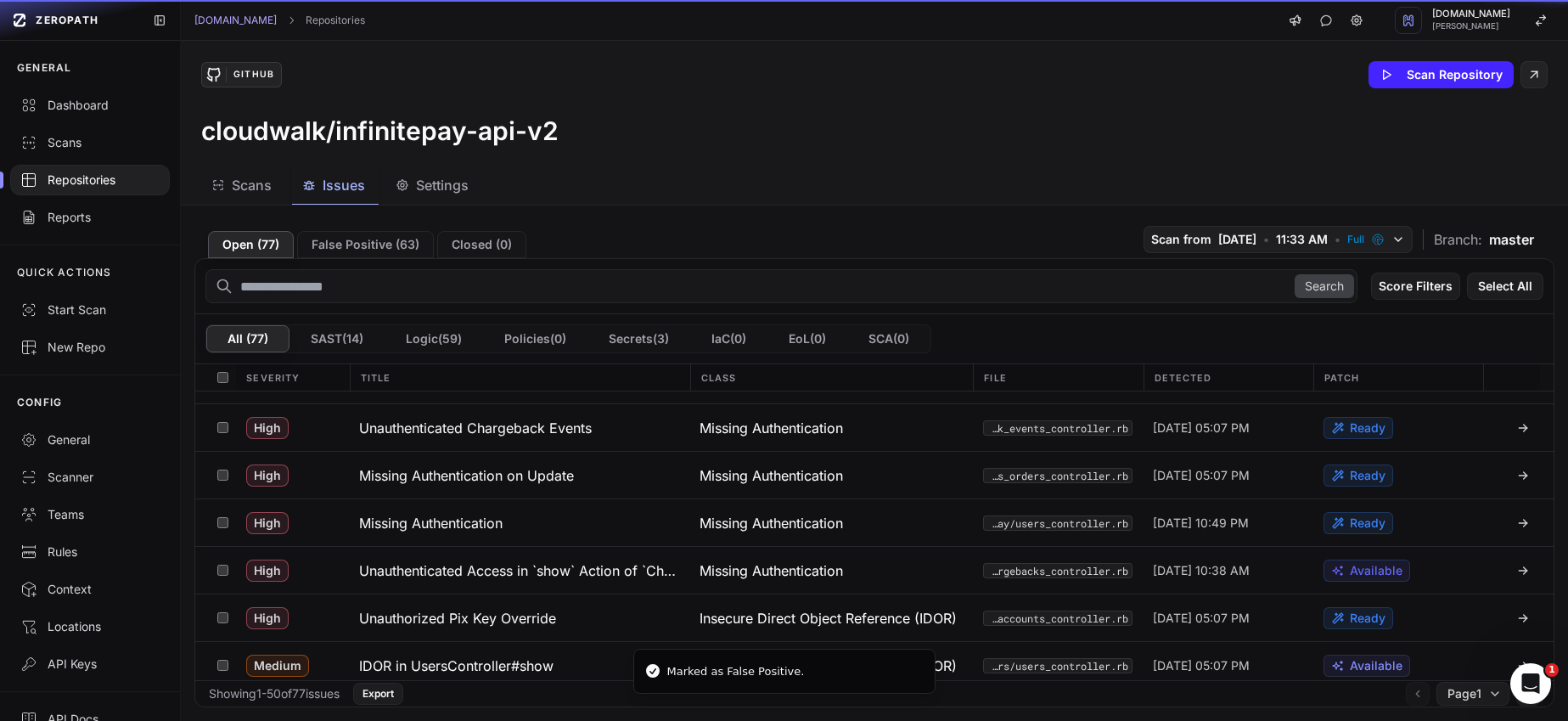
click at [521, 618] on h3 "Unauthorized Pix Key Override" at bounding box center [458, 618] width 197 height 20
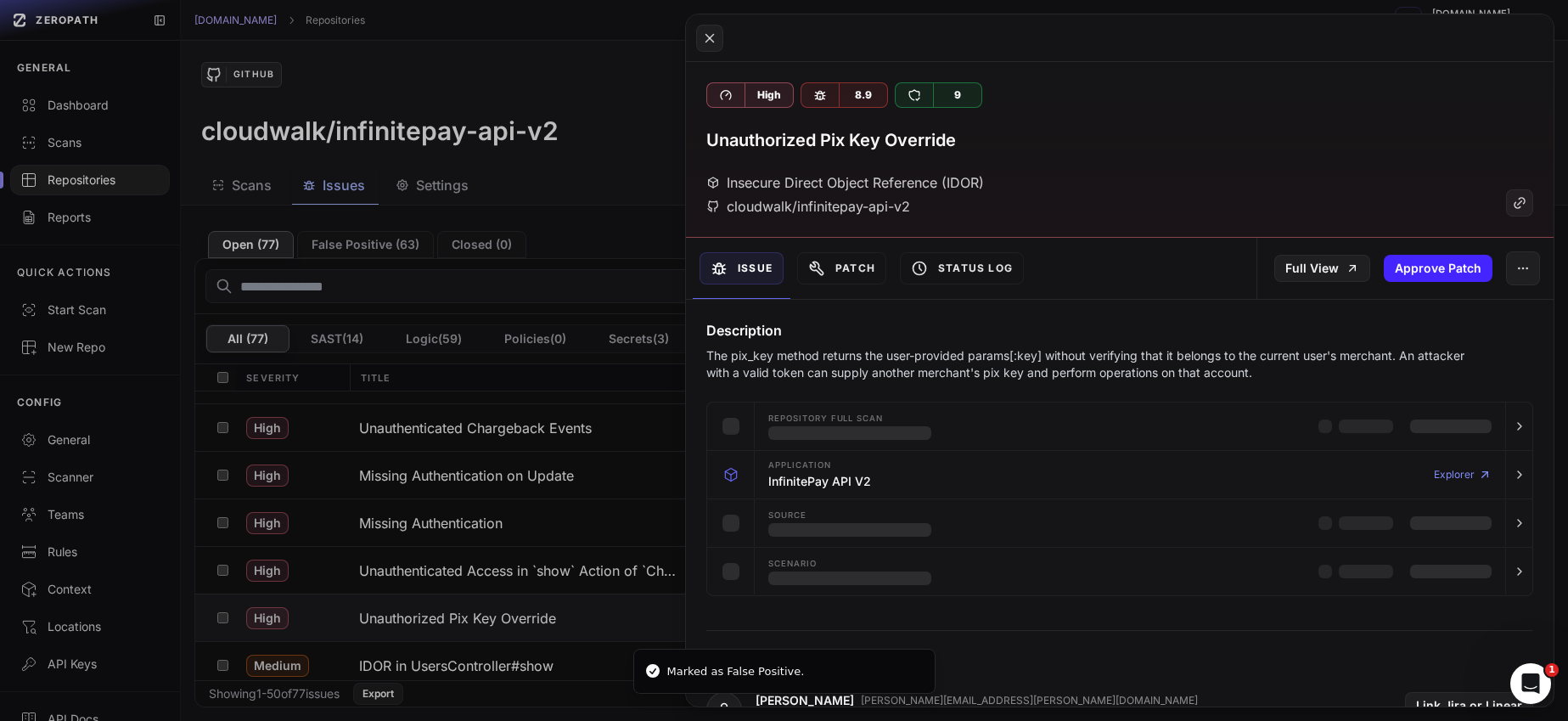
click at [527, 570] on button at bounding box center [784, 360] width 1568 height 721
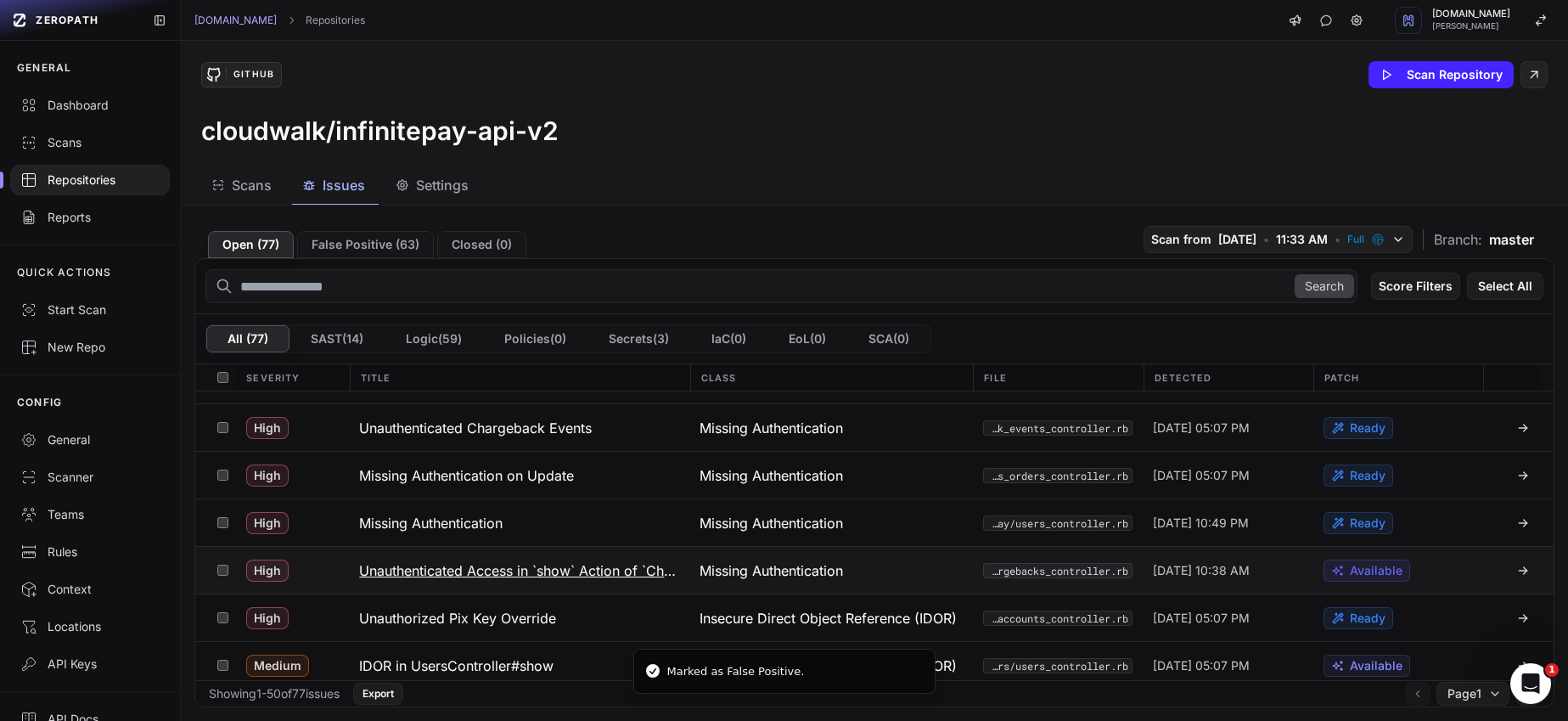
click at [524, 570] on div "Open ( 77 ) False Positive ( 63 ) Closed ( 0 ) Scan from [DATE] • 11:33 AM • Fu…" at bounding box center [874, 463] width 1387 height 516
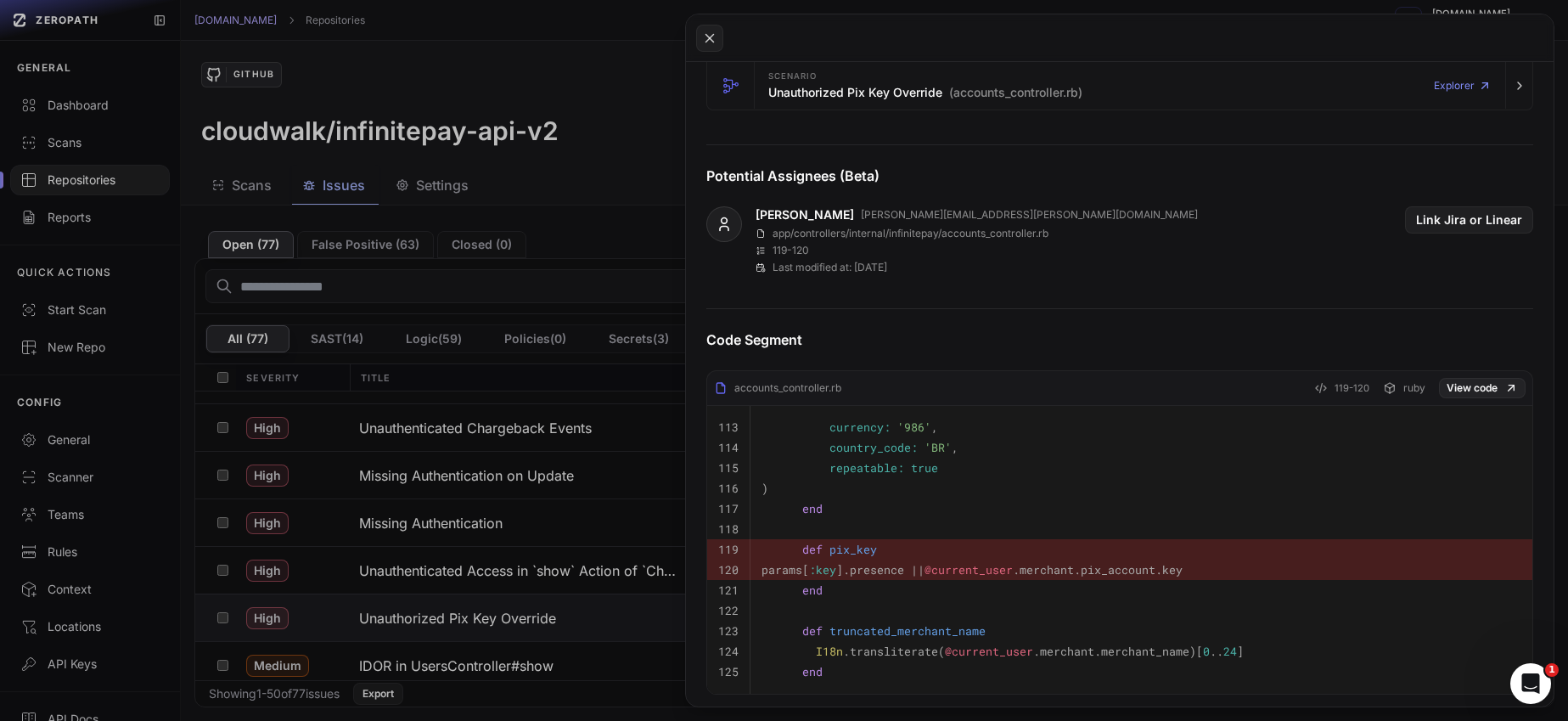
scroll to position [546, 0]
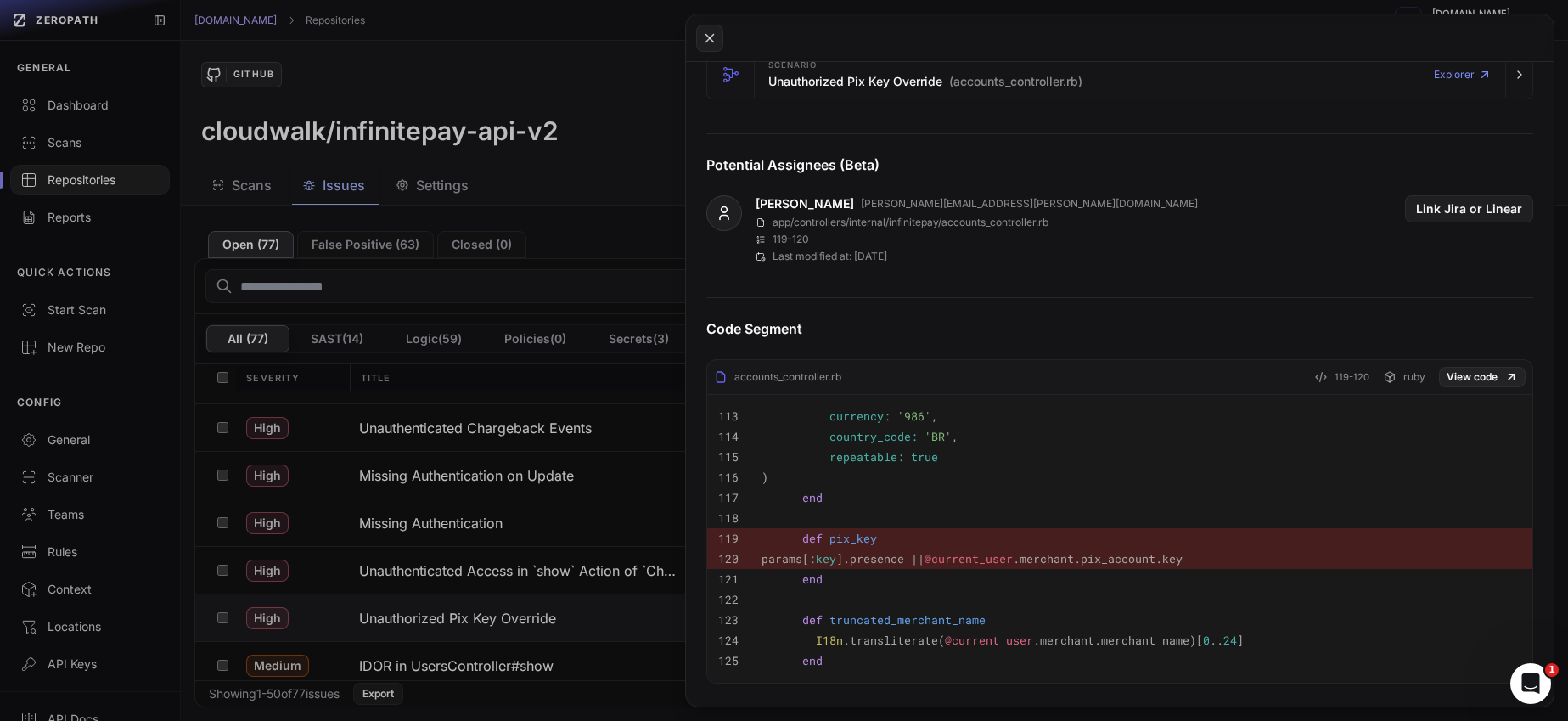
click at [533, 622] on button at bounding box center [784, 360] width 1568 height 721
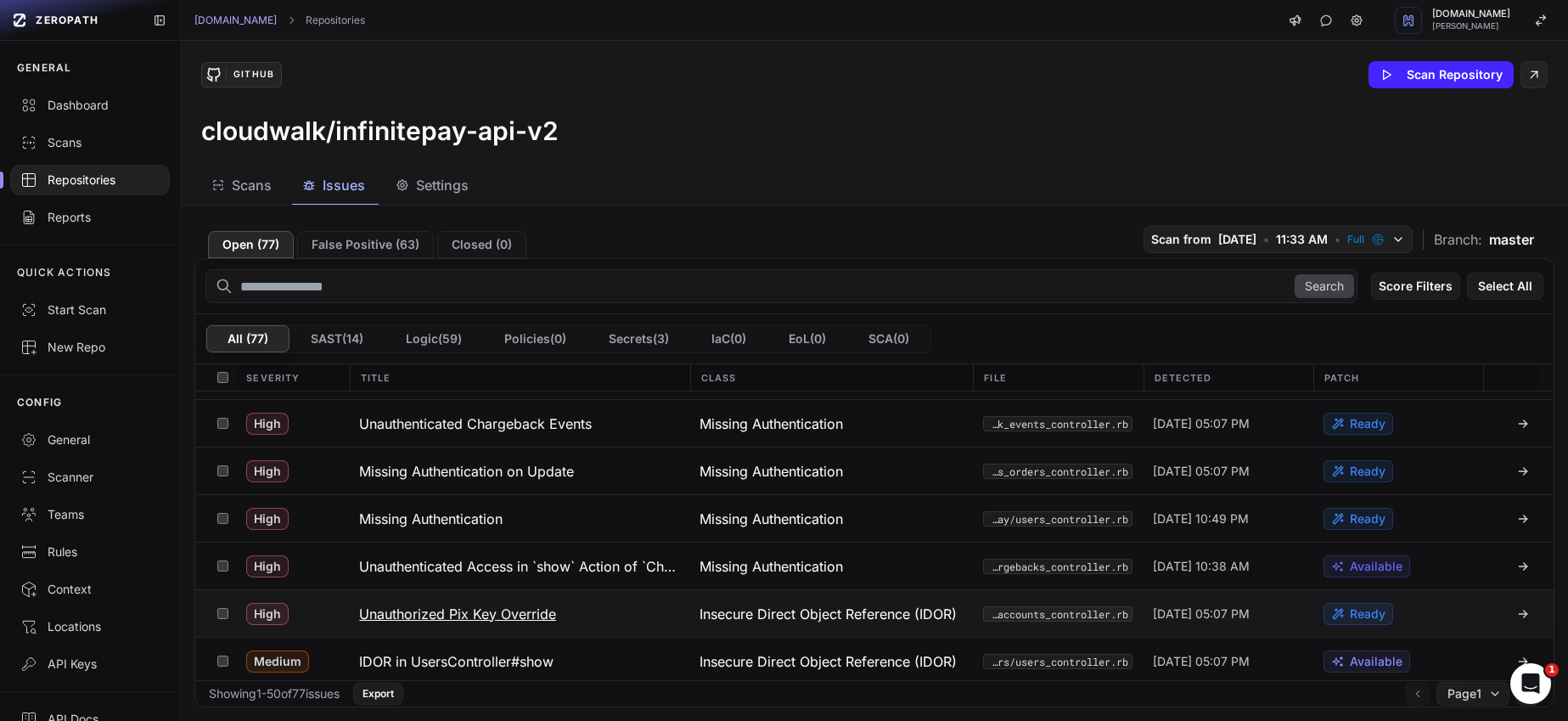
scroll to position [793, 0]
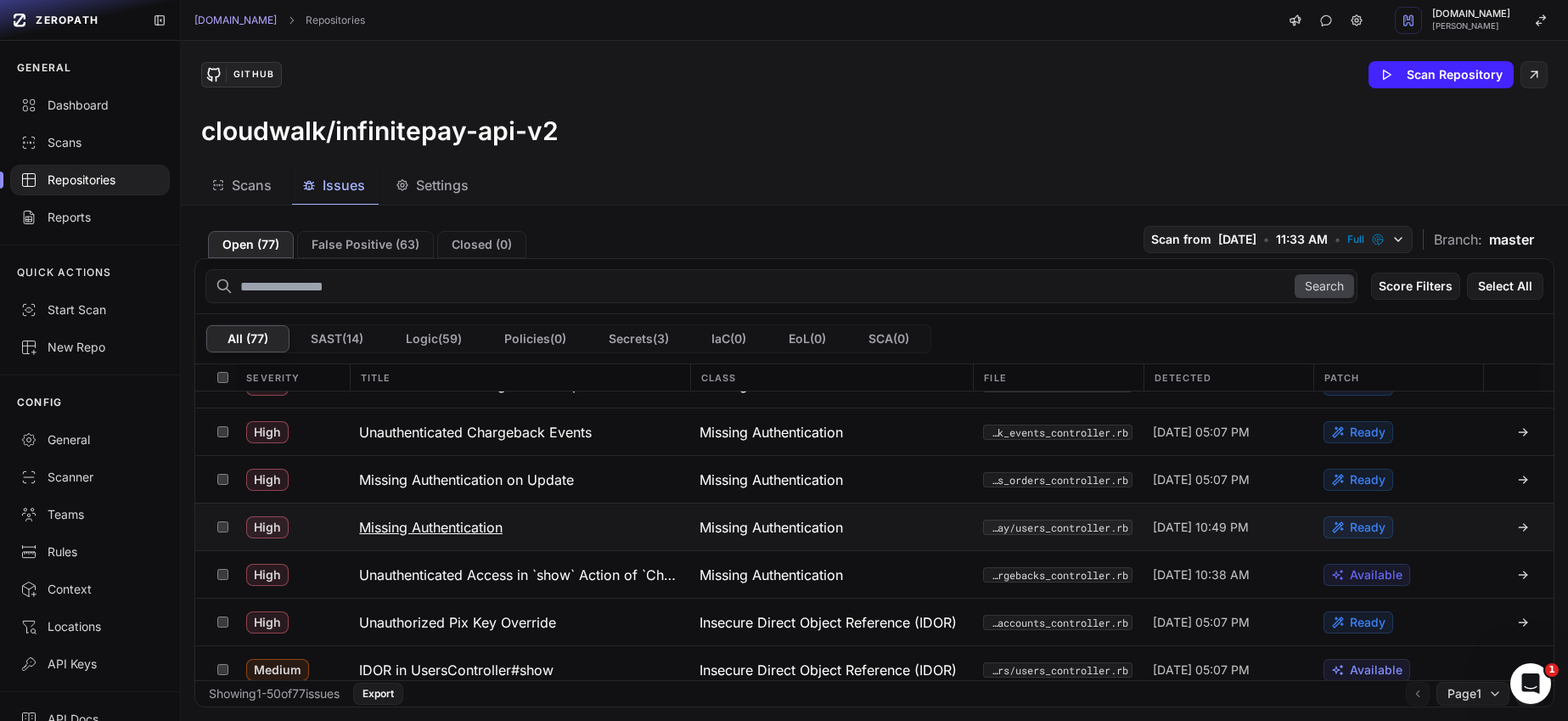
click at [469, 531] on h3 "Missing Authentication" at bounding box center [431, 527] width 143 height 20
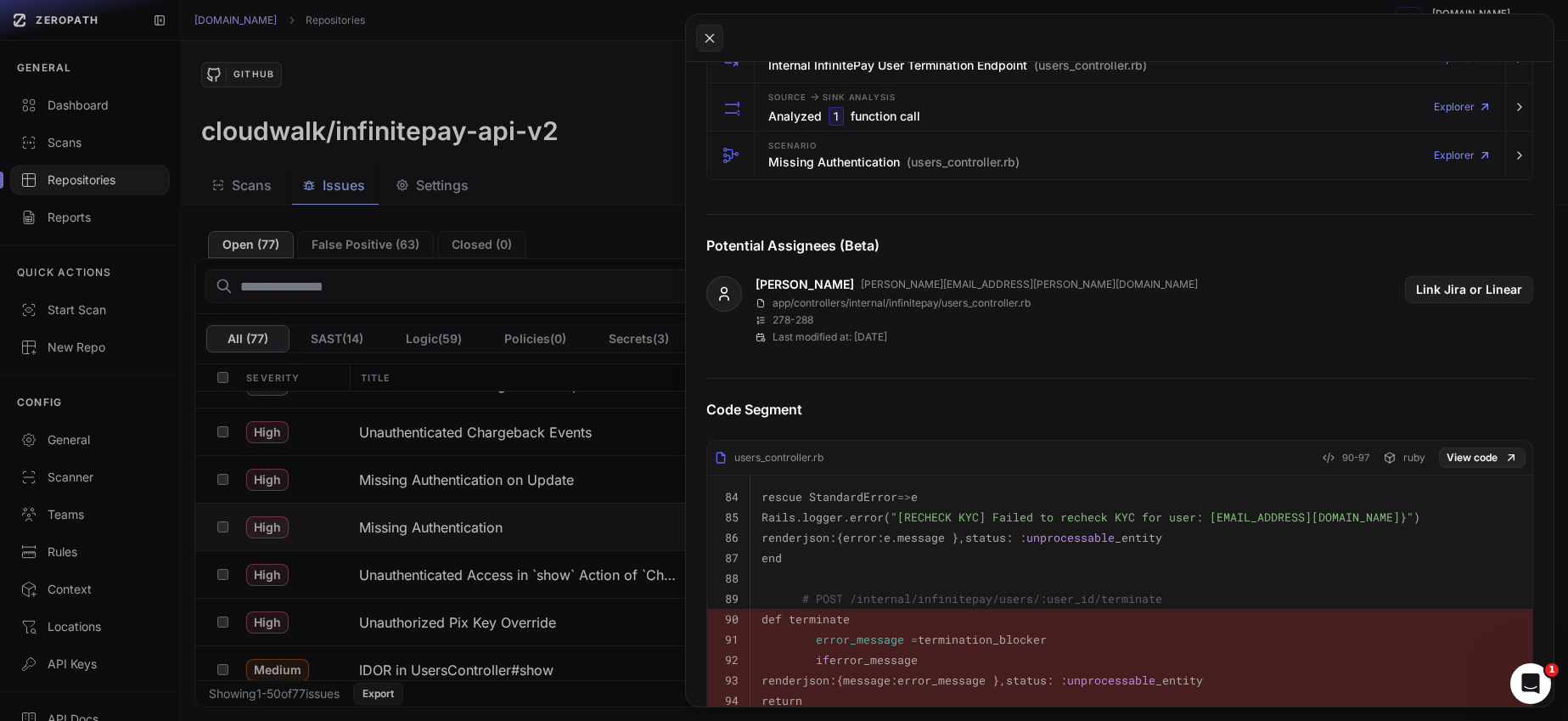
scroll to position [524, 0]
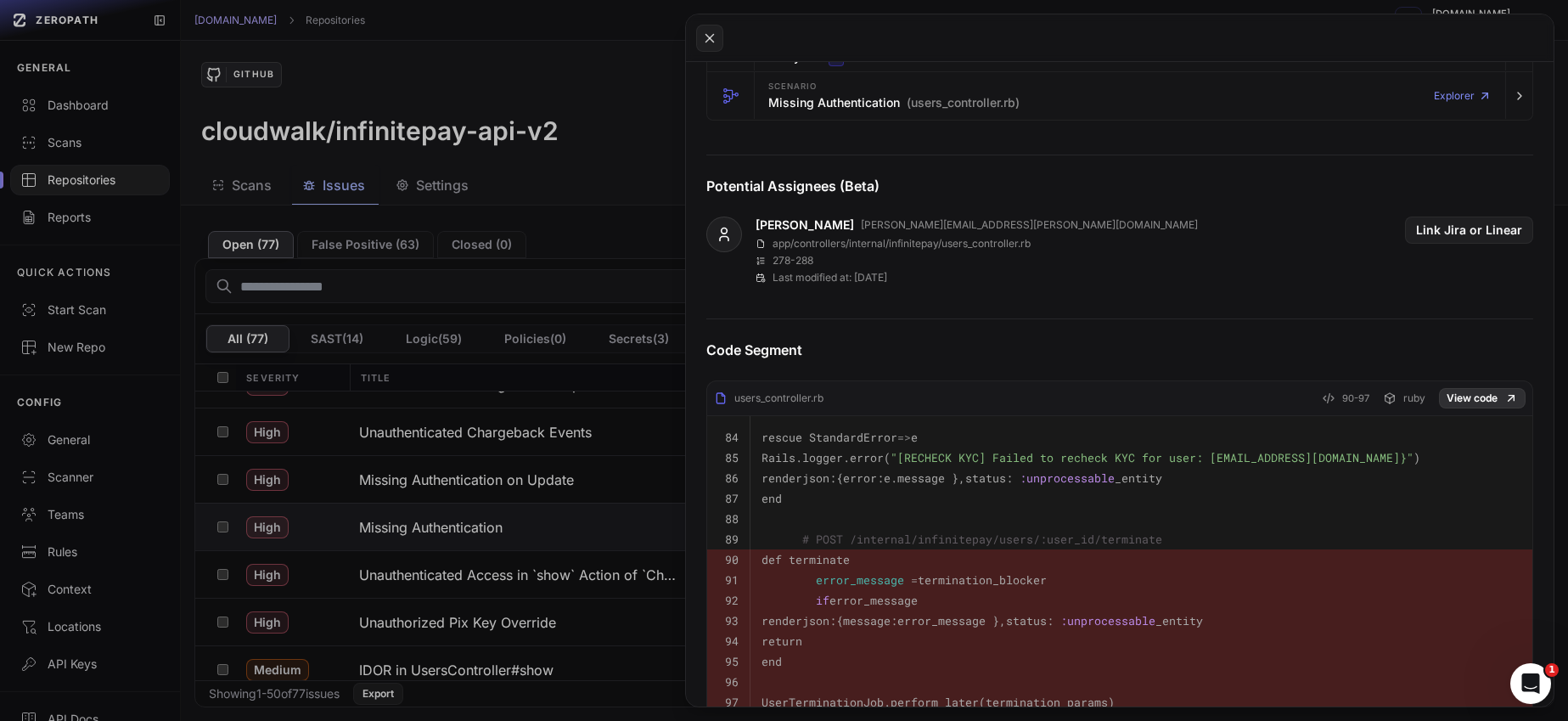
click at [1463, 395] on link "View code" at bounding box center [1482, 398] width 87 height 20
click at [516, 182] on button at bounding box center [784, 360] width 1568 height 721
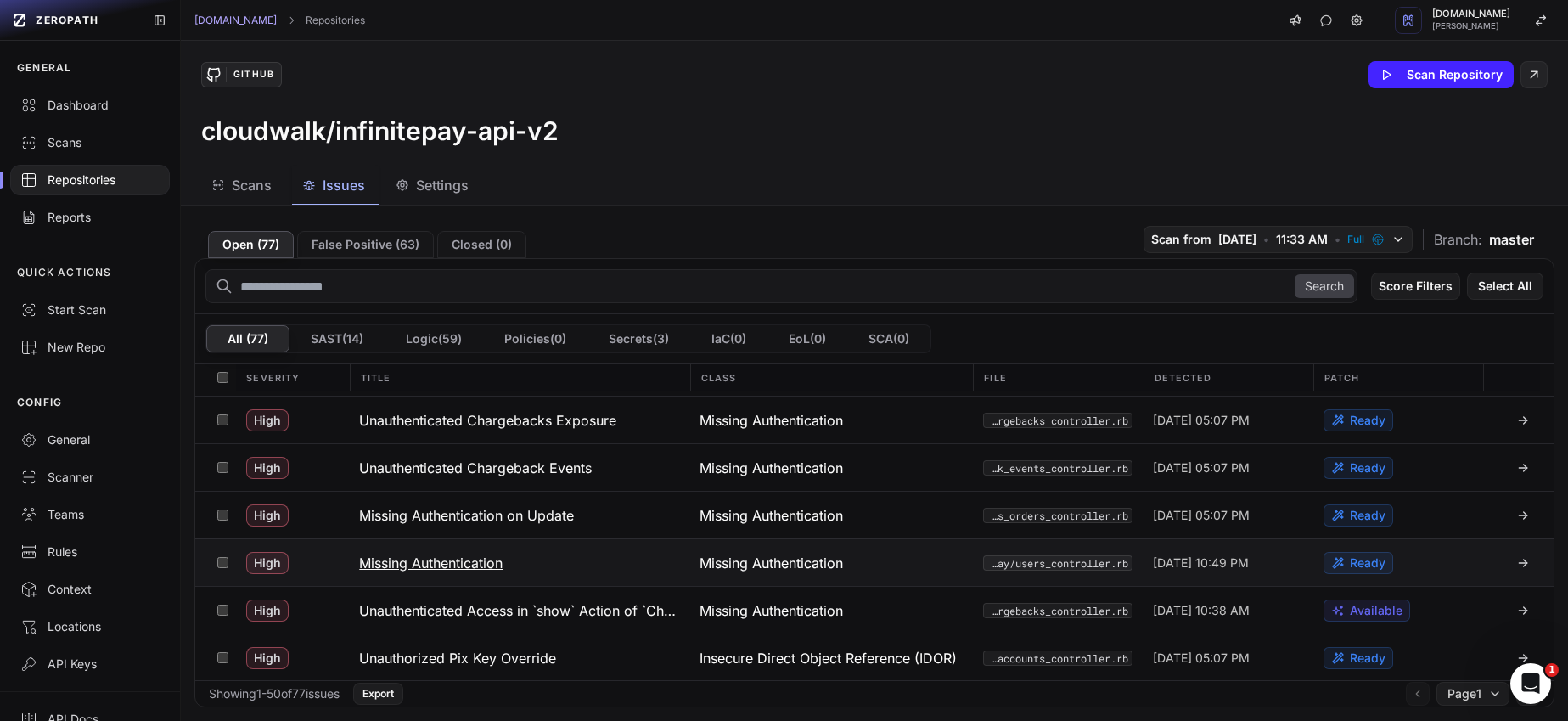
scroll to position [751, 0]
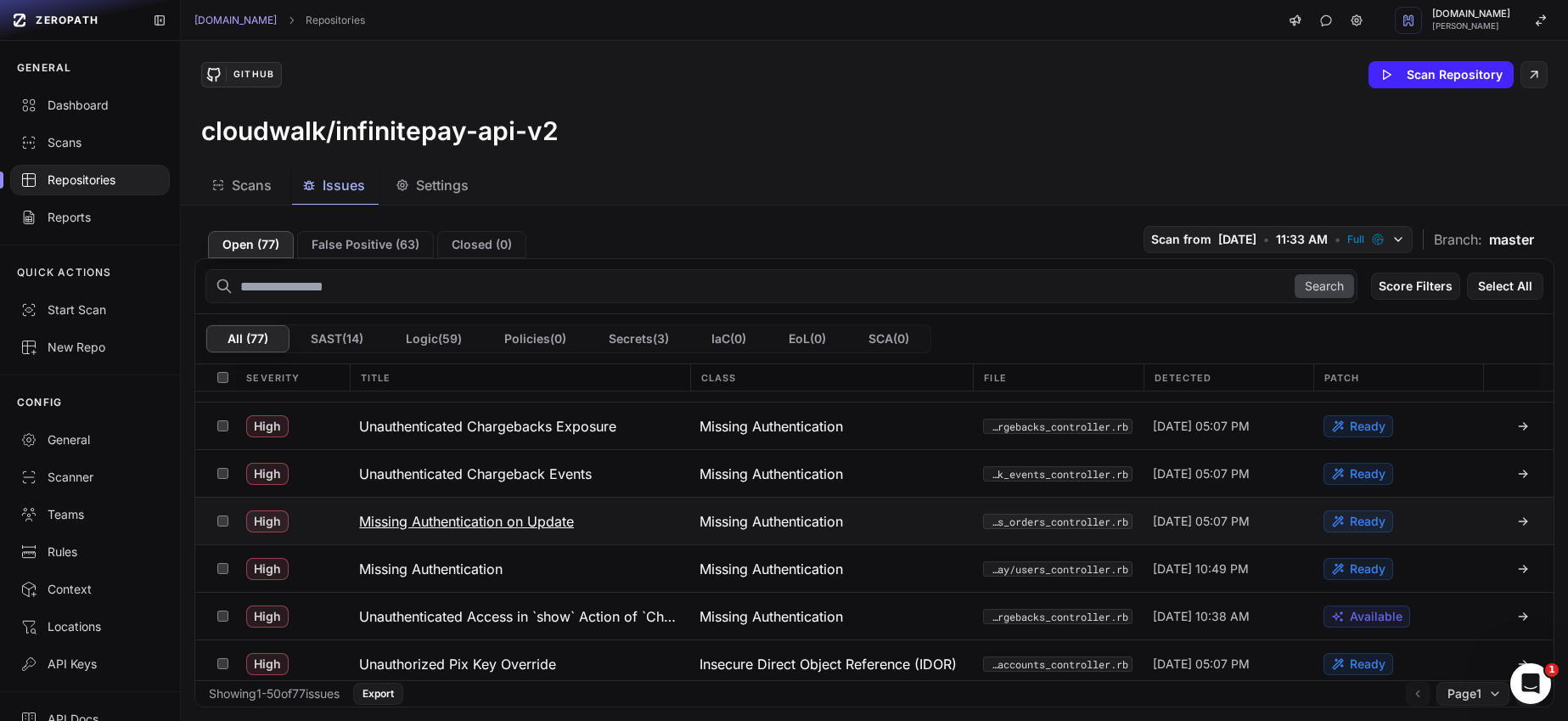
click at [468, 511] on h3 "Missing Authentication on Update" at bounding box center [467, 521] width 215 height 20
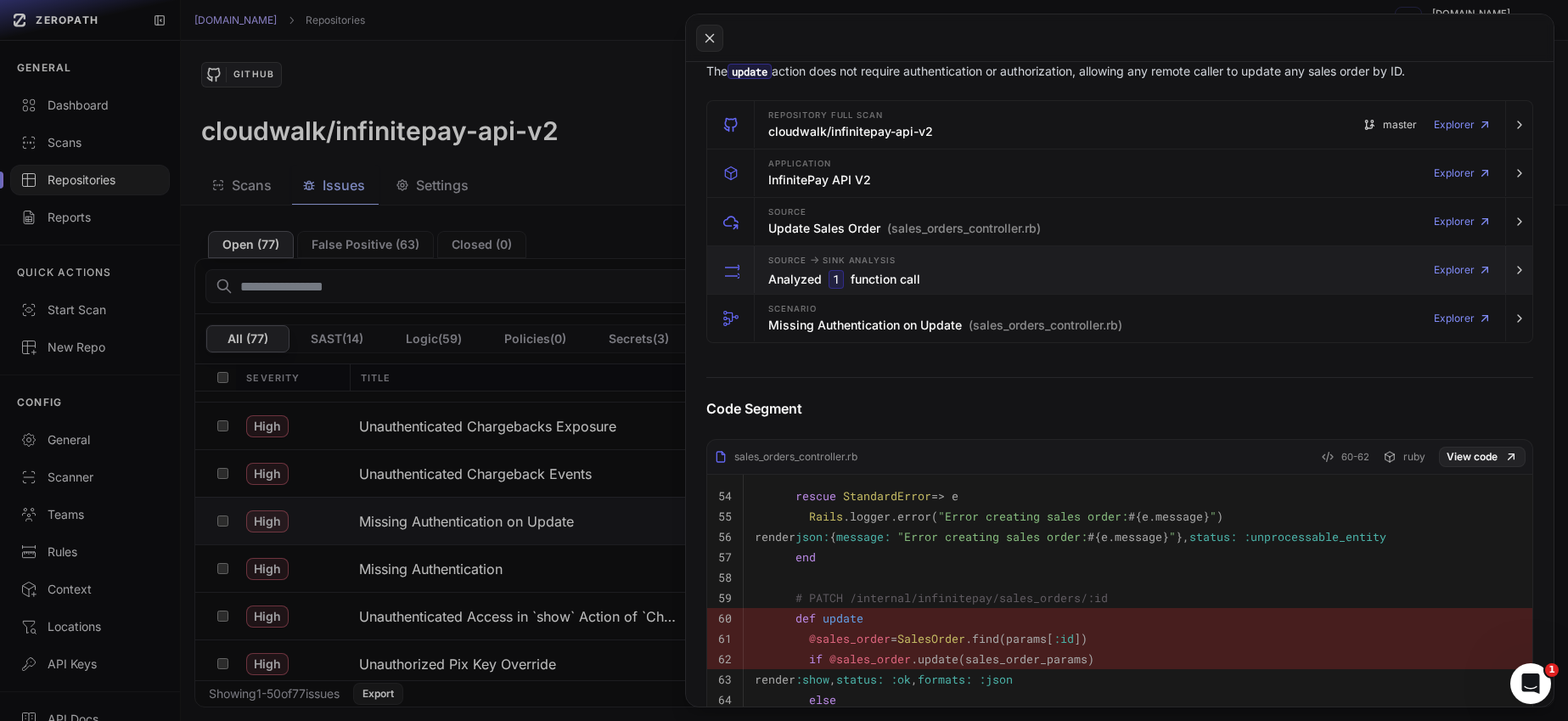
scroll to position [345, 0]
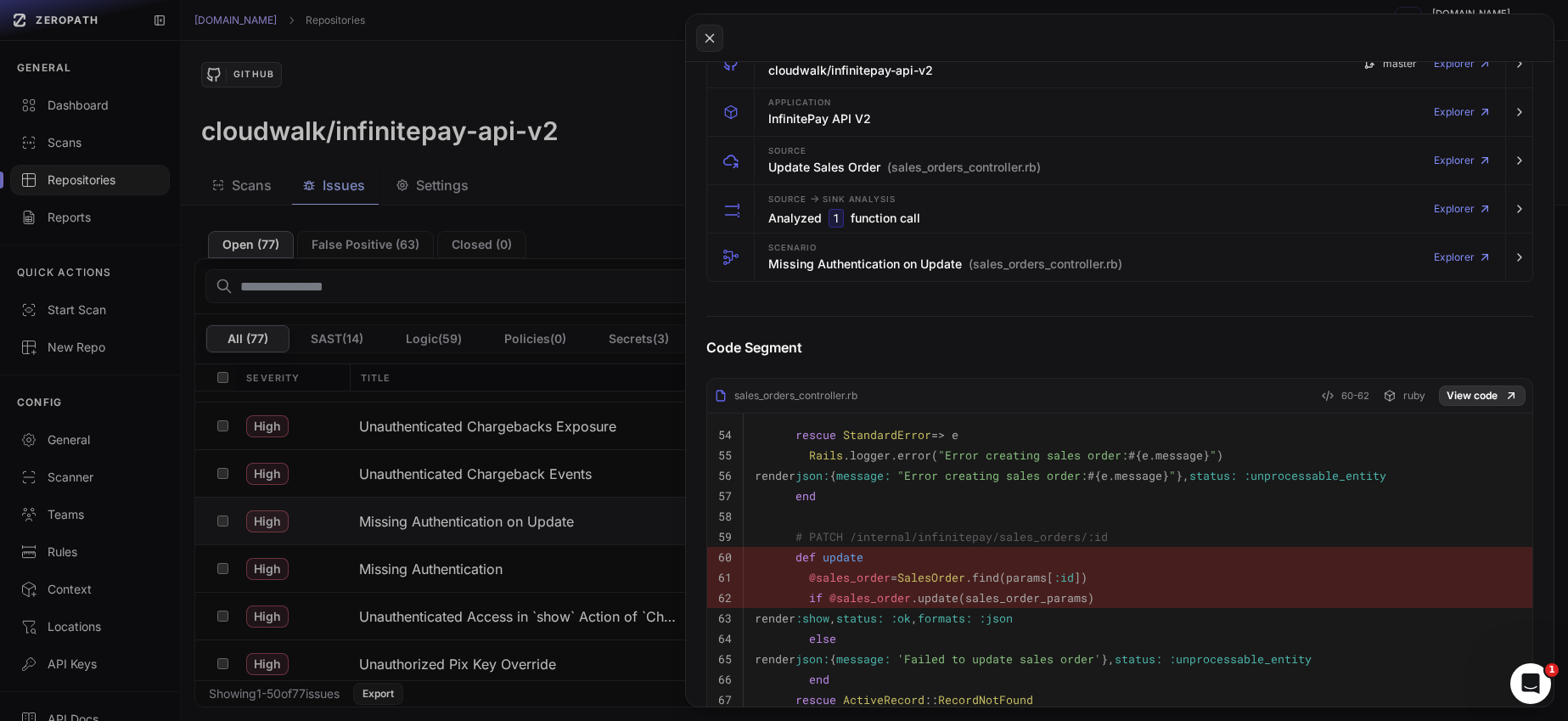
click at [1453, 395] on link "View code" at bounding box center [1482, 395] width 87 height 20
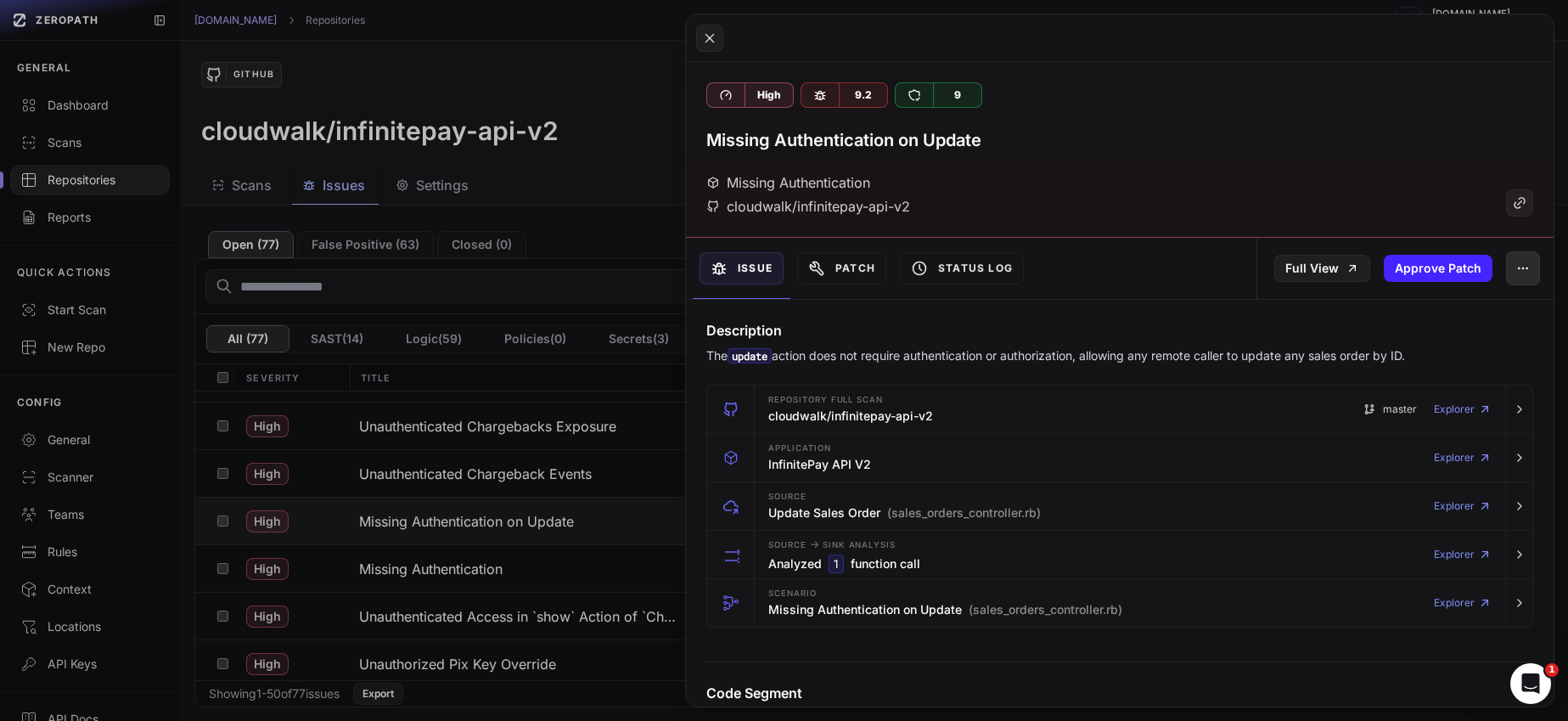
click at [1517, 263] on icon "button" at bounding box center [1523, 267] width 13 height 13
click at [1463, 309] on div "False Positive" at bounding box center [1432, 314] width 182 height 41
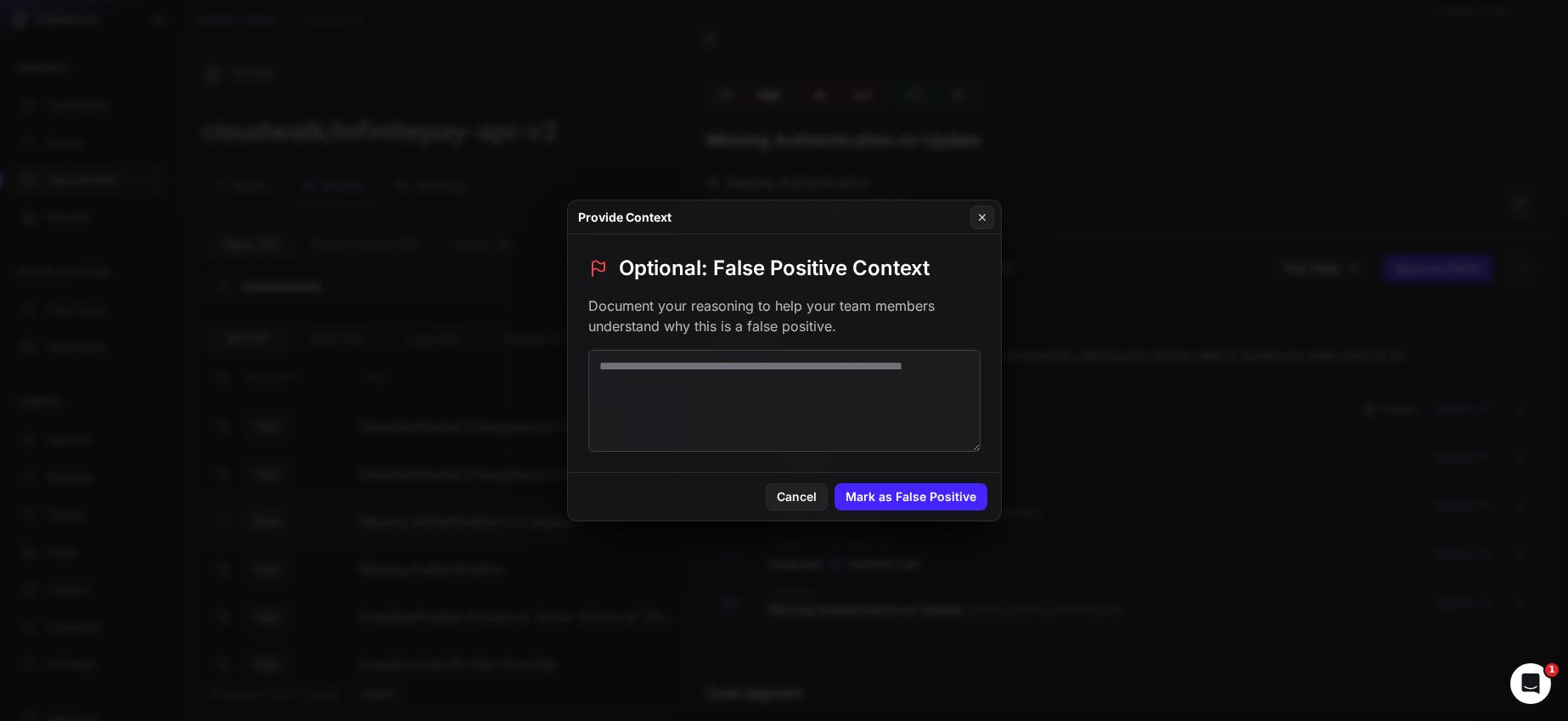
click at [889, 369] on textarea at bounding box center [784, 400] width 392 height 102
paste textarea "**********"
type textarea "**********"
click at [927, 493] on button "Mark as False Positive" at bounding box center [911, 497] width 153 height 27
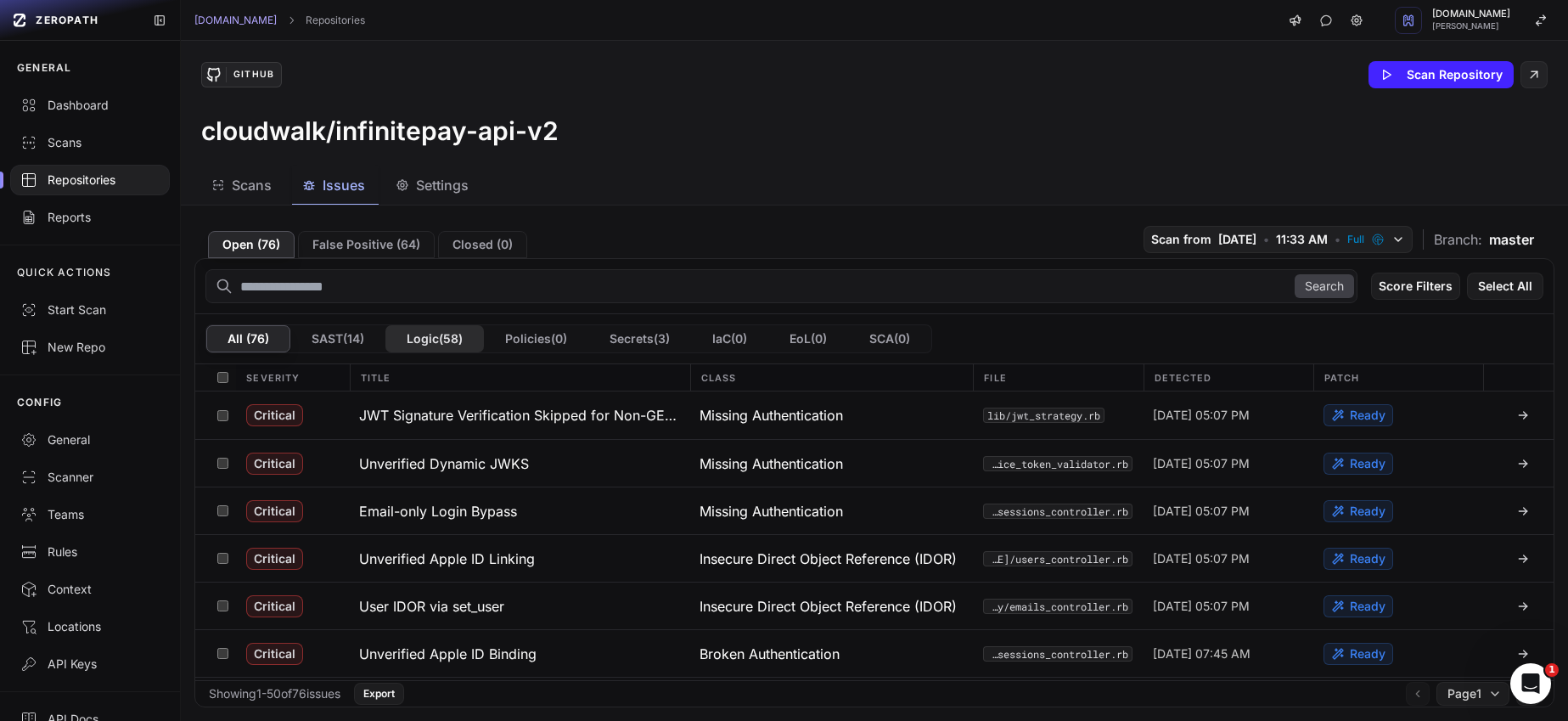
click at [437, 339] on button "Logic ( 58 )" at bounding box center [434, 338] width 98 height 27
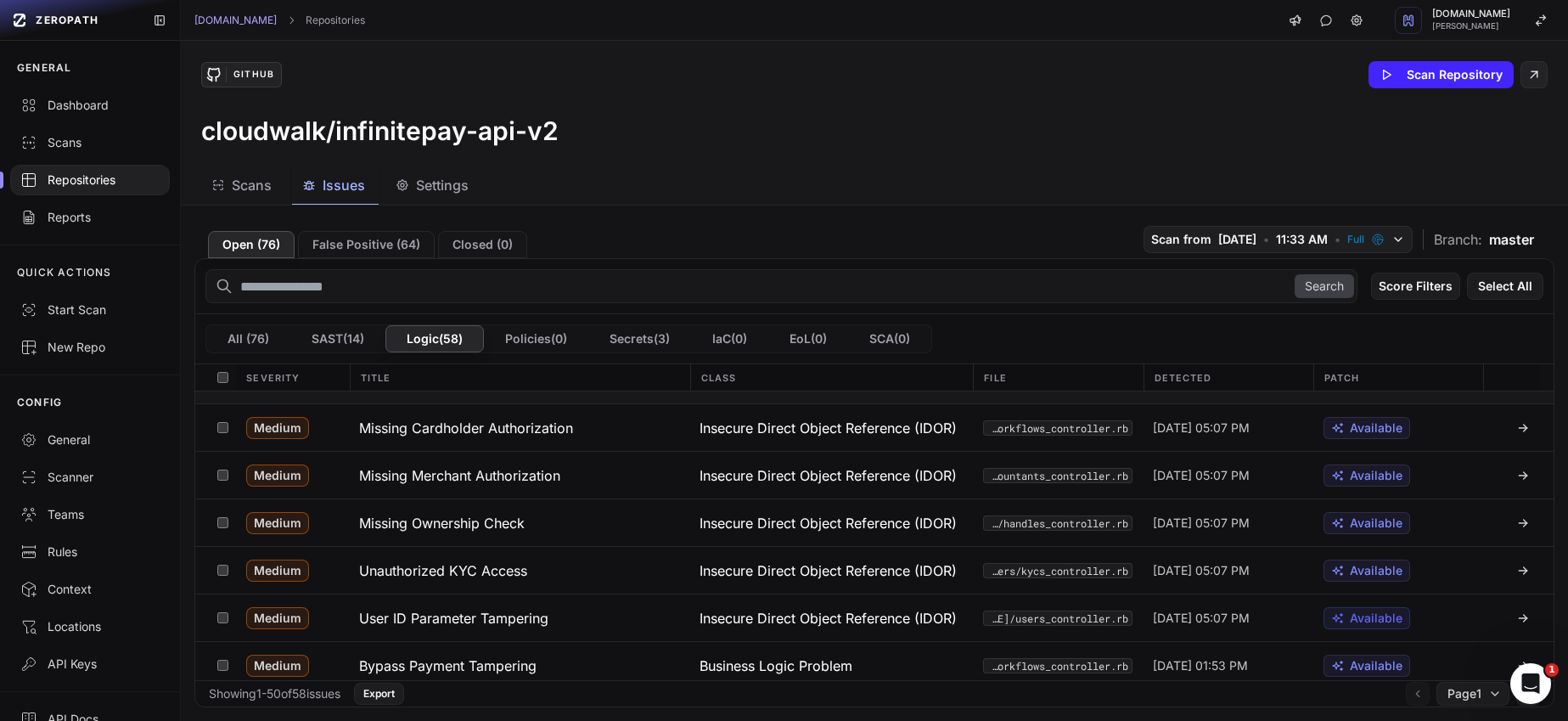
scroll to position [941, 0]
click at [436, 566] on h3 "Unauthorized KYC Access" at bounding box center [444, 570] width 168 height 20
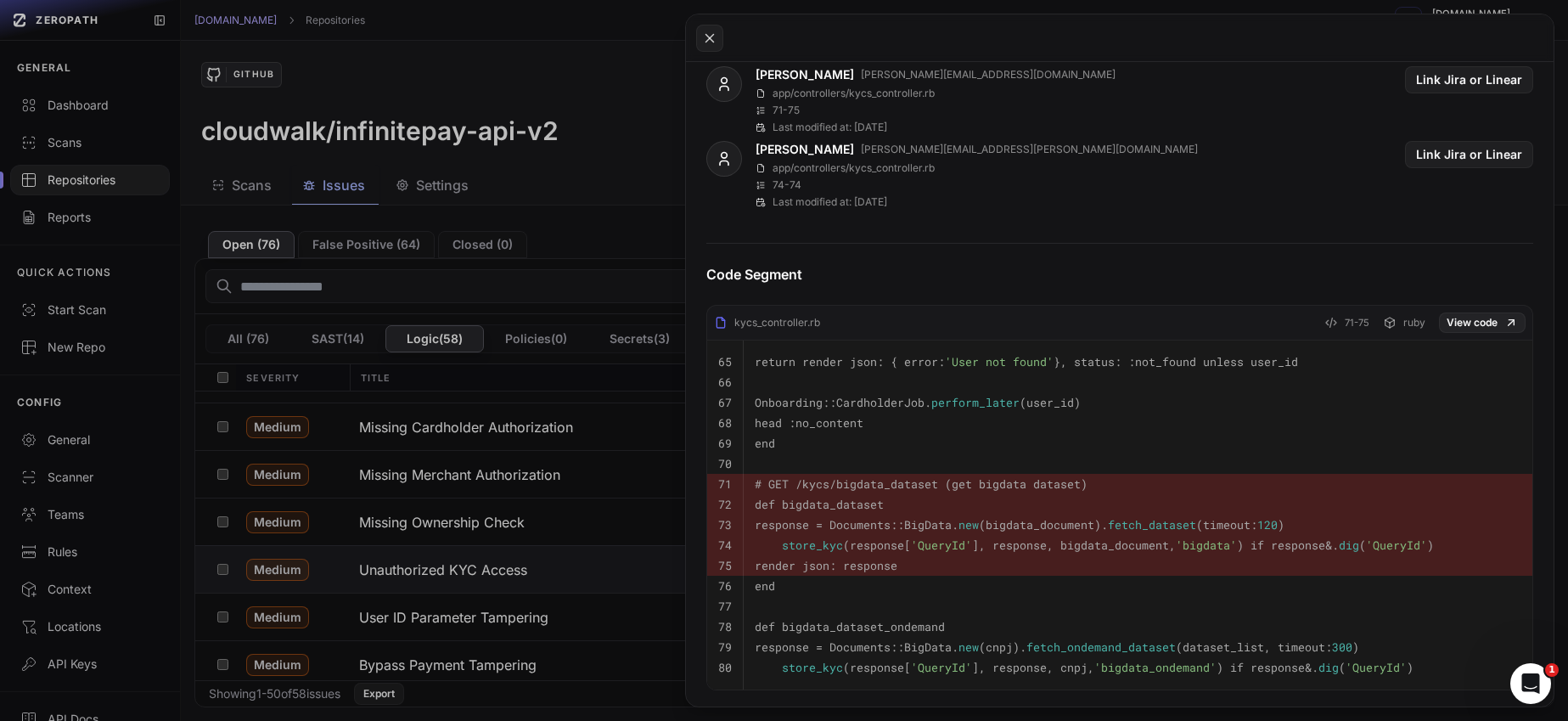
scroll to position [679, 0]
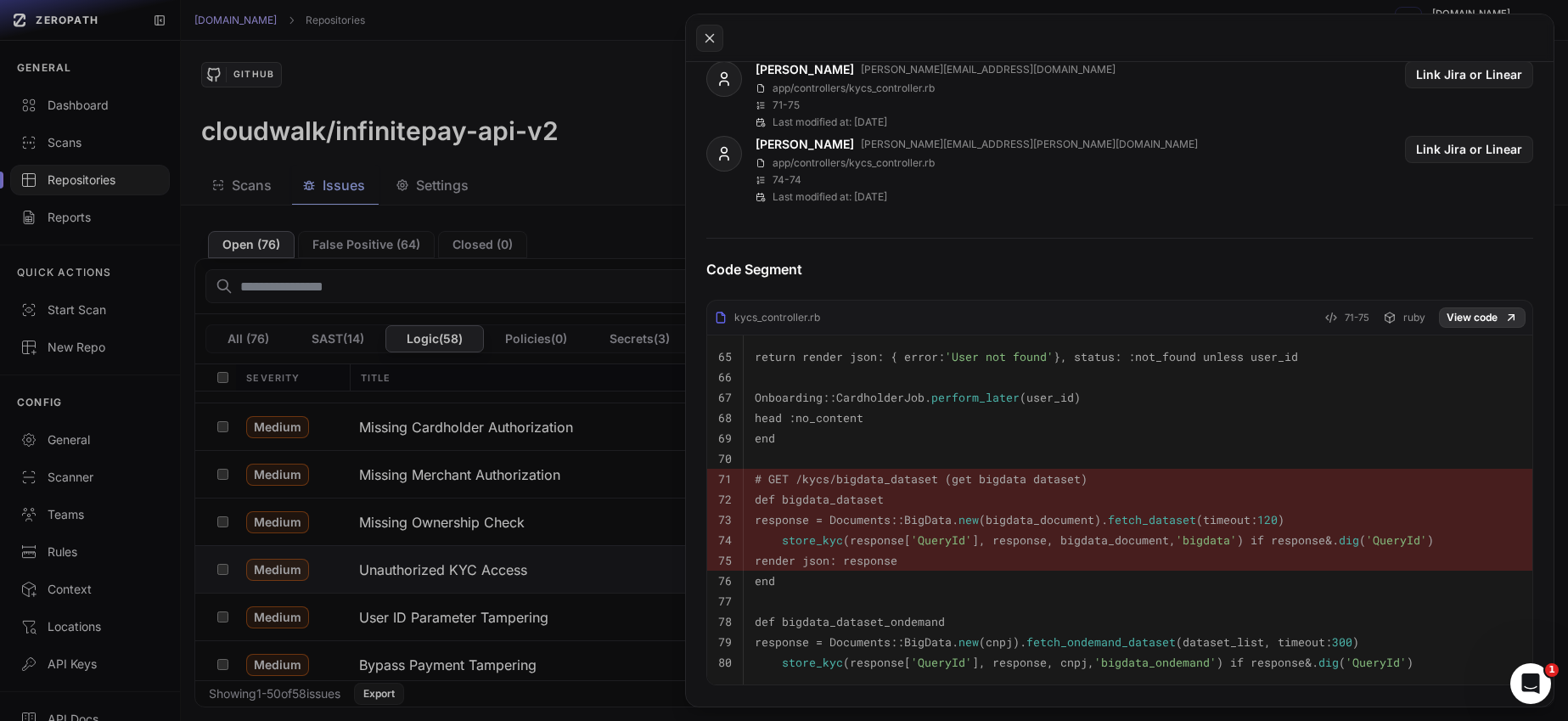
click at [1476, 312] on link "View code" at bounding box center [1482, 317] width 87 height 20
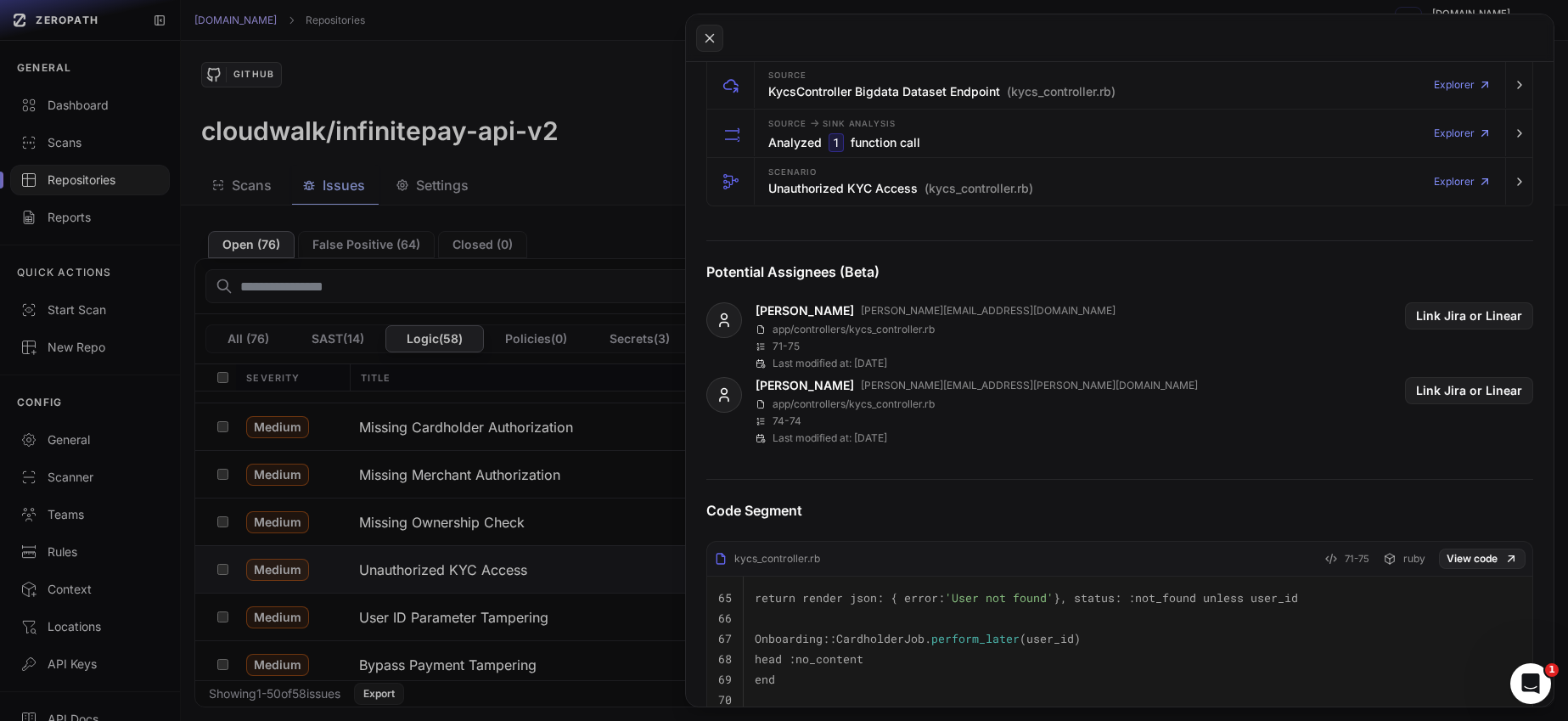
scroll to position [146, 0]
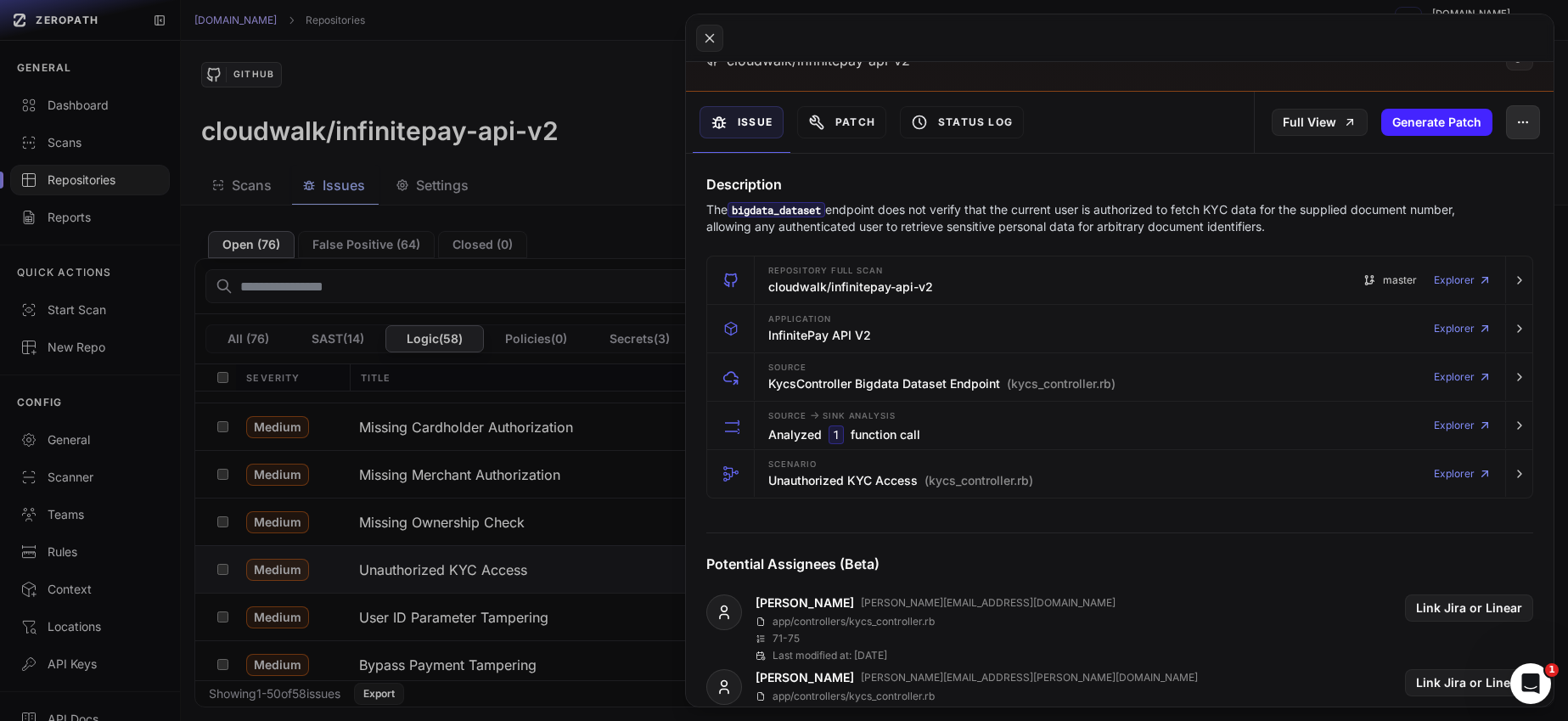
click at [1517, 118] on icon "button" at bounding box center [1523, 121] width 13 height 13
click at [1441, 166] on div "False Positive" at bounding box center [1432, 167] width 182 height 41
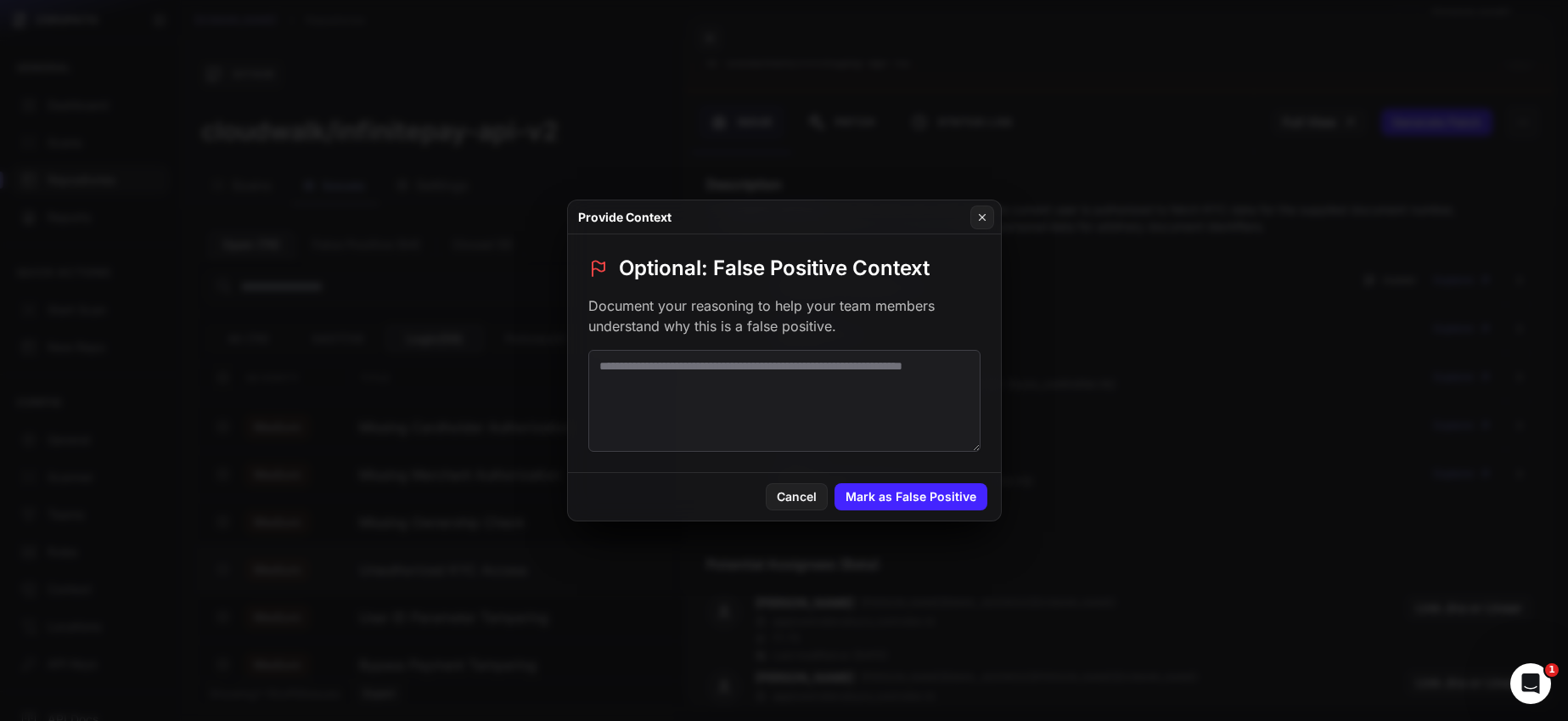
click at [900, 381] on textarea at bounding box center [784, 400] width 392 height 102
paste textarea "**********"
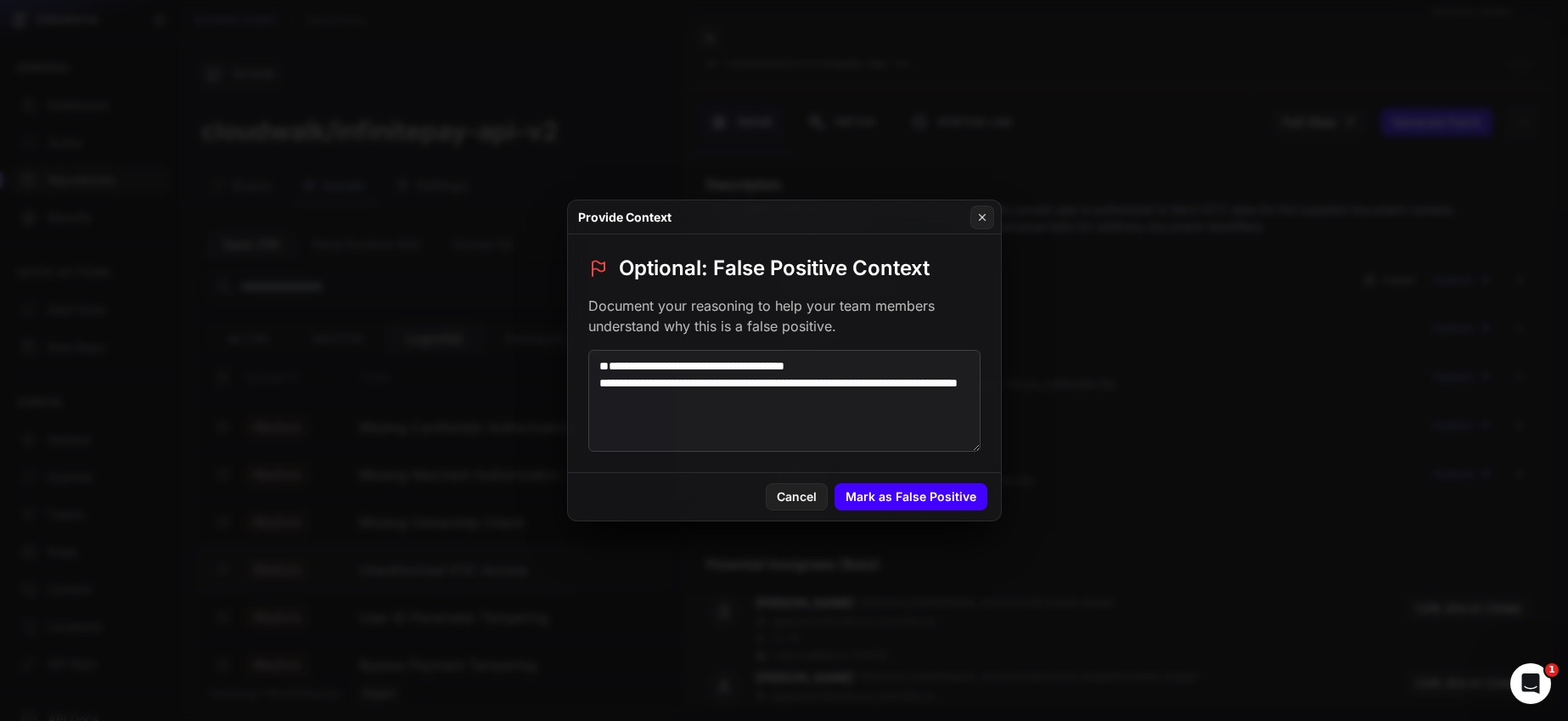
type textarea "**********"
click at [905, 500] on button "Mark as False Positive" at bounding box center [911, 497] width 153 height 27
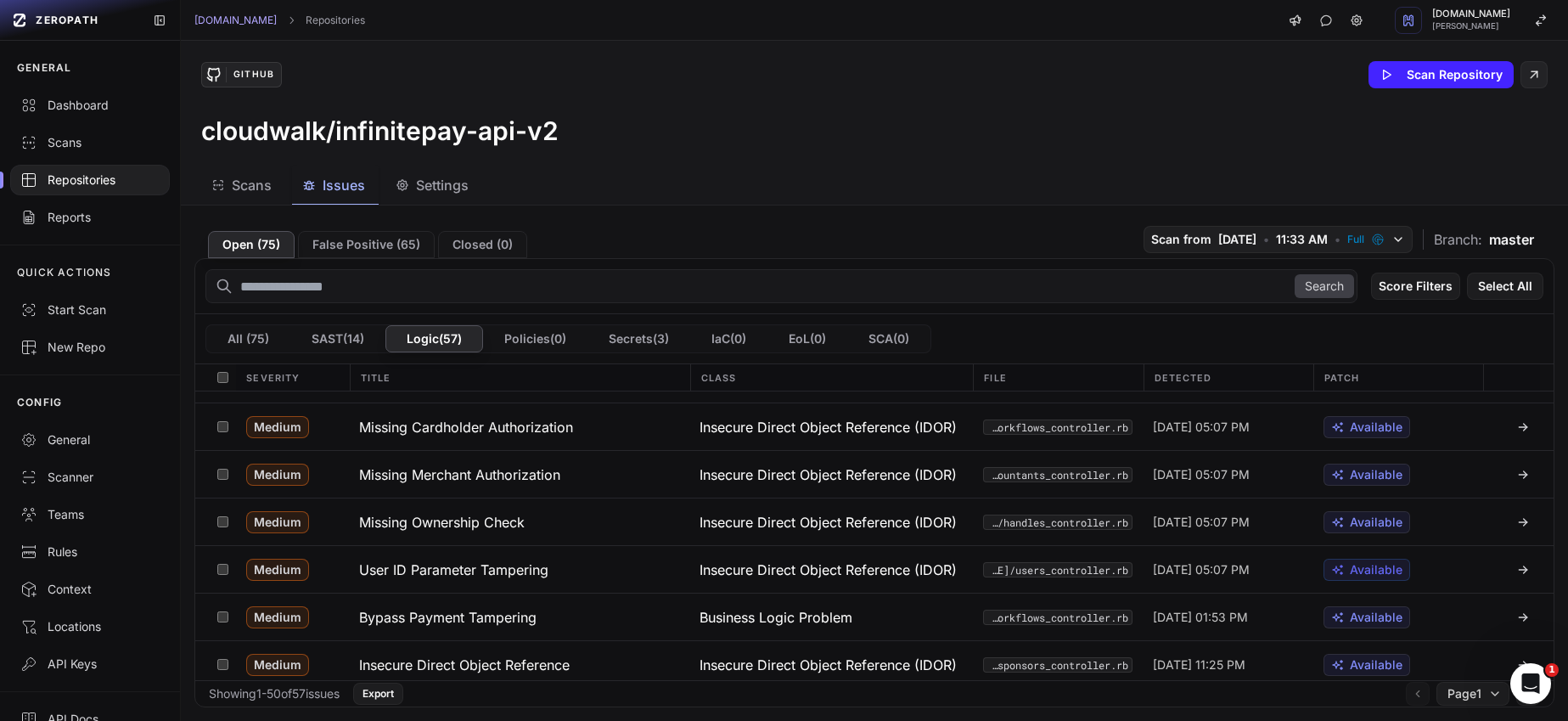
click at [328, 187] on span "Issues" at bounding box center [344, 185] width 42 height 20
click at [249, 334] on button "All ( 75 )" at bounding box center [248, 338] width 84 height 27
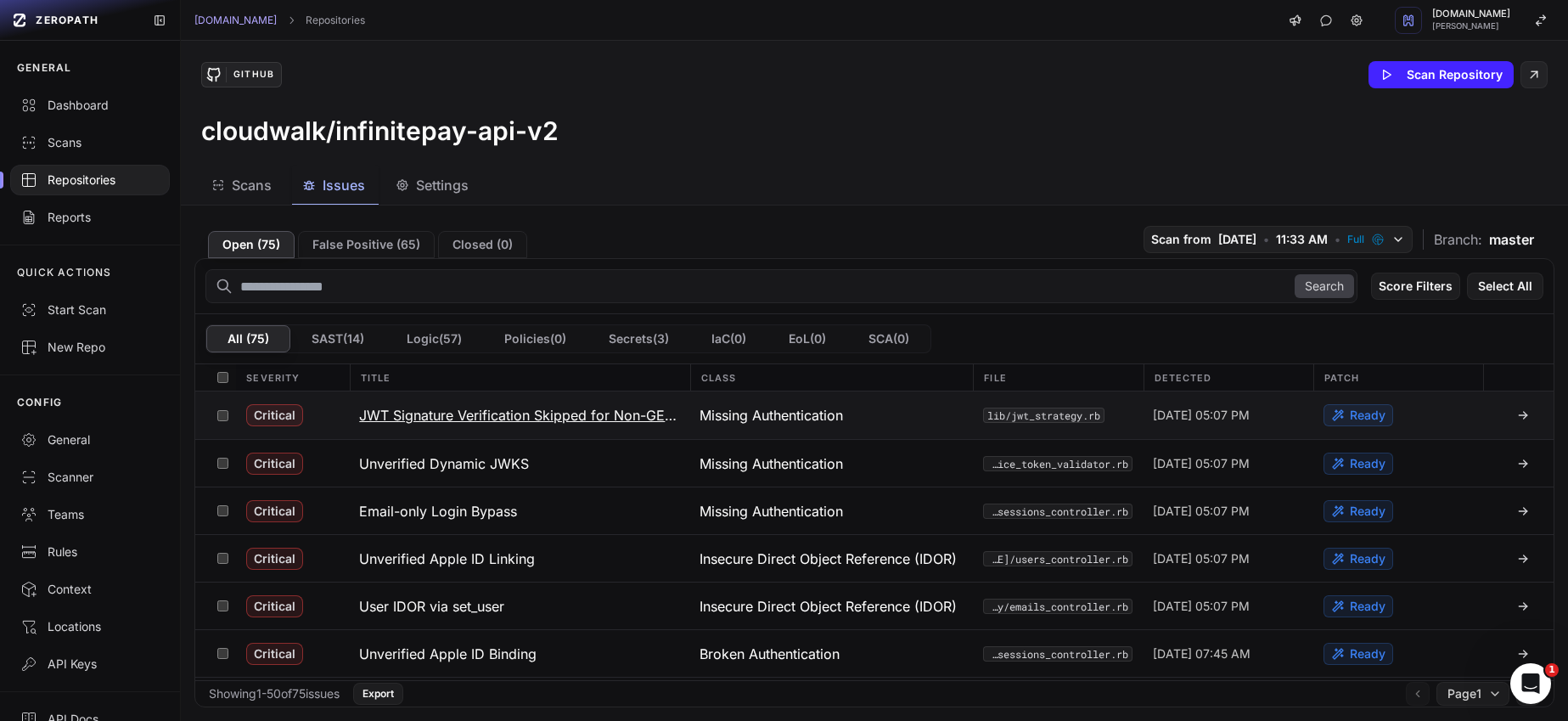
click at [517, 418] on h3 "JWT Signature Verification Skipped for Non-GET Requests (Authentication Bypass)" at bounding box center [520, 415] width 321 height 20
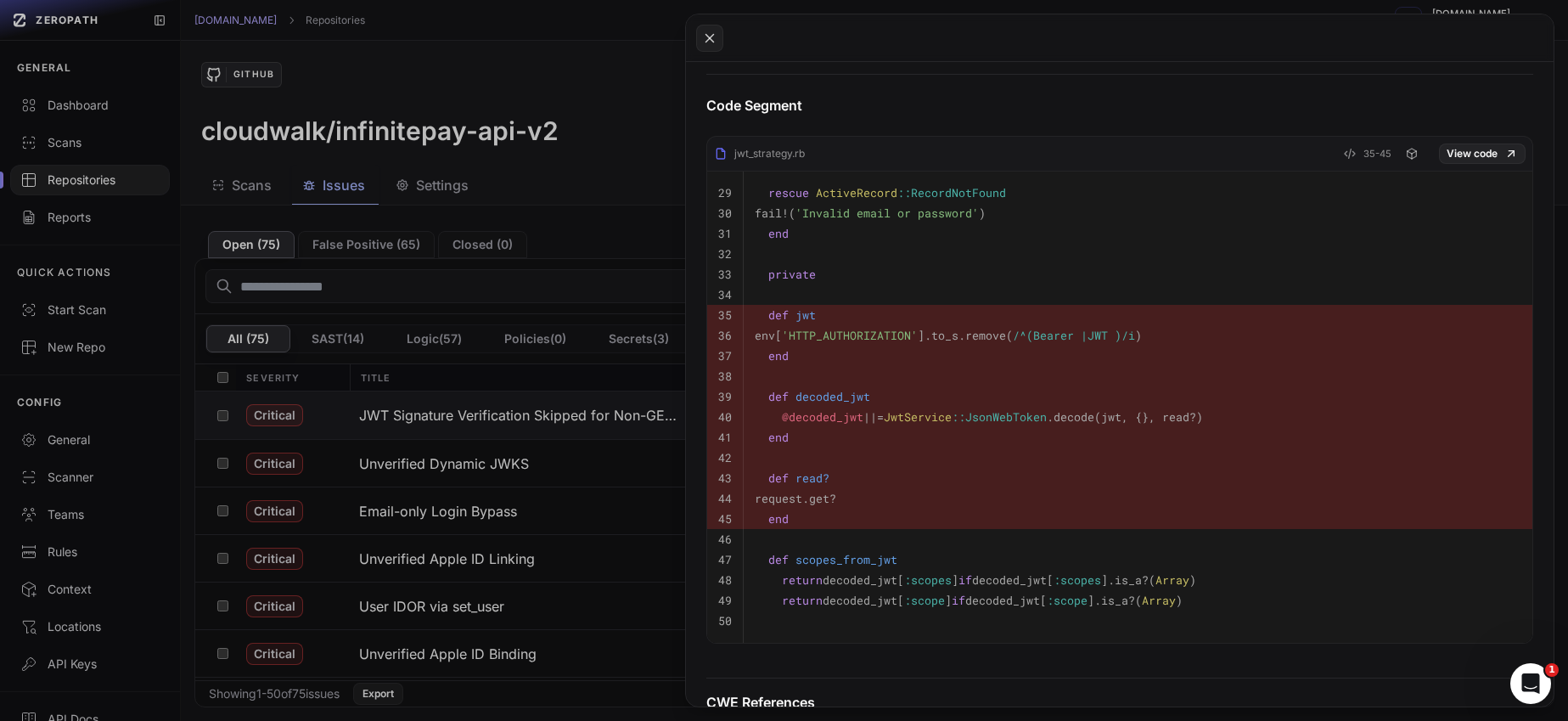
scroll to position [693, 0]
